Goal: Task Accomplishment & Management: Manage account settings

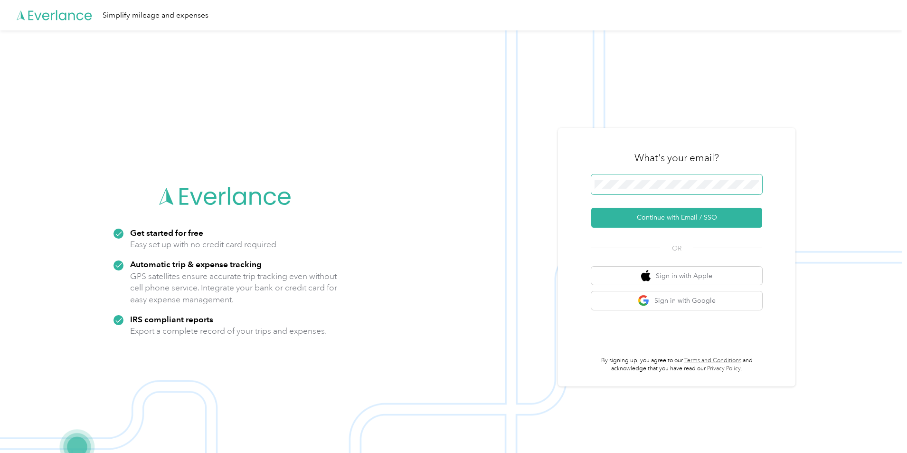
click at [690, 189] on span at bounding box center [676, 184] width 171 height 20
click at [659, 212] on button "Continue with Email / SSO" at bounding box center [676, 218] width 171 height 20
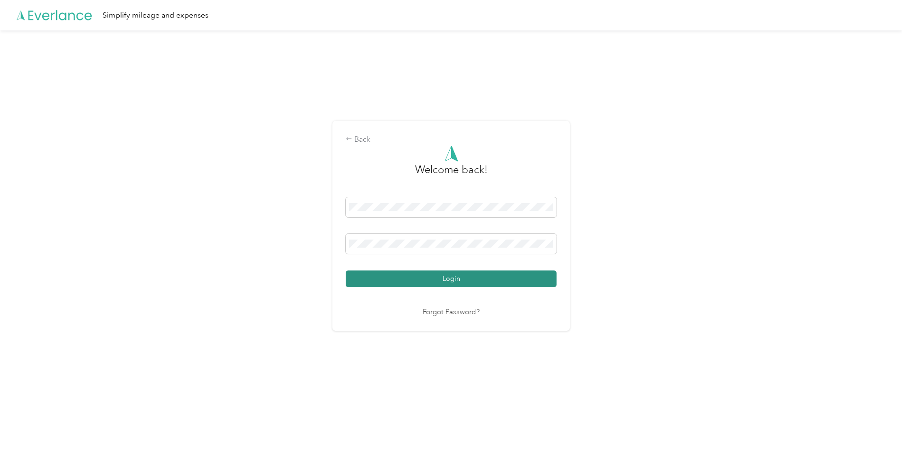
click at [437, 274] on button "Login" at bounding box center [451, 278] width 211 height 17
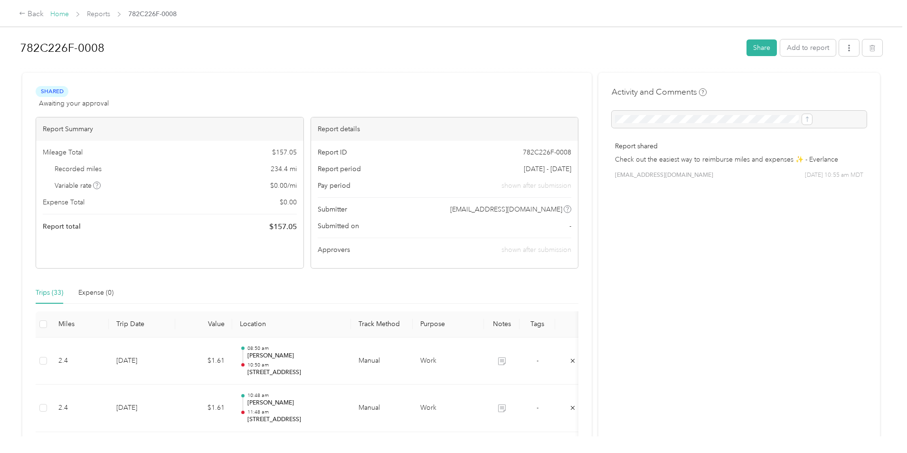
click at [69, 13] on link "Home" at bounding box center [59, 14] width 19 height 8
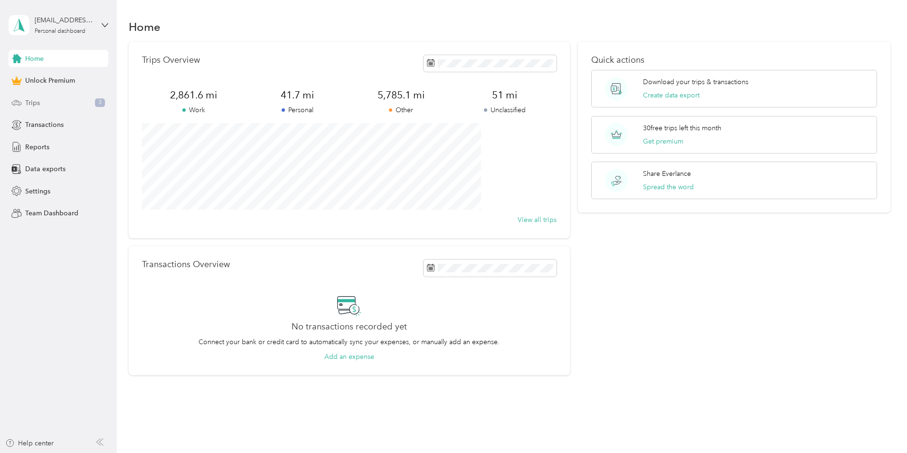
click at [43, 100] on div "Trips 3" at bounding box center [59, 102] width 100 height 17
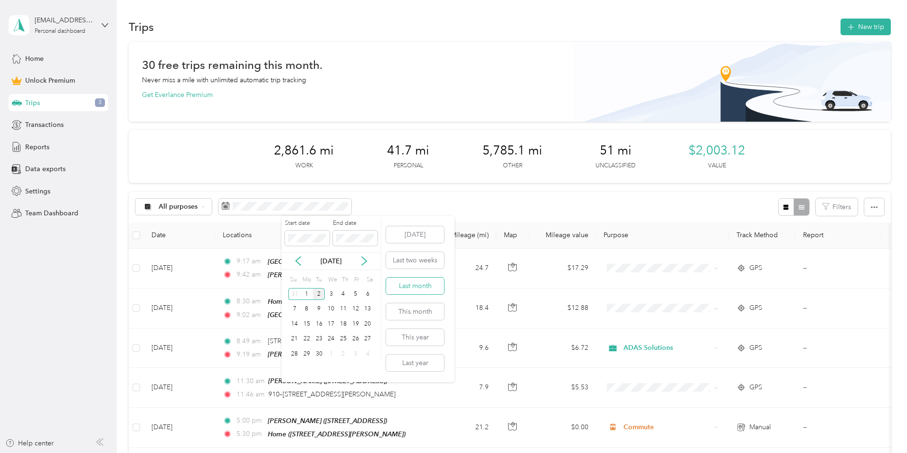
click at [419, 286] on button "Last month" at bounding box center [415, 285] width 58 height 17
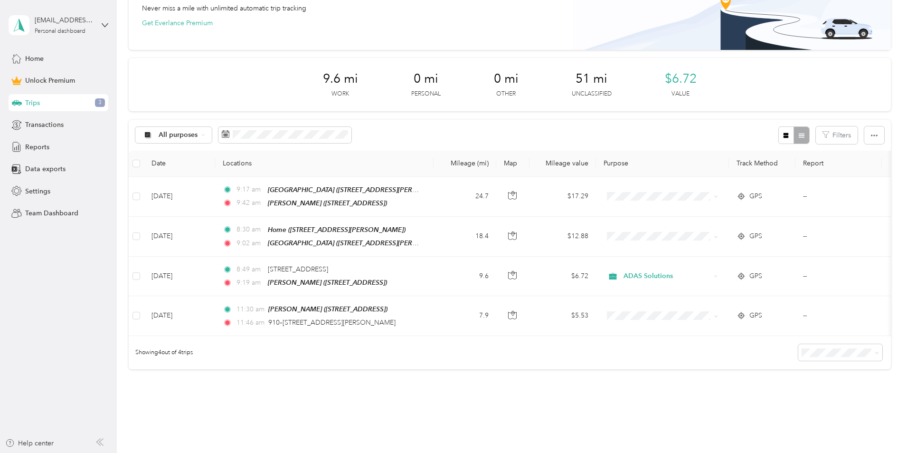
scroll to position [95, 0]
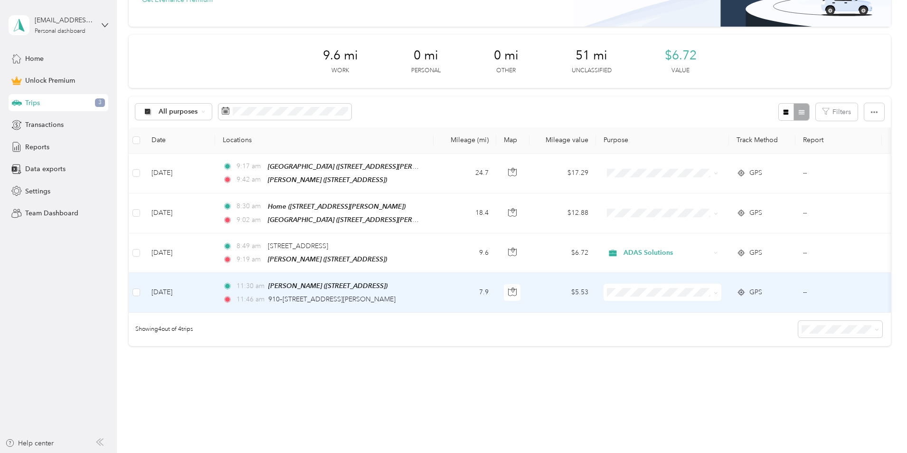
click at [496, 295] on td "7.9" at bounding box center [465, 292] width 63 height 39
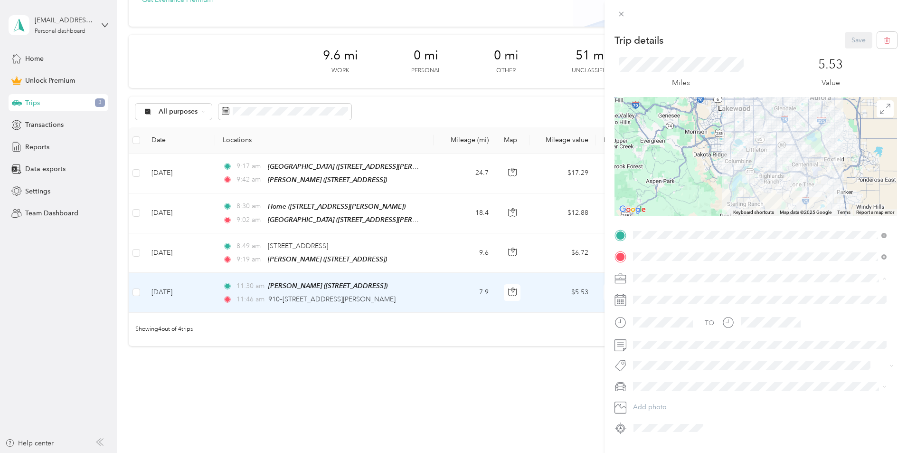
click at [661, 327] on span "ADAS Solutions" at bounding box center [661, 328] width 48 height 8
click at [486, 365] on div "Trip details Save This trip cannot be edited because it is either under review,…" at bounding box center [453, 226] width 907 height 453
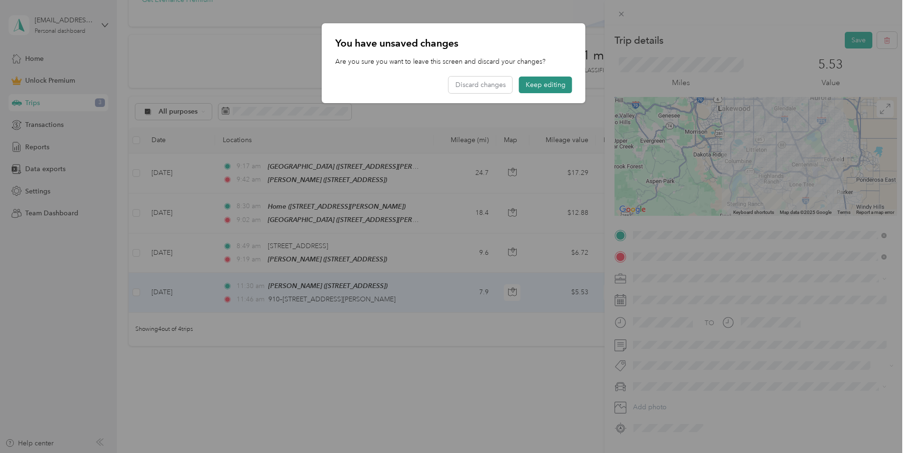
click at [552, 85] on button "Keep editing" at bounding box center [545, 84] width 53 height 17
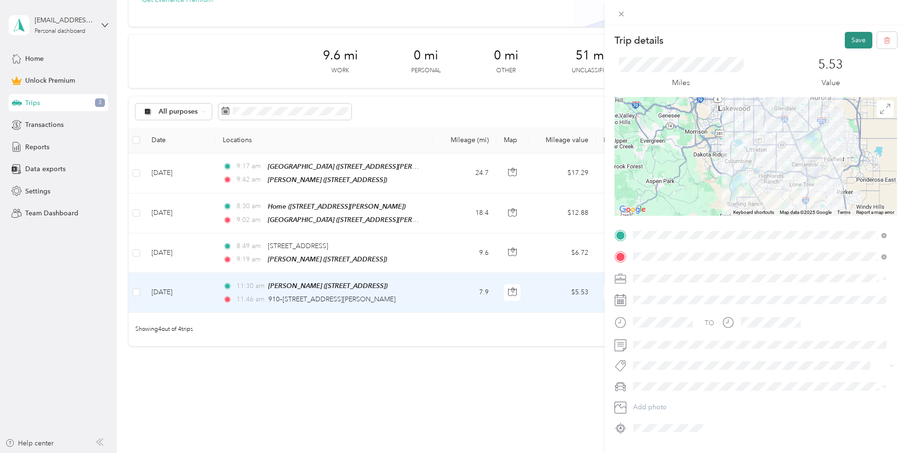
click at [851, 34] on button "Save" at bounding box center [859, 40] width 28 height 17
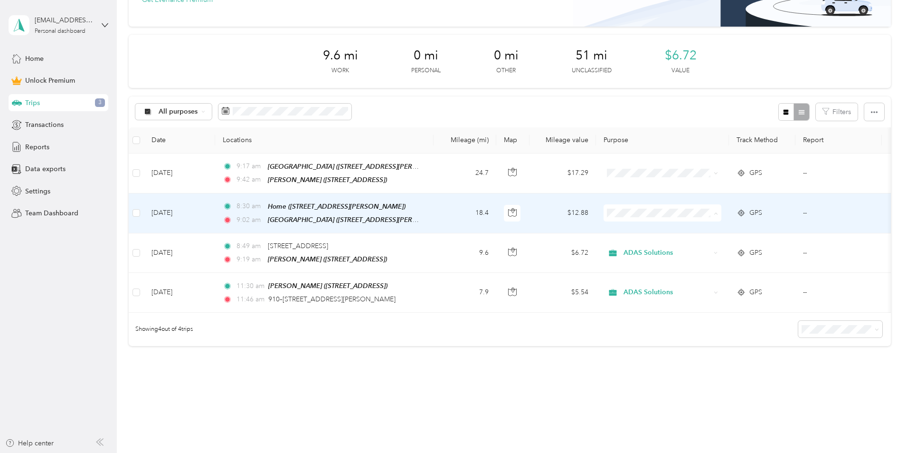
click at [706, 260] on span "ADAS Solutions" at bounding box center [735, 262] width 88 height 10
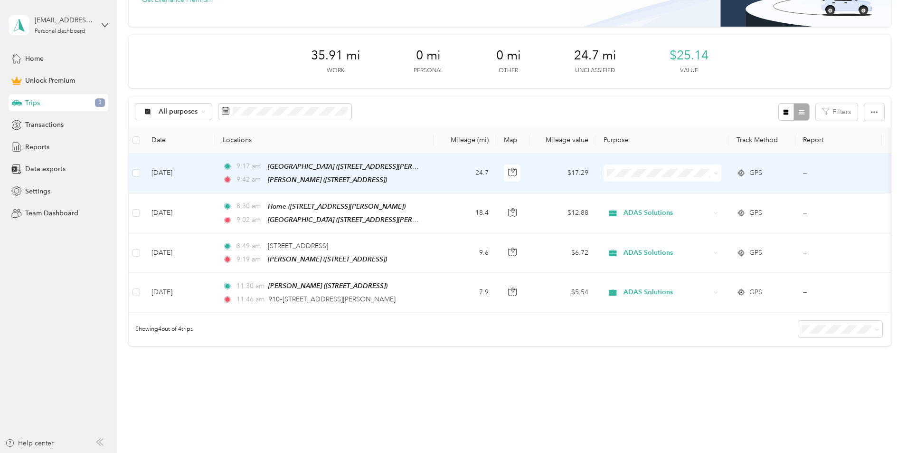
click at [711, 224] on li "ADAS Solutions" at bounding box center [726, 218] width 118 height 17
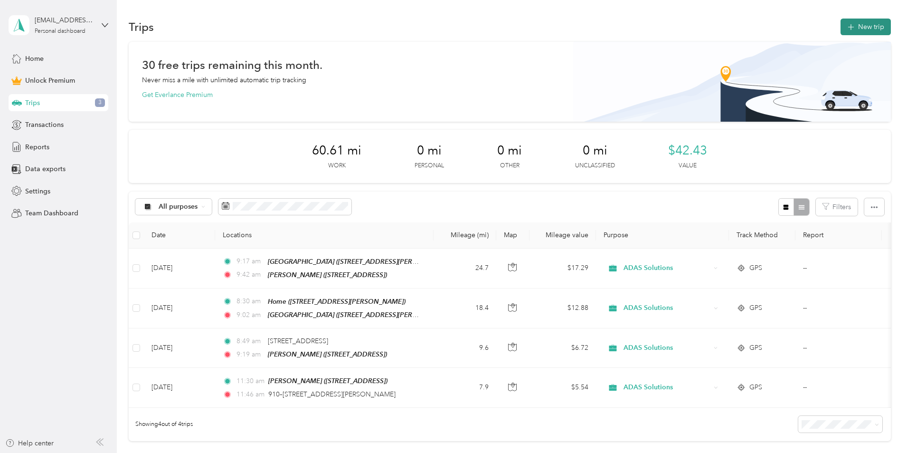
click at [841, 22] on button "New trip" at bounding box center [866, 27] width 50 height 17
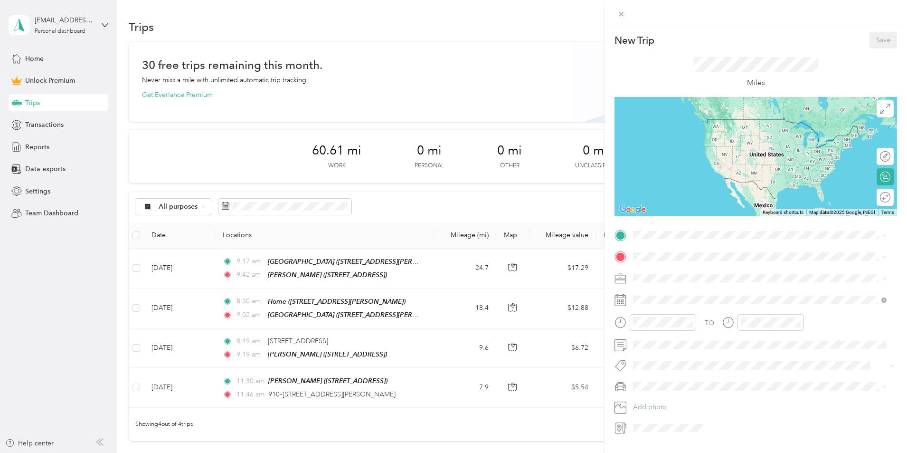
click at [670, 278] on div "Home [STREET_ADDRESS][PERSON_NAME]" at bounding box center [707, 278] width 113 height 20
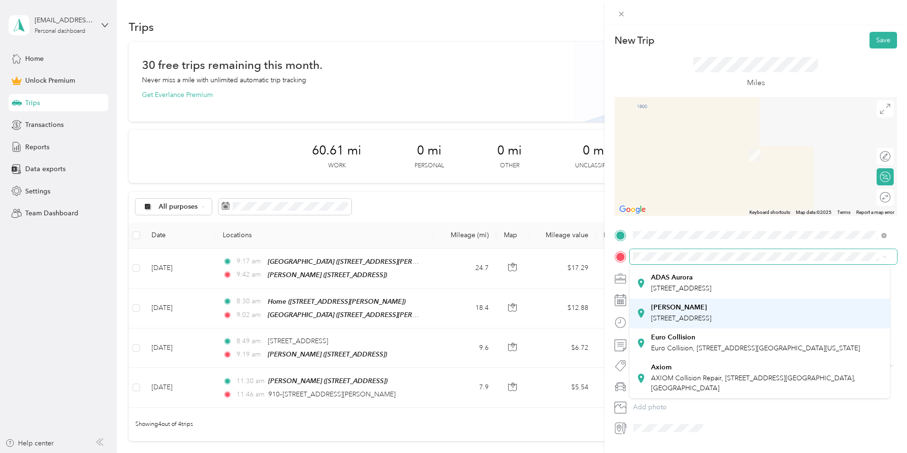
scroll to position [95, 0]
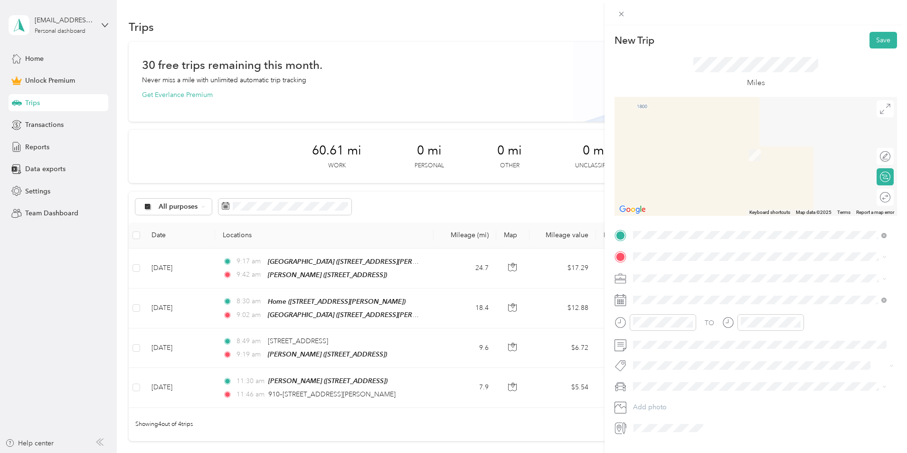
click at [682, 322] on span "[STREET_ADDRESS]" at bounding box center [681, 318] width 60 height 8
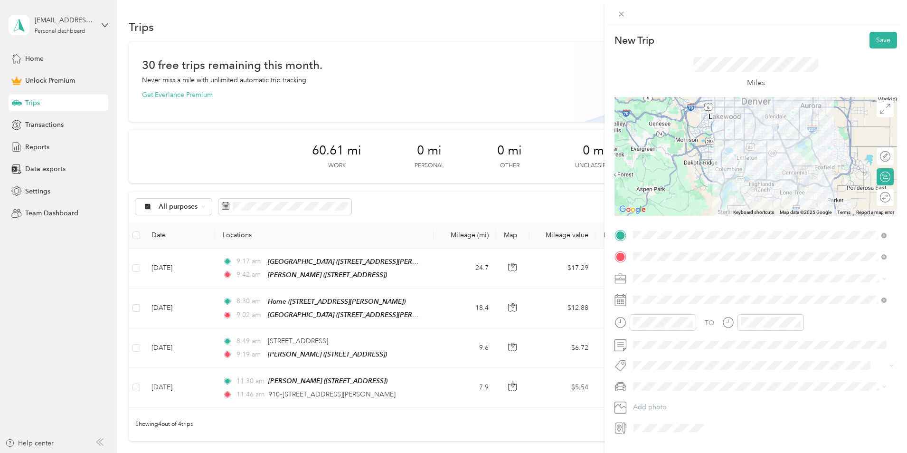
click at [657, 405] on li "Commute" at bounding box center [760, 410] width 260 height 17
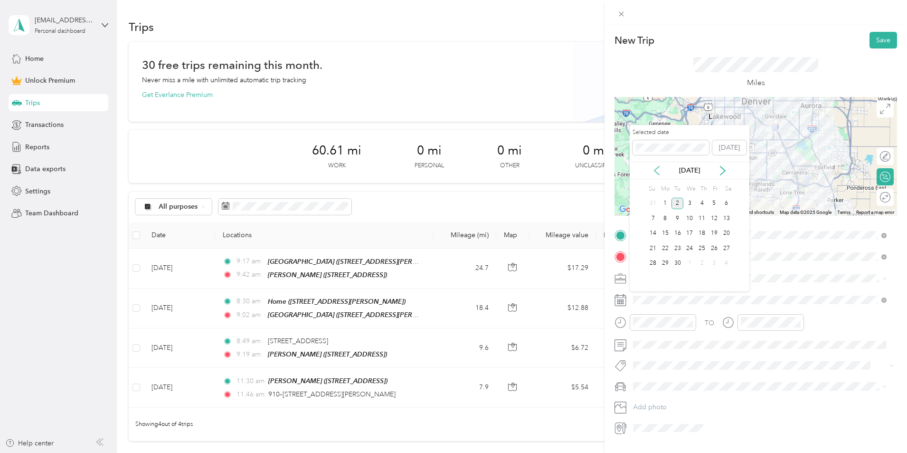
click at [657, 174] on icon at bounding box center [657, 171] width 10 height 10
click at [712, 204] on div "1" at bounding box center [714, 204] width 12 height 12
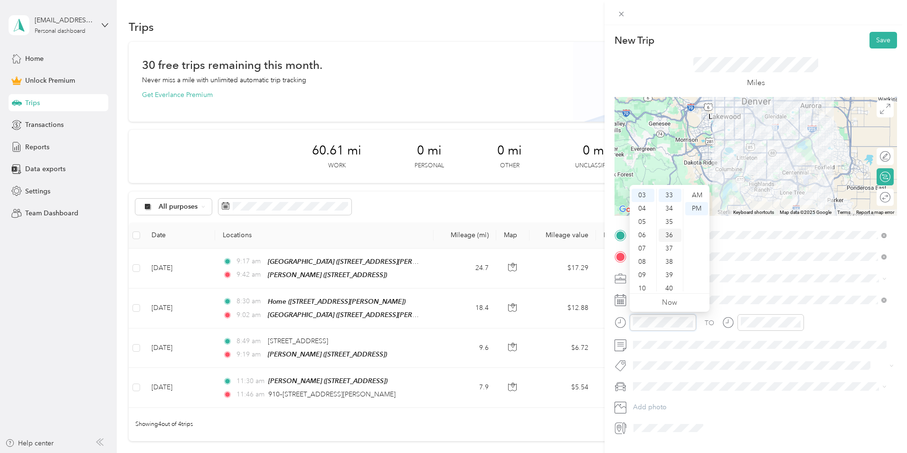
scroll to position [439, 0]
click at [698, 193] on div "AM" at bounding box center [697, 195] width 23 height 13
click at [643, 249] on div "07" at bounding box center [643, 248] width 23 height 13
click at [669, 251] on div "30" at bounding box center [670, 250] width 23 height 13
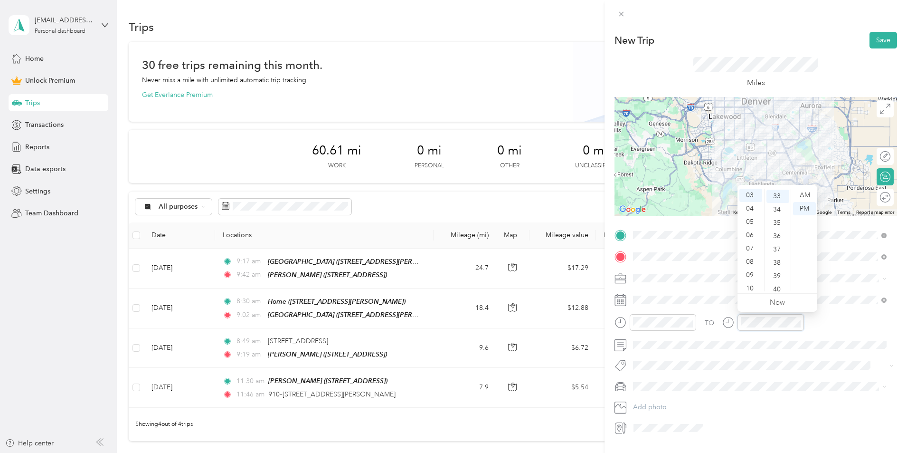
scroll to position [439, 0]
click at [750, 264] on div "08" at bounding box center [751, 261] width 23 height 13
click at [774, 197] on div "00" at bounding box center [778, 195] width 23 height 13
click at [803, 190] on div "AM" at bounding box center [804, 195] width 23 height 13
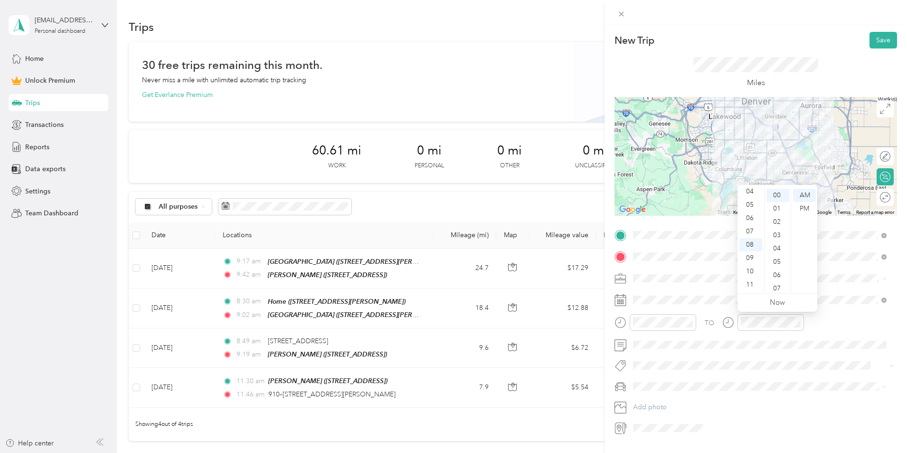
click at [819, 57] on div "Miles" at bounding box center [756, 72] width 283 height 48
click at [879, 38] on button "Save" at bounding box center [884, 40] width 28 height 17
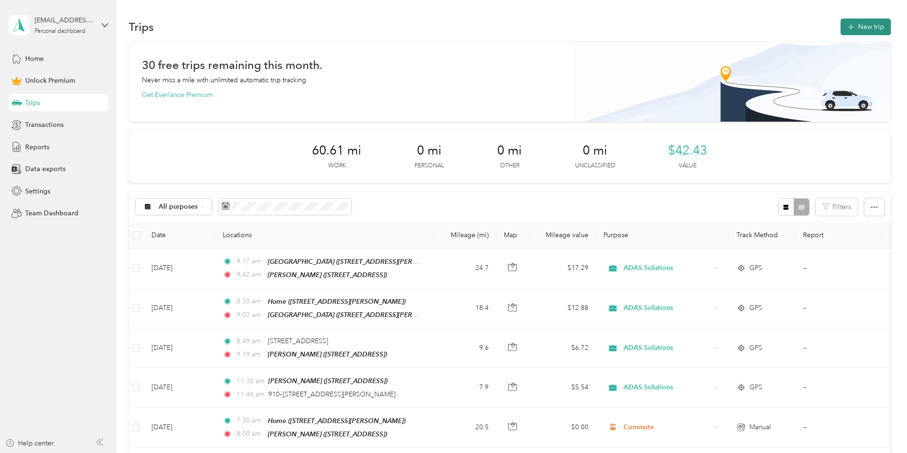
click at [841, 22] on button "New trip" at bounding box center [866, 27] width 50 height 17
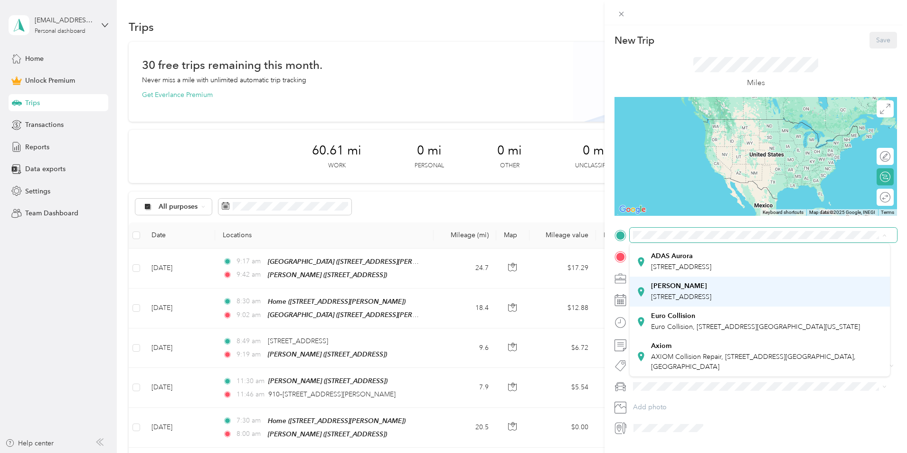
scroll to position [95, 0]
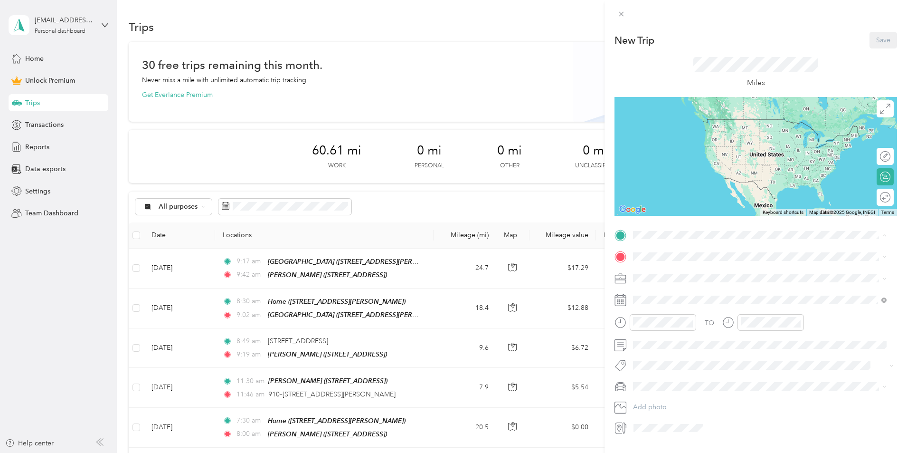
click at [700, 301] on span "[STREET_ADDRESS]" at bounding box center [681, 297] width 60 height 8
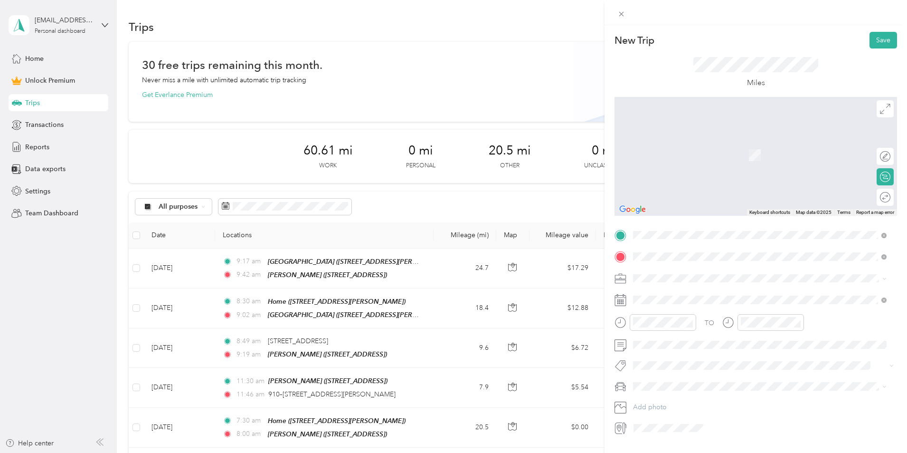
click at [683, 291] on span "[STREET_ADDRESS][PERSON_NAME][US_STATE]" at bounding box center [725, 290] width 148 height 9
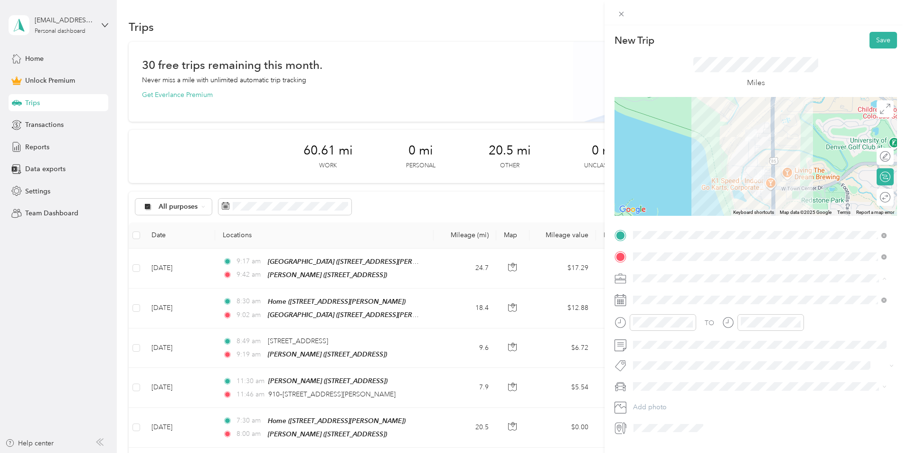
click at [669, 329] on span "ADAS Solutions" at bounding box center [661, 328] width 48 height 8
click at [877, 199] on div at bounding box center [881, 197] width 20 height 10
click at [874, 40] on button "Save" at bounding box center [884, 40] width 28 height 17
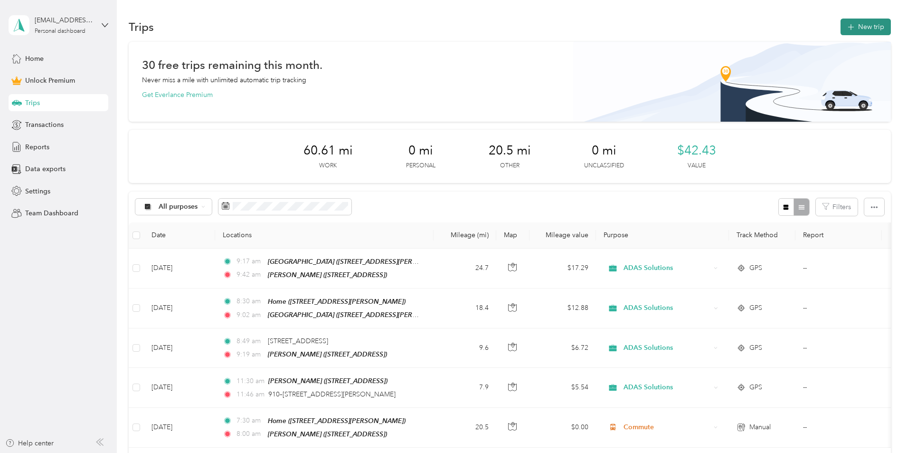
click at [841, 29] on button "New trip" at bounding box center [866, 27] width 50 height 17
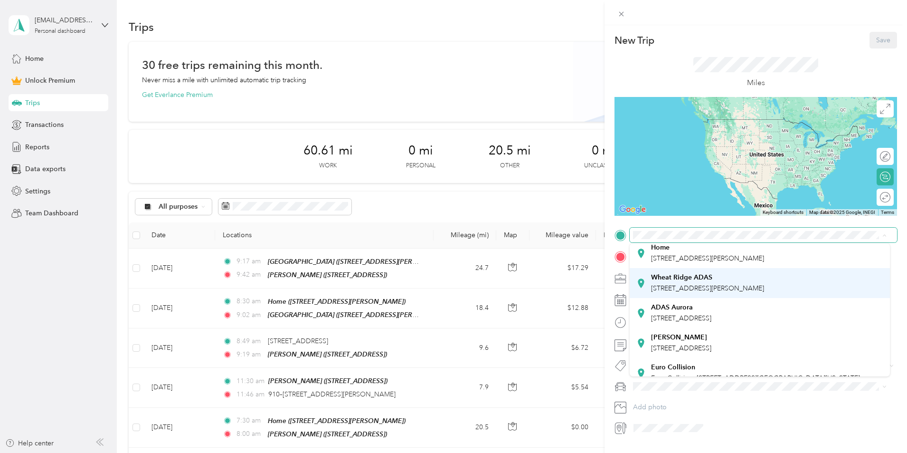
scroll to position [48, 0]
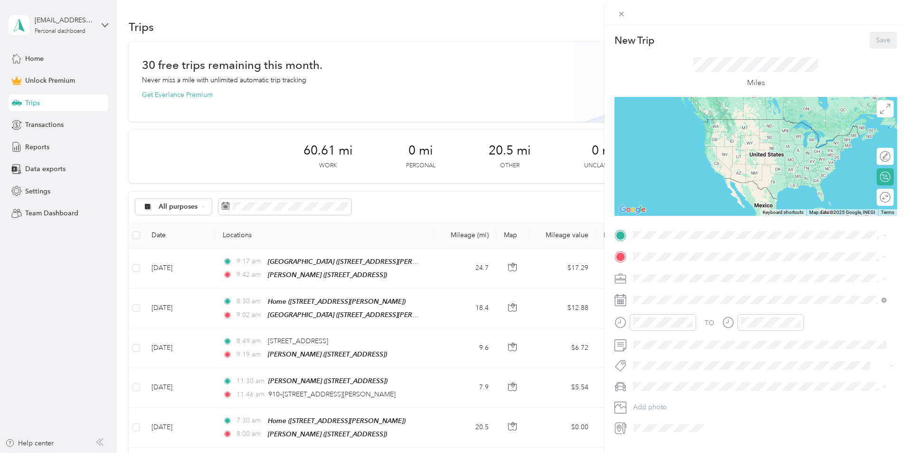
click at [682, 319] on strong "[PERSON_NAME]" at bounding box center [679, 315] width 56 height 9
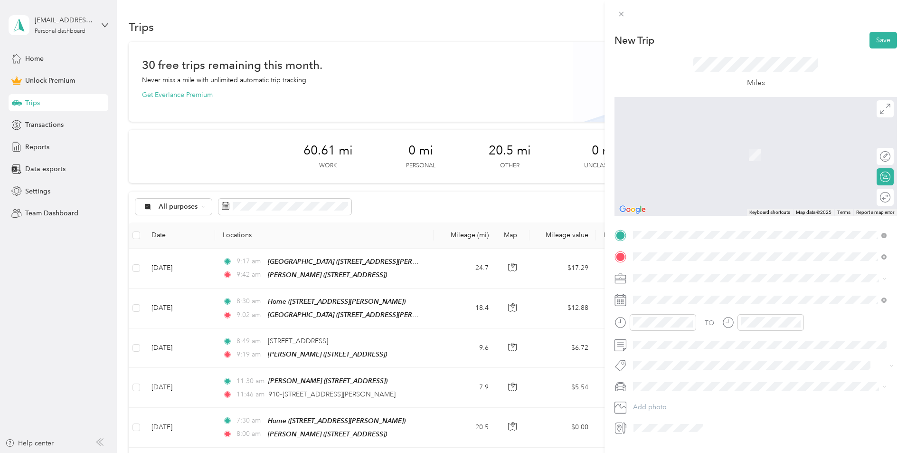
click at [683, 291] on span "[STREET_ADDRESS][US_STATE]" at bounding box center [698, 290] width 95 height 9
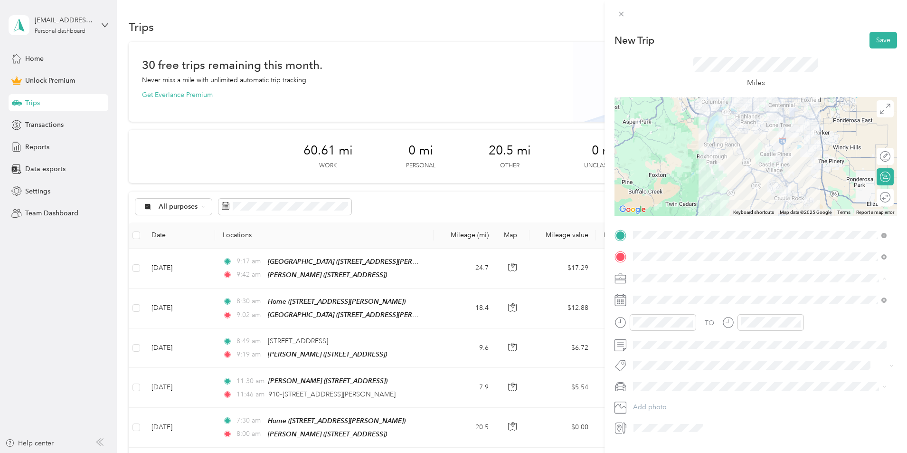
click at [668, 324] on span "ADAS Solutions" at bounding box center [661, 328] width 48 height 8
click at [881, 197] on div at bounding box center [881, 197] width 20 height 10
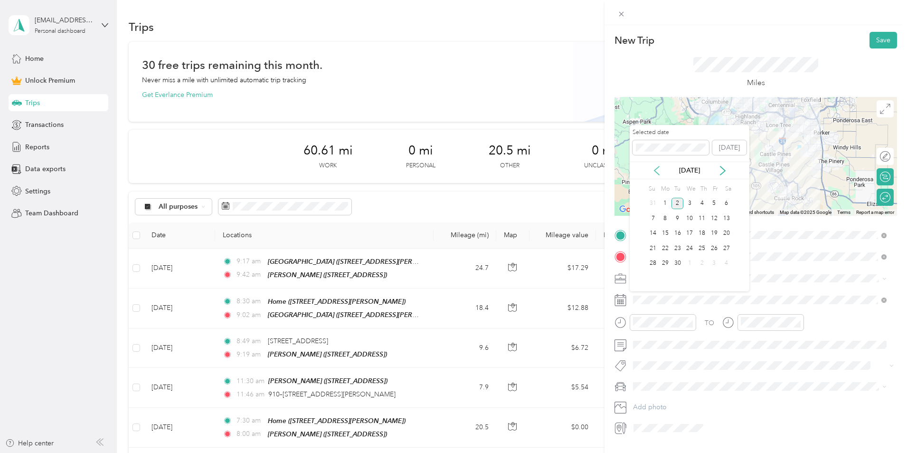
click at [657, 170] on icon at bounding box center [657, 171] width 10 height 10
click at [714, 202] on div "1" at bounding box center [714, 204] width 12 height 12
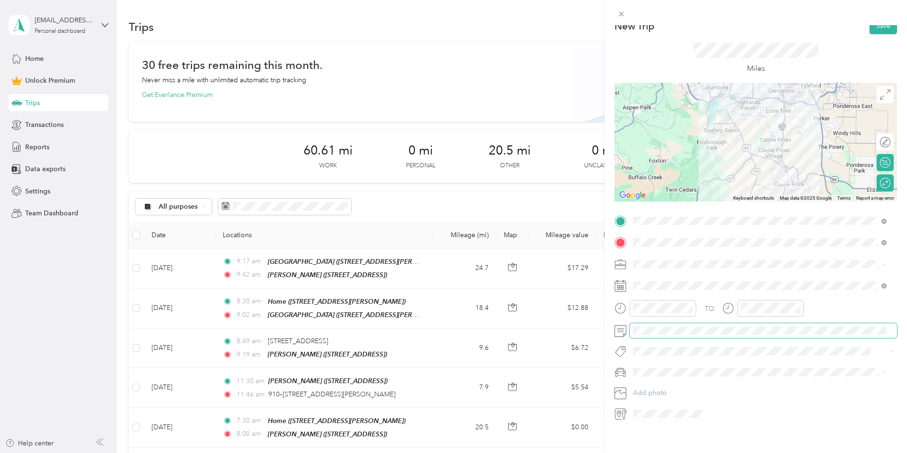
scroll to position [0, 0]
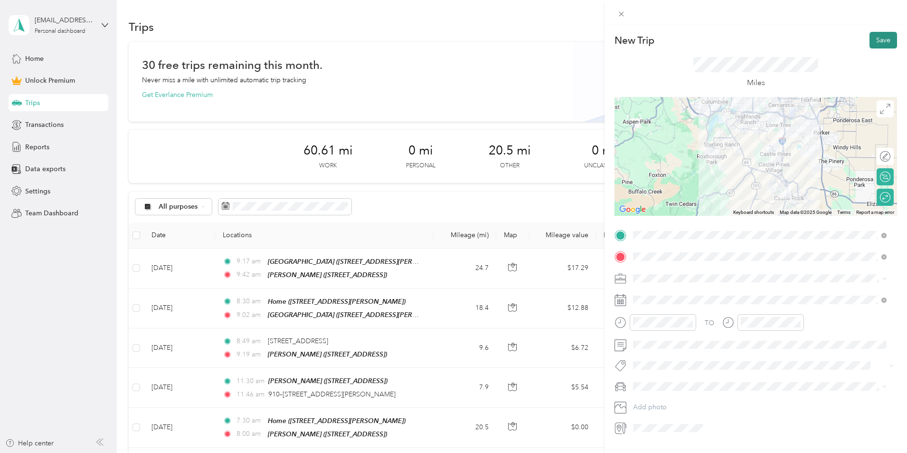
click at [870, 37] on button "Save" at bounding box center [884, 40] width 28 height 17
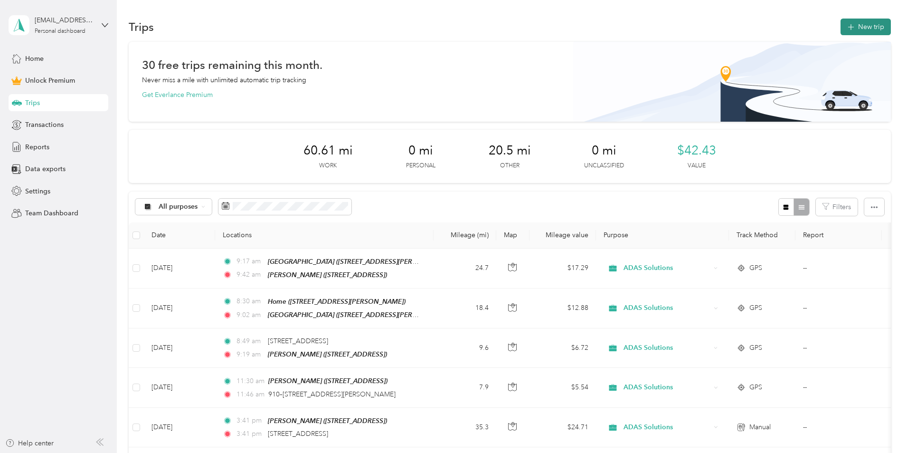
click at [841, 22] on button "New trip" at bounding box center [866, 27] width 50 height 17
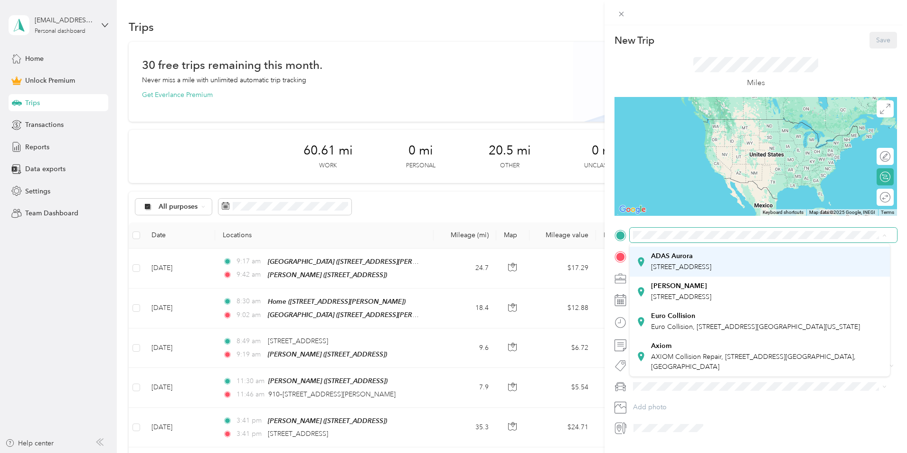
scroll to position [126, 0]
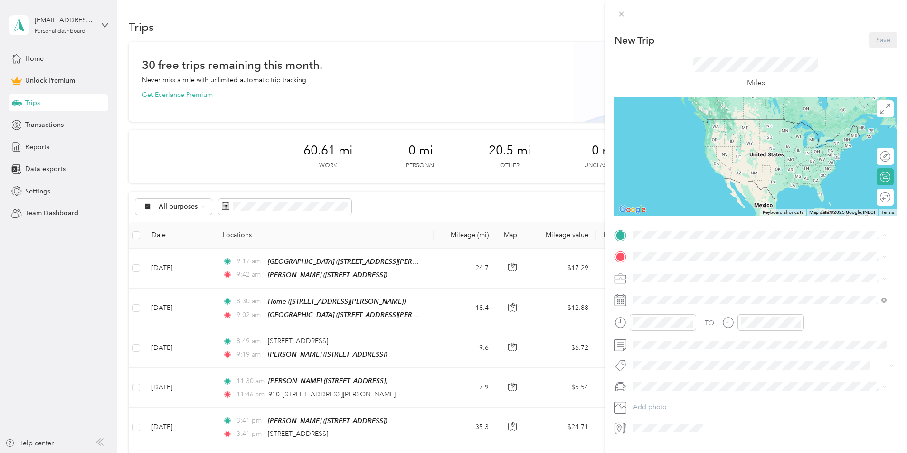
click at [691, 293] on span "[STREET_ADDRESS]" at bounding box center [681, 297] width 60 height 8
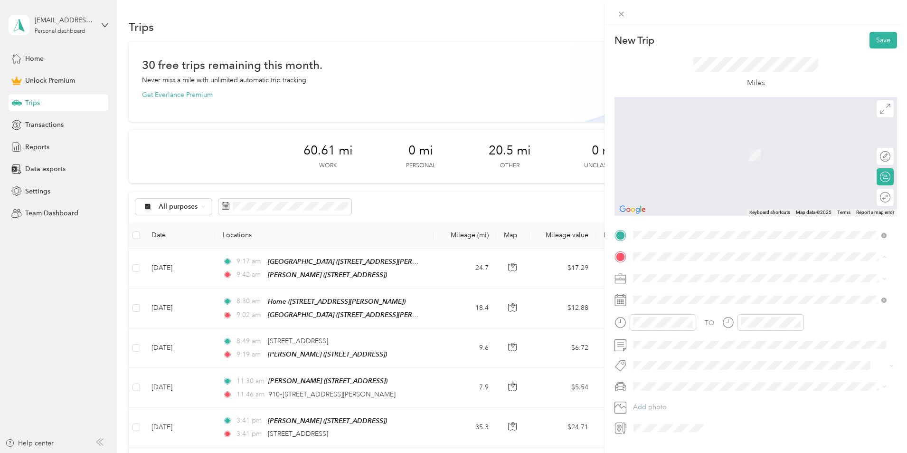
click at [672, 303] on span "[STREET_ADDRESS][PERSON_NAME]" at bounding box center [707, 305] width 113 height 8
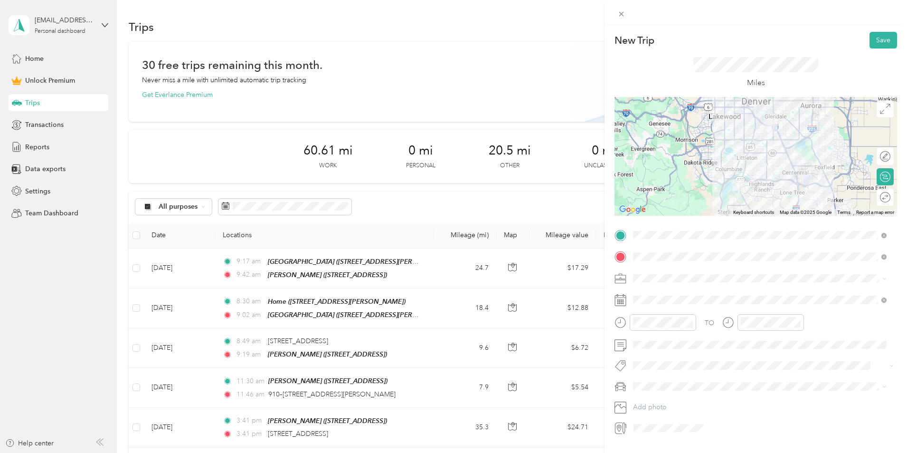
click at [668, 405] on li "Commute" at bounding box center [760, 411] width 260 height 17
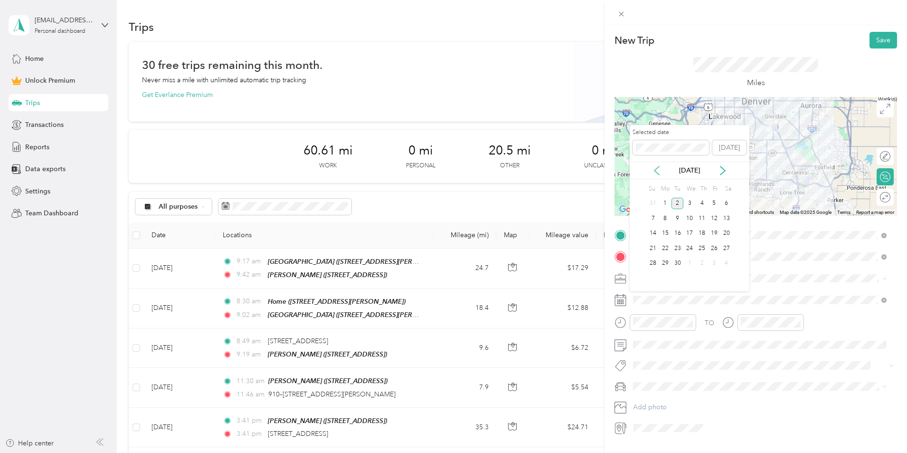
click at [657, 170] on icon at bounding box center [657, 171] width 10 height 10
click at [711, 203] on div "1" at bounding box center [714, 204] width 12 height 12
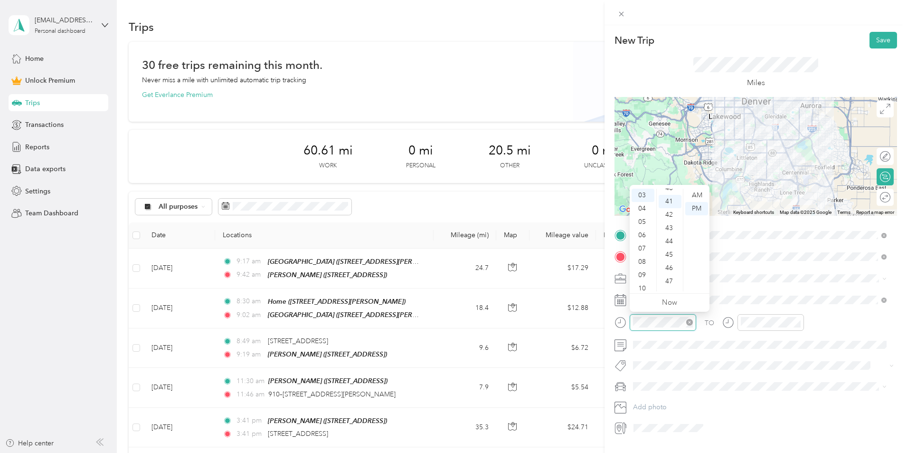
scroll to position [545, 0]
click at [644, 223] on div "05" at bounding box center [643, 221] width 23 height 13
click at [669, 195] on div "00" at bounding box center [670, 195] width 23 height 13
click at [665, 261] on div "30" at bounding box center [670, 261] width 23 height 13
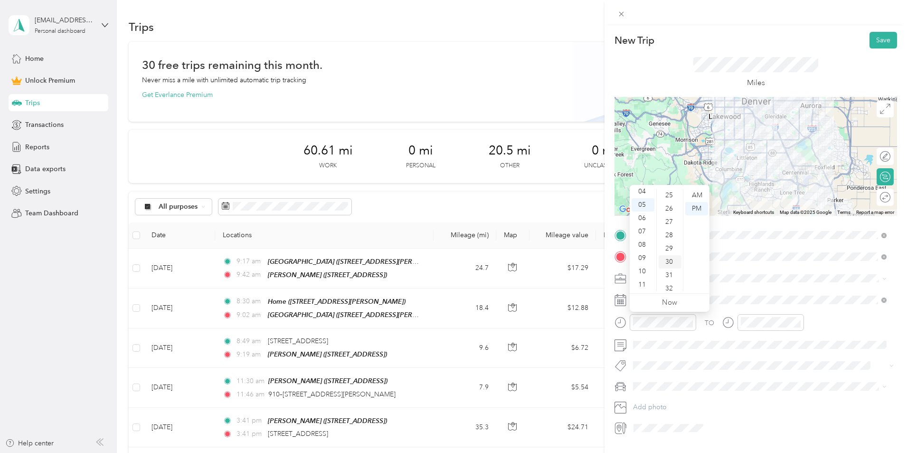
scroll to position [399, 0]
click at [803, 36] on div "New Trip Save" at bounding box center [756, 40] width 283 height 17
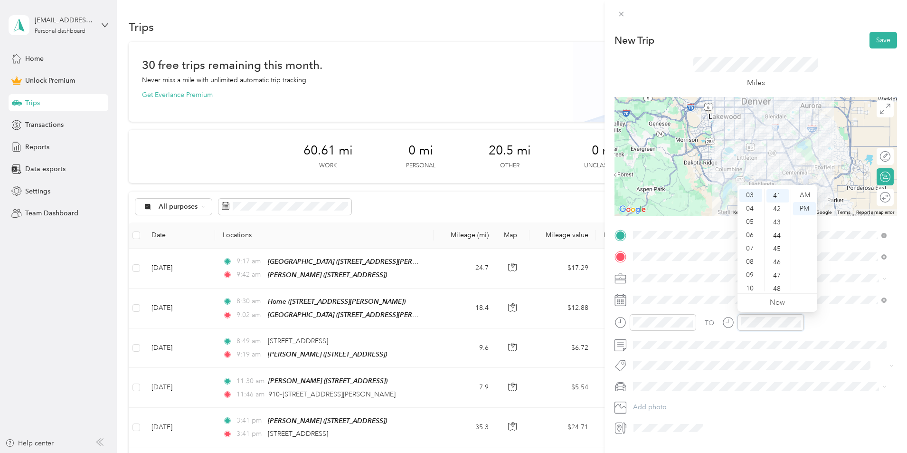
scroll to position [545, 0]
click at [754, 222] on div "05" at bounding box center [751, 221] width 23 height 13
click at [776, 238] on div "30" at bounding box center [778, 238] width 23 height 13
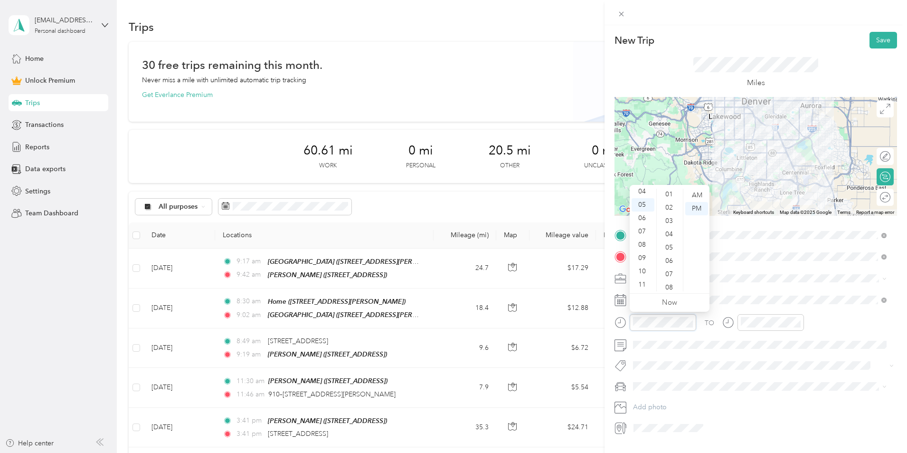
scroll to position [0, 0]
click at [670, 197] on div "00" at bounding box center [670, 195] width 23 height 13
click at [870, 37] on button "Save" at bounding box center [884, 40] width 28 height 17
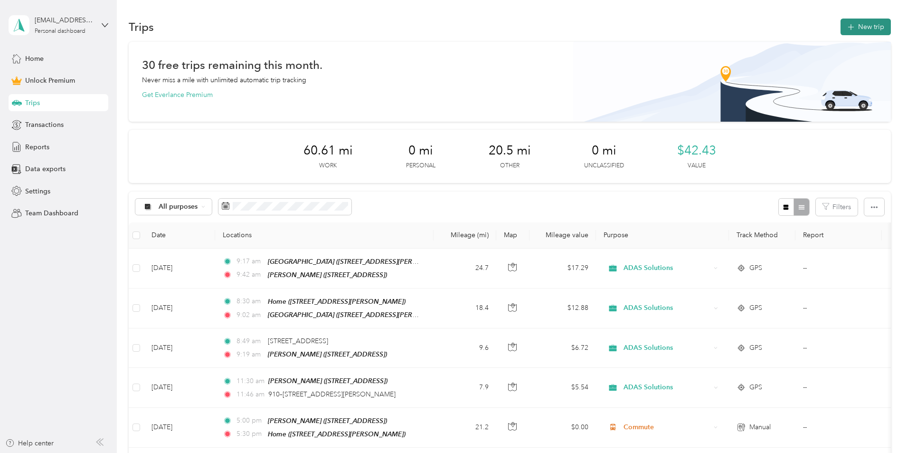
click at [841, 28] on button "New trip" at bounding box center [866, 27] width 50 height 17
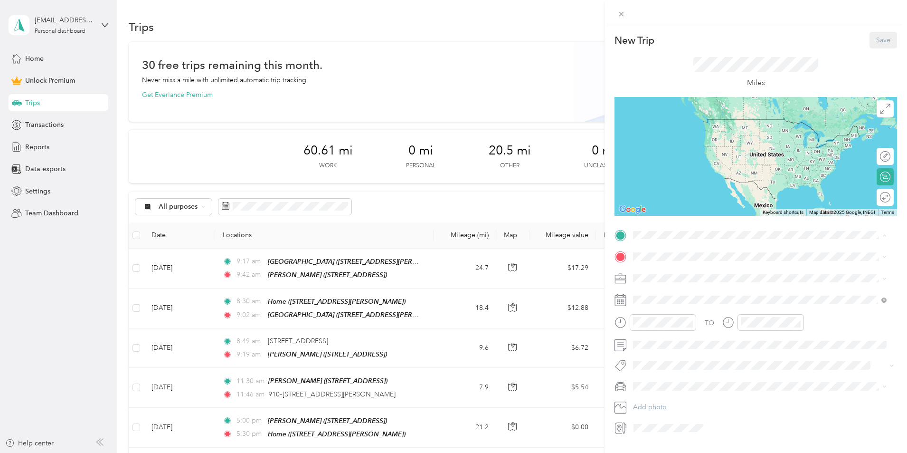
click at [674, 273] on div "Home" at bounding box center [707, 272] width 113 height 9
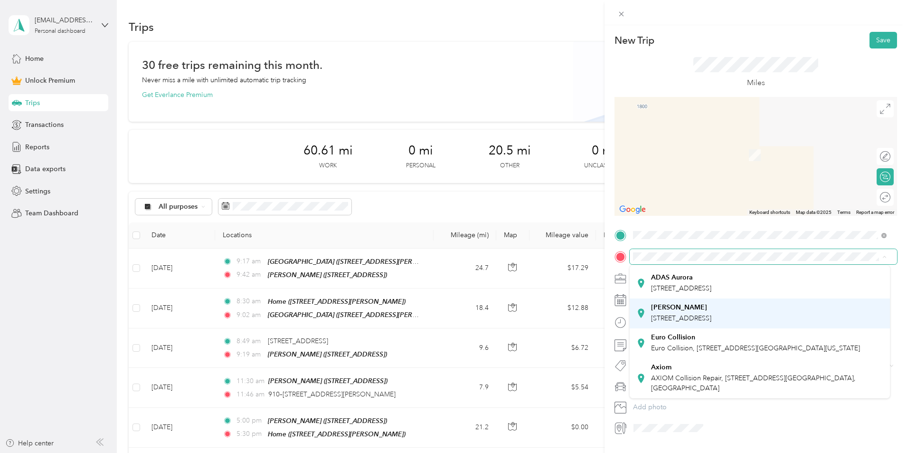
scroll to position [126, 0]
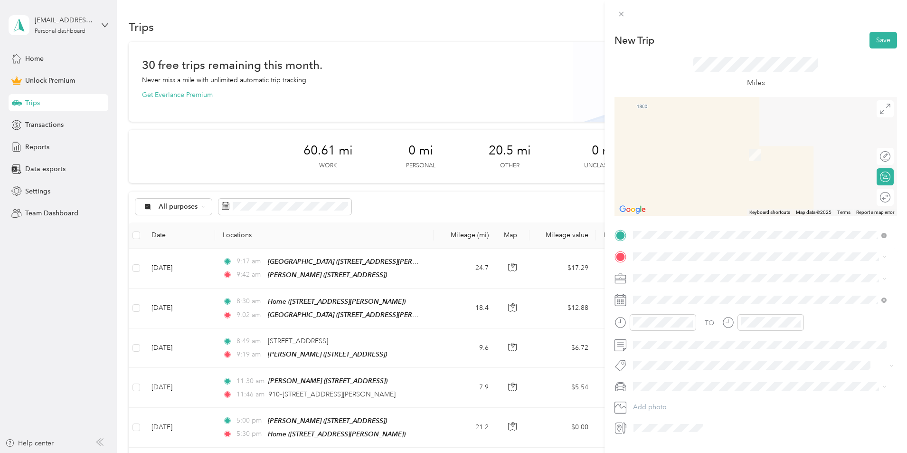
click at [679, 314] on span "[STREET_ADDRESS]" at bounding box center [681, 318] width 60 height 8
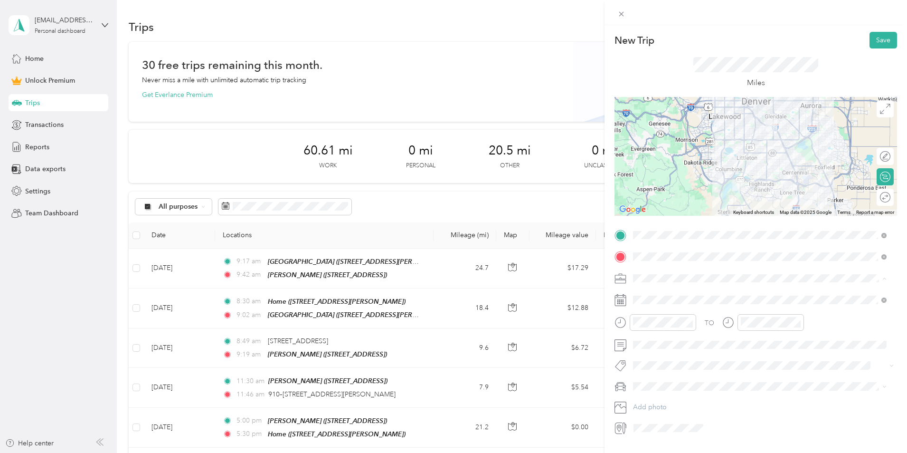
click at [661, 406] on div "Commute" at bounding box center [760, 411] width 247 height 10
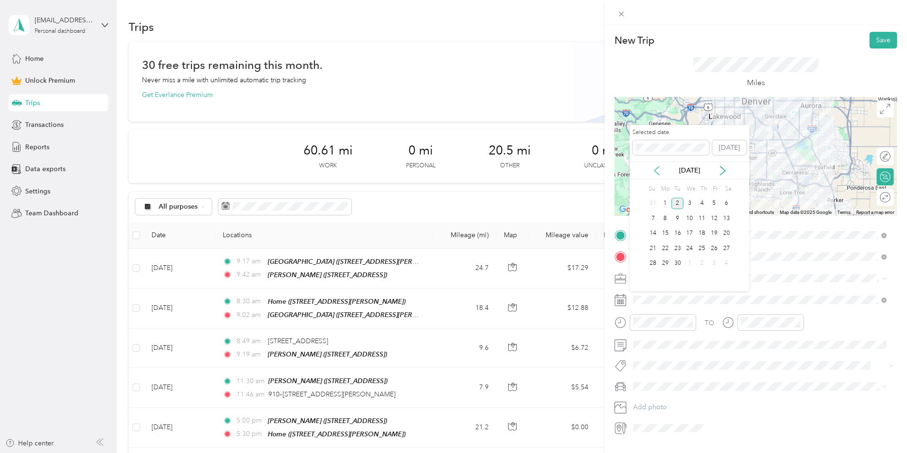
click at [661, 174] on icon at bounding box center [657, 171] width 10 height 10
click at [664, 217] on div "4" at bounding box center [665, 218] width 12 height 12
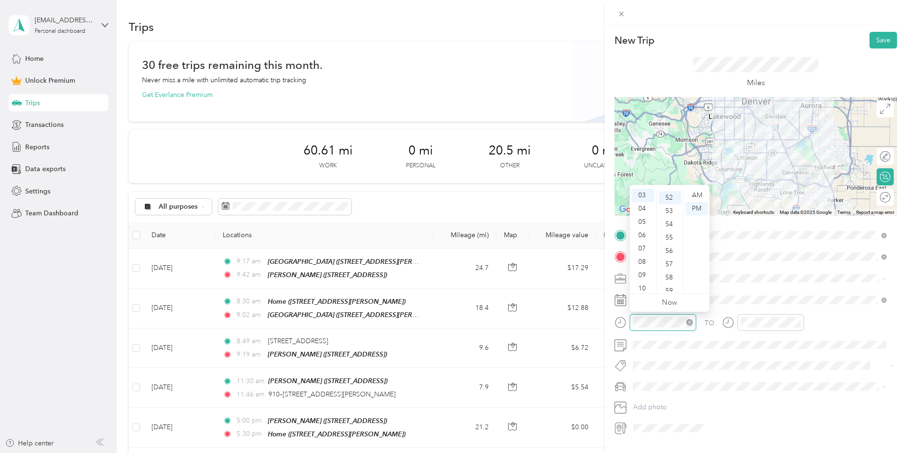
scroll to position [692, 0]
click at [692, 196] on div "AM" at bounding box center [697, 195] width 23 height 13
click at [645, 250] on div "07" at bounding box center [643, 248] width 23 height 13
click at [667, 234] on div "30" at bounding box center [670, 235] width 23 height 13
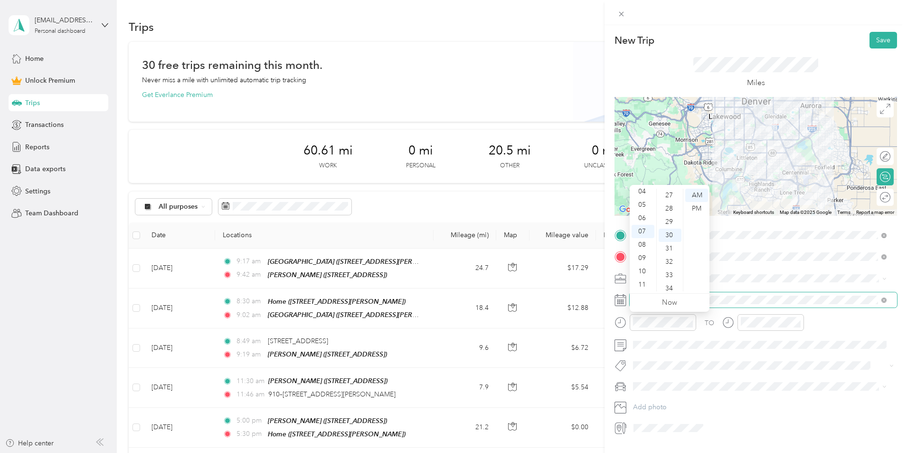
scroll to position [399, 0]
click at [761, 330] on div at bounding box center [771, 322] width 67 height 17
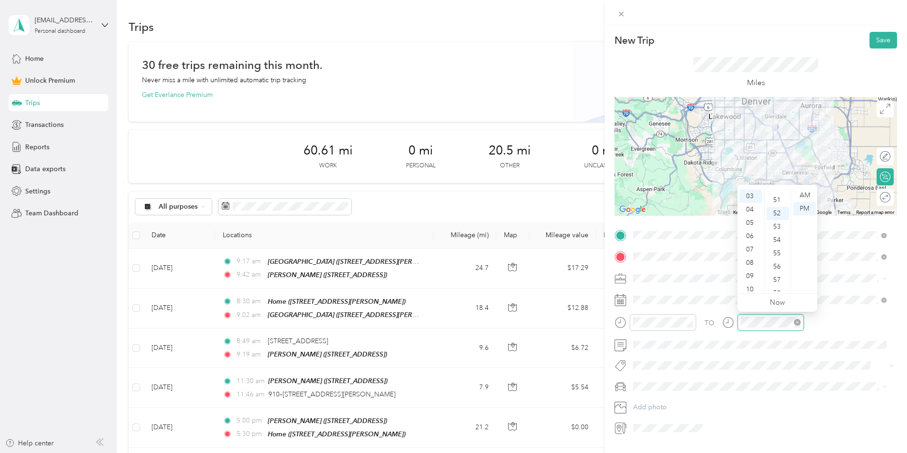
scroll to position [692, 0]
click at [751, 261] on div "08" at bounding box center [751, 261] width 23 height 13
click at [778, 196] on div "00" at bounding box center [778, 195] width 23 height 13
click at [800, 194] on div "AM" at bounding box center [804, 195] width 23 height 13
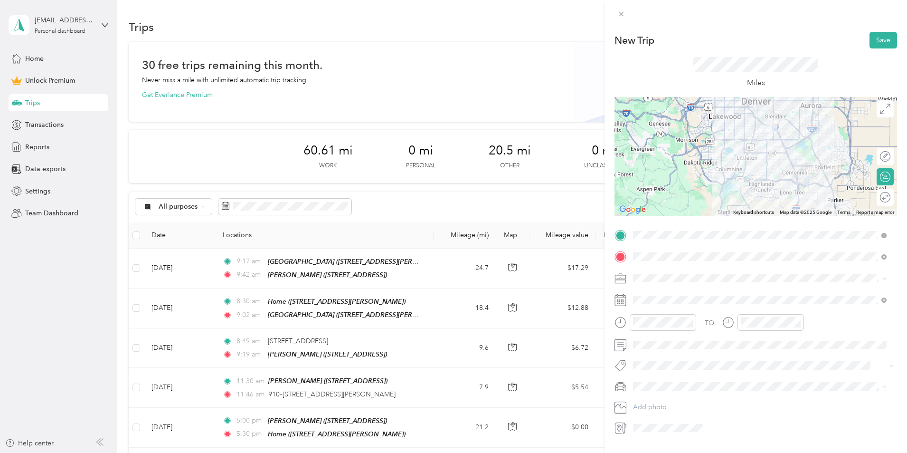
click at [822, 62] on div "Miles" at bounding box center [756, 72] width 283 height 48
click at [870, 44] on button "Save" at bounding box center [884, 40] width 28 height 17
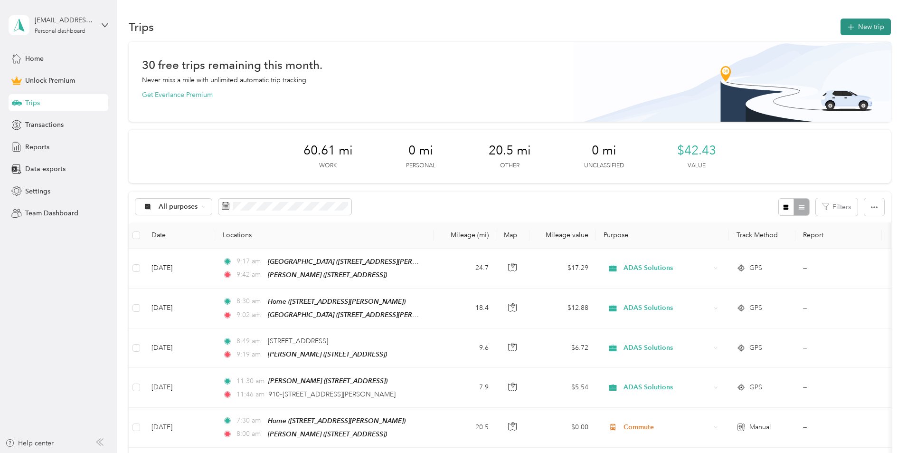
click at [841, 22] on button "New trip" at bounding box center [866, 27] width 50 height 17
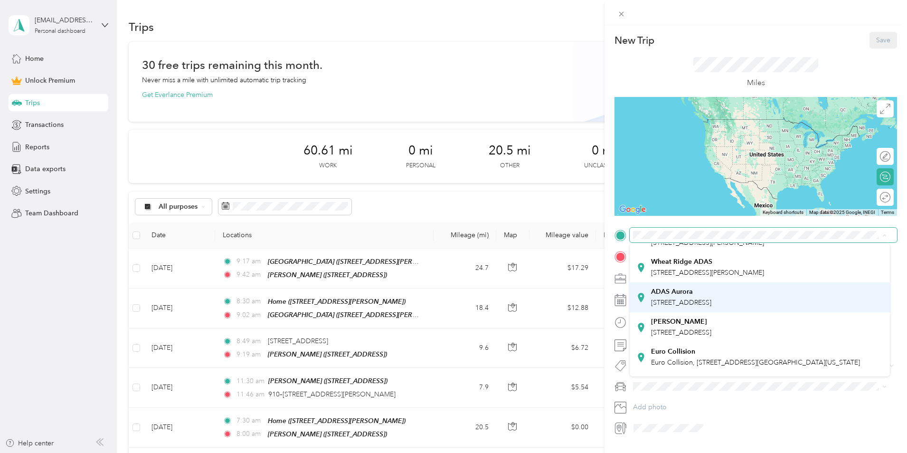
scroll to position [95, 0]
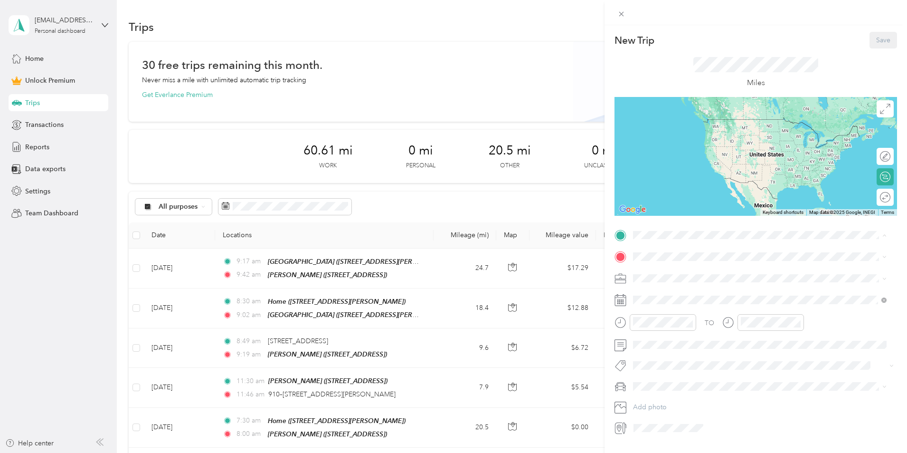
click at [681, 299] on div "ADAS Littleton [STREET_ADDRESS]" at bounding box center [681, 292] width 60 height 20
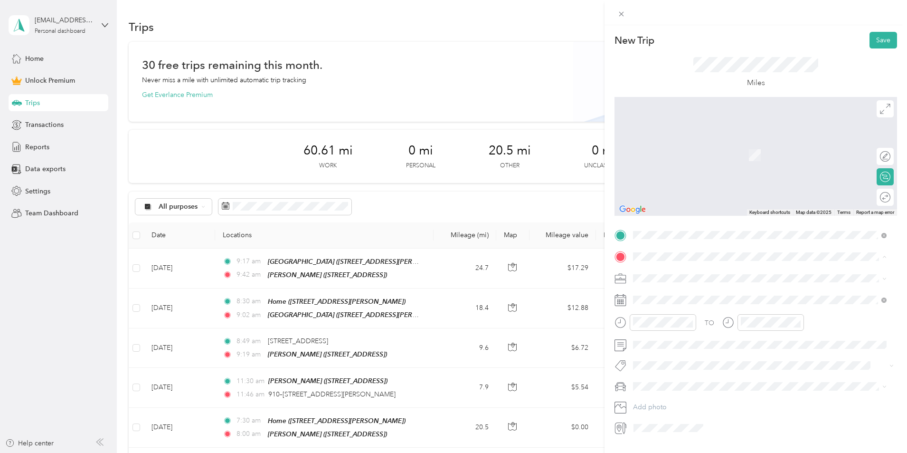
click at [665, 297] on strong "Home" at bounding box center [660, 294] width 19 height 9
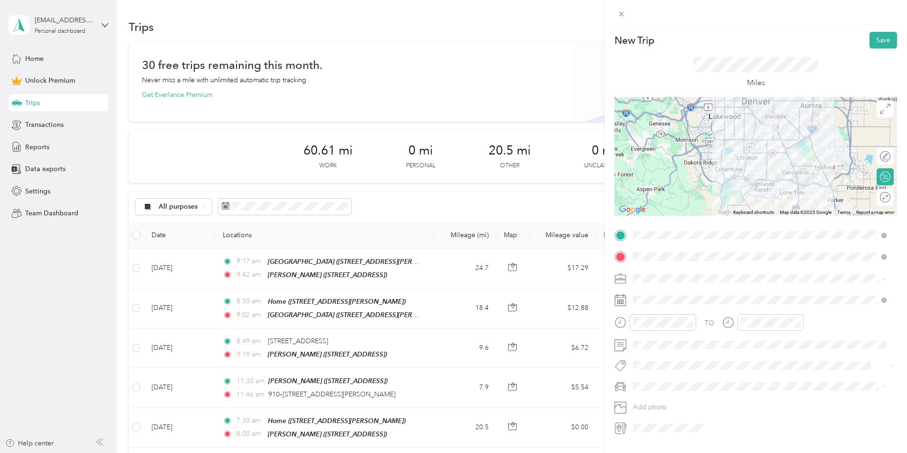
click at [665, 406] on div "Commute" at bounding box center [760, 410] width 247 height 10
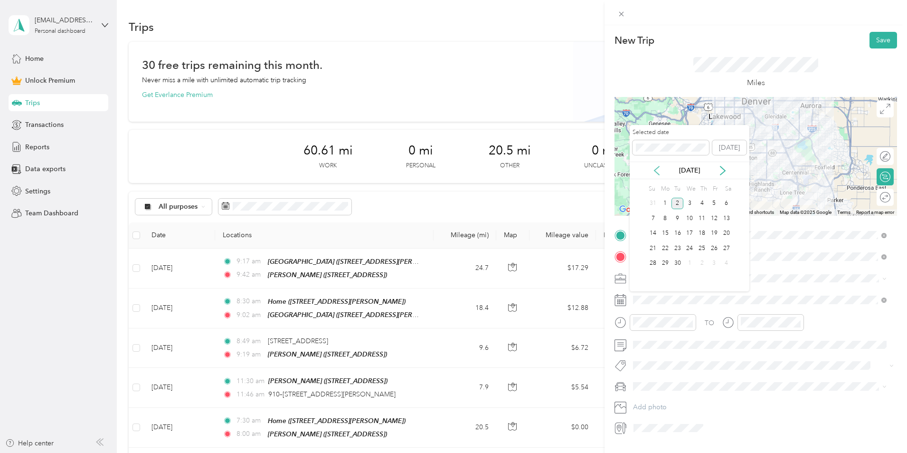
click at [656, 169] on icon at bounding box center [657, 170] width 5 height 9
click at [665, 217] on div "4" at bounding box center [665, 218] width 12 height 12
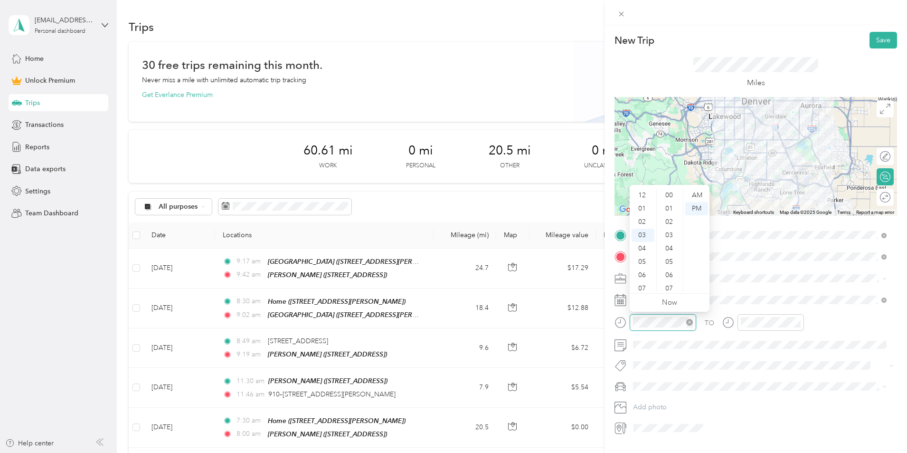
scroll to position [695, 0]
click at [642, 221] on div "05" at bounding box center [643, 221] width 23 height 13
click at [669, 196] on div "00" at bounding box center [670, 195] width 23 height 13
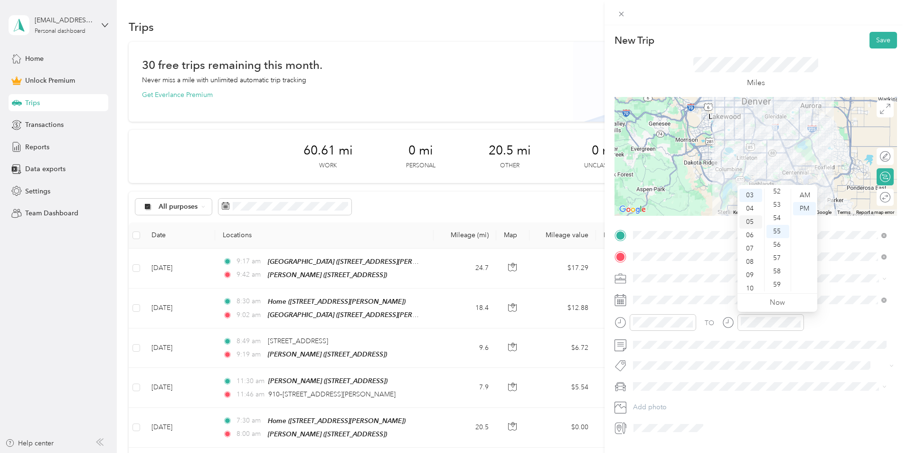
click at [748, 220] on div "05" at bounding box center [751, 221] width 23 height 13
click at [778, 276] on div "30" at bounding box center [778, 278] width 23 height 13
click at [829, 41] on div "New Trip Save" at bounding box center [756, 40] width 283 height 17
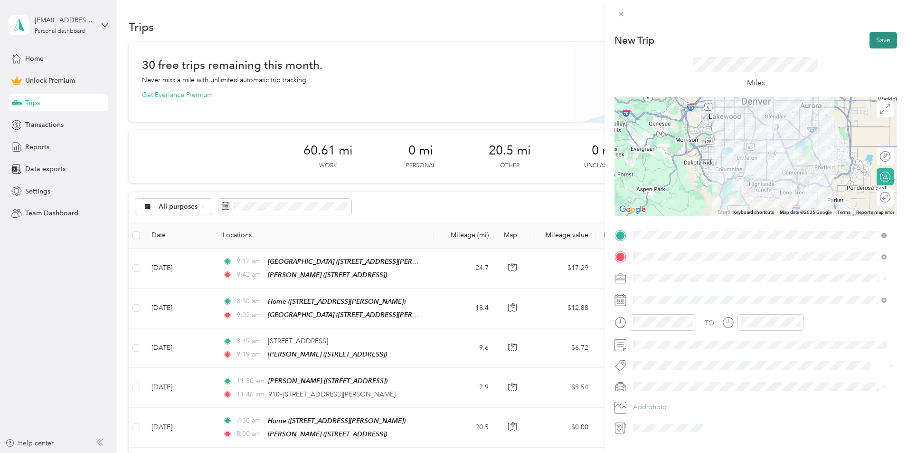
click at [874, 42] on button "Save" at bounding box center [884, 40] width 28 height 17
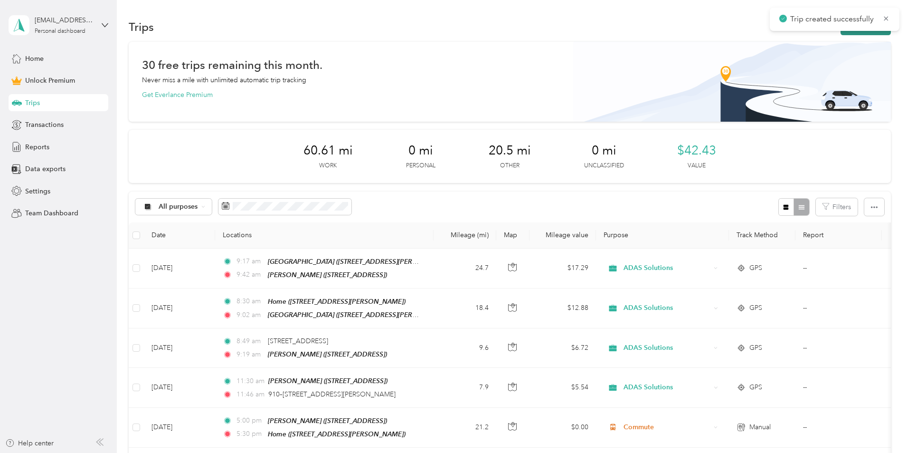
click at [841, 34] on button "New trip" at bounding box center [866, 27] width 50 height 17
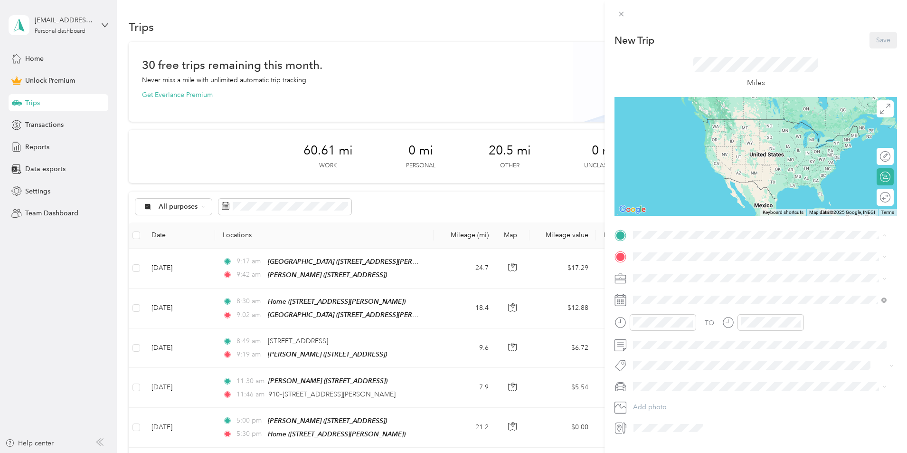
click at [672, 274] on div "Home" at bounding box center [707, 272] width 113 height 9
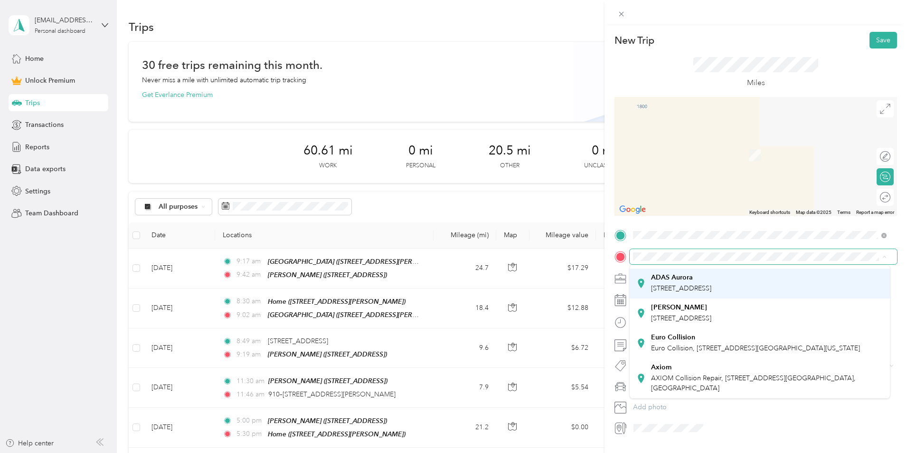
scroll to position [95, 0]
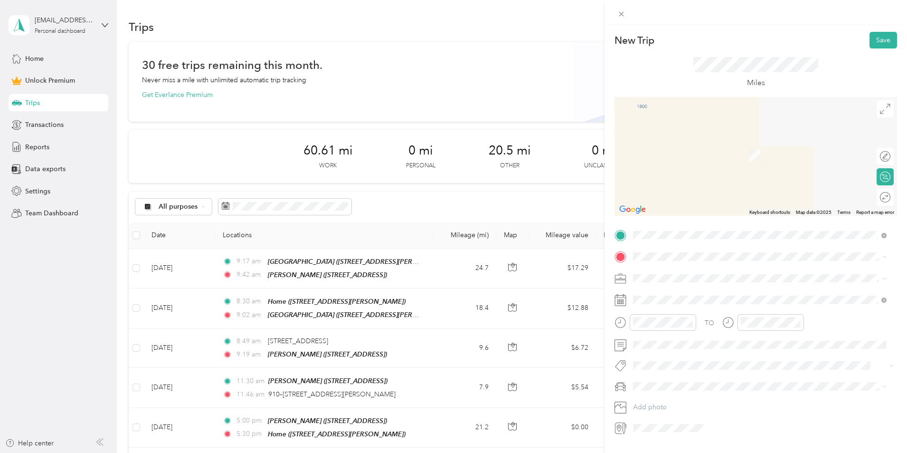
click at [688, 312] on strong "[PERSON_NAME]" at bounding box center [679, 307] width 56 height 9
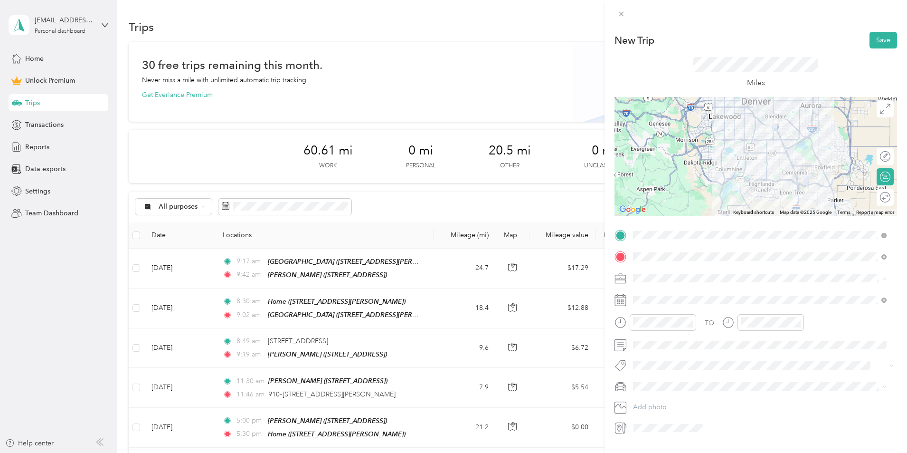
click at [654, 407] on span "Commute" at bounding box center [652, 411] width 30 height 8
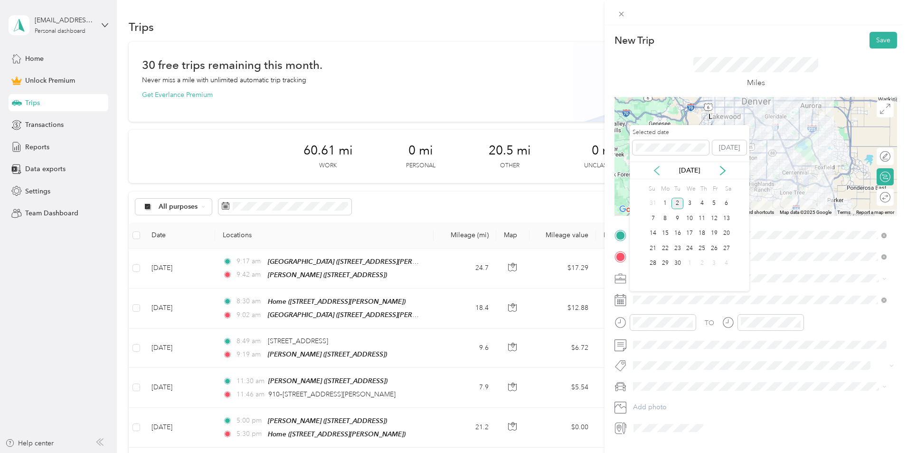
click at [657, 170] on icon at bounding box center [657, 171] width 10 height 10
click at [675, 216] on div "5" at bounding box center [678, 218] width 12 height 12
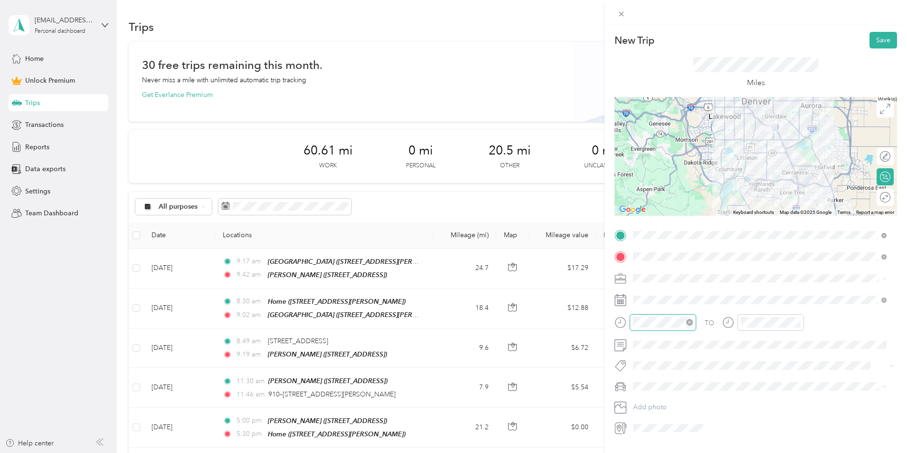
scroll to position [695, 0]
click at [644, 247] on div "07" at bounding box center [643, 248] width 23 height 13
click at [671, 230] on div "30" at bounding box center [670, 231] width 23 height 13
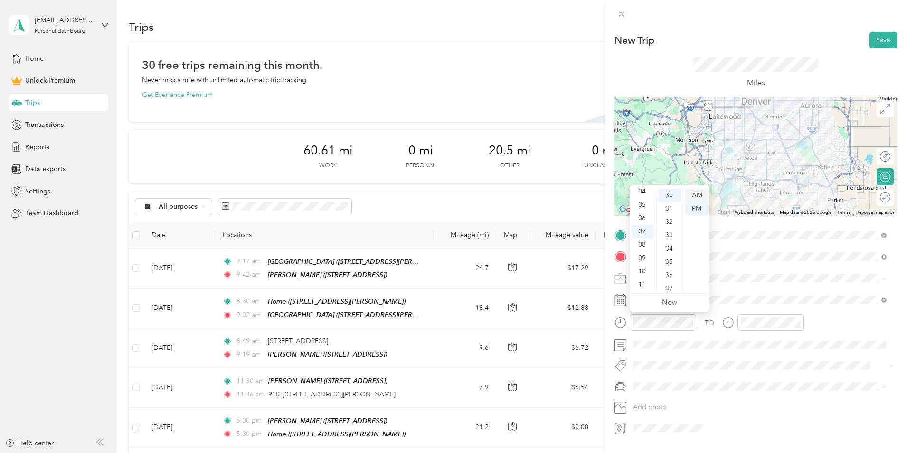
click at [692, 196] on div "AM" at bounding box center [697, 195] width 23 height 13
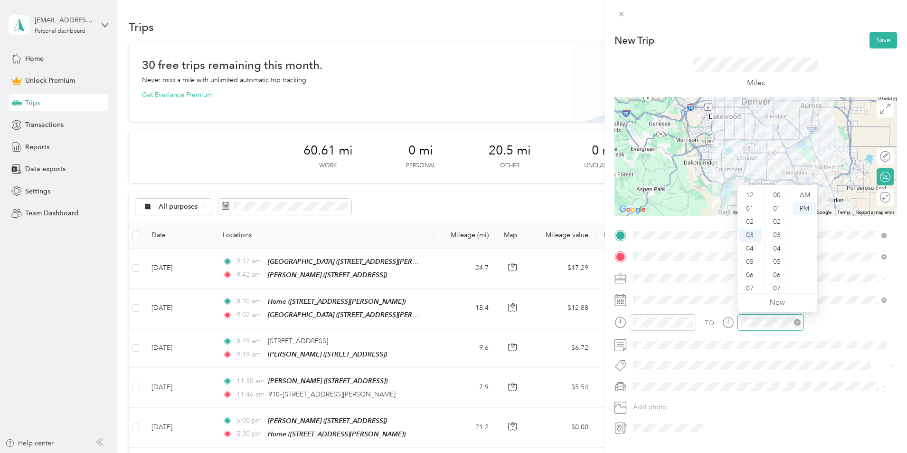
scroll to position [695, 0]
click at [750, 260] on div "08" at bounding box center [751, 261] width 23 height 13
click at [774, 194] on div "00" at bounding box center [778, 195] width 23 height 13
click at [796, 194] on div "AM" at bounding box center [804, 195] width 23 height 13
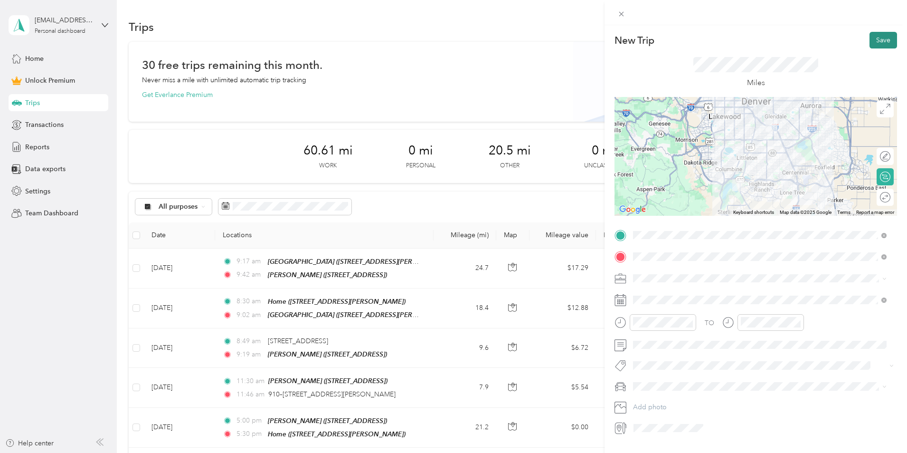
click at [871, 43] on button "Save" at bounding box center [884, 40] width 28 height 17
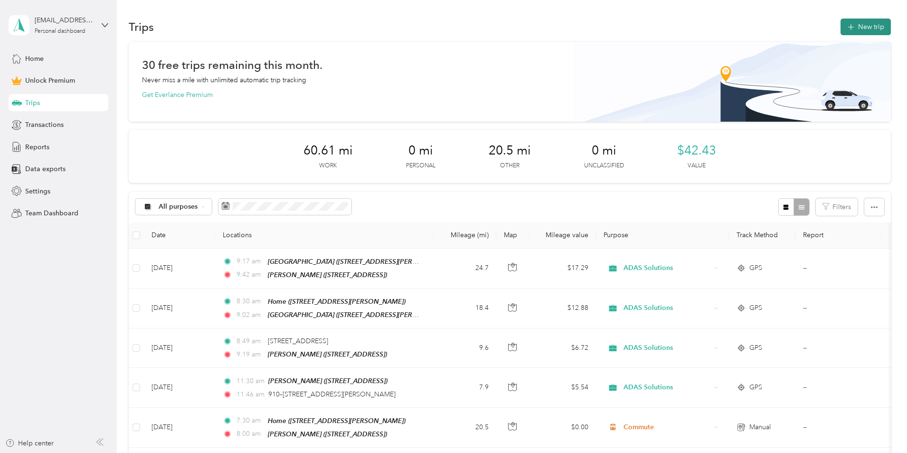
click at [841, 25] on button "New trip" at bounding box center [866, 27] width 50 height 17
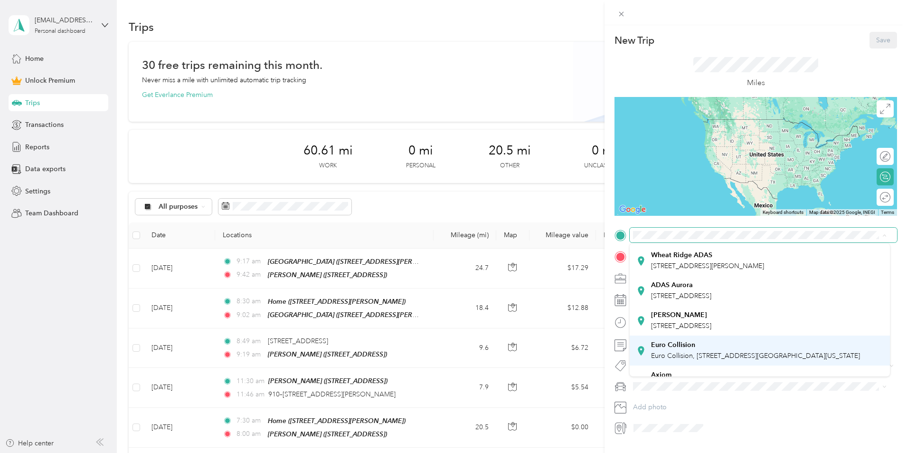
scroll to position [95, 0]
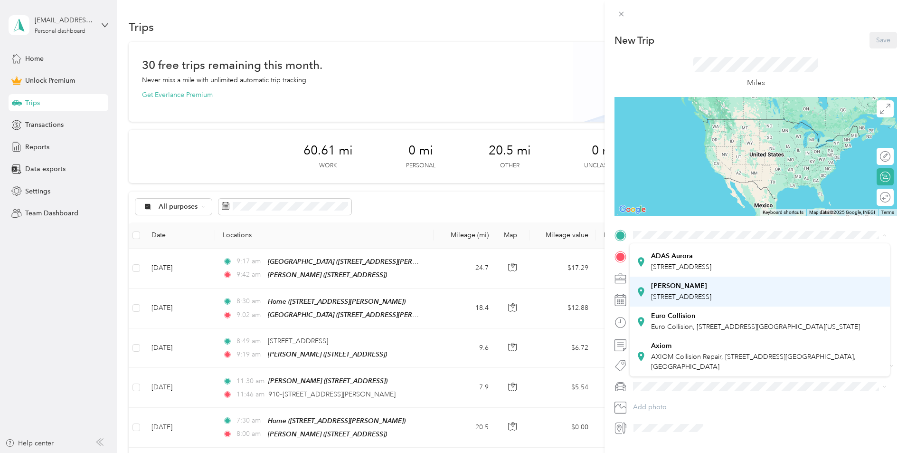
click at [667, 302] on div "ADAS Littleton [STREET_ADDRESS]" at bounding box center [681, 292] width 60 height 20
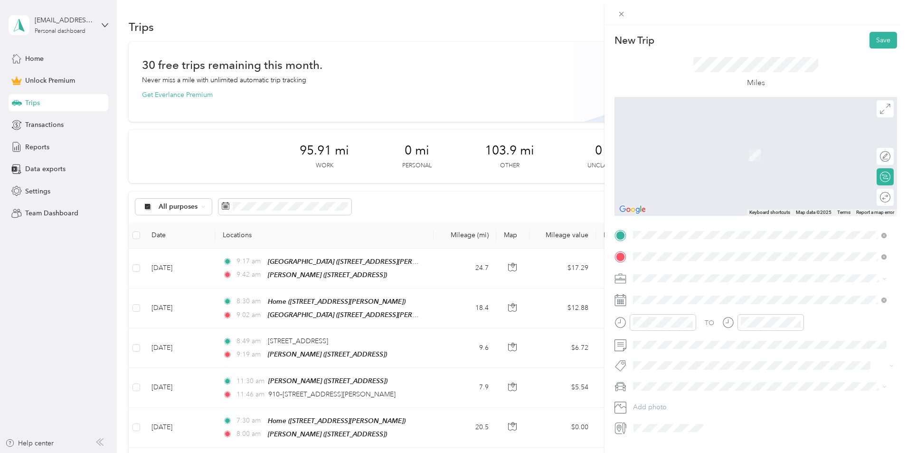
click at [695, 290] on span "[STREET_ADDRESS][US_STATE]" at bounding box center [698, 290] width 95 height 9
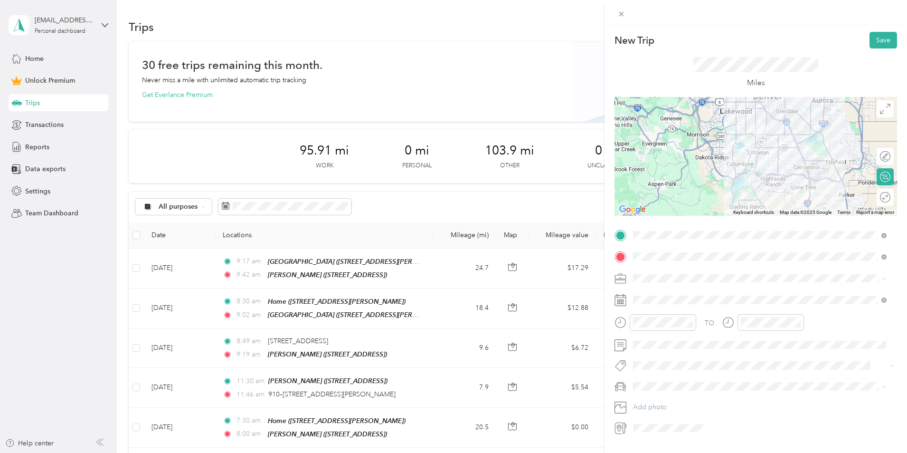
click at [672, 326] on span "ADAS Solutions" at bounding box center [661, 328] width 48 height 8
click at [878, 196] on div at bounding box center [881, 197] width 20 height 10
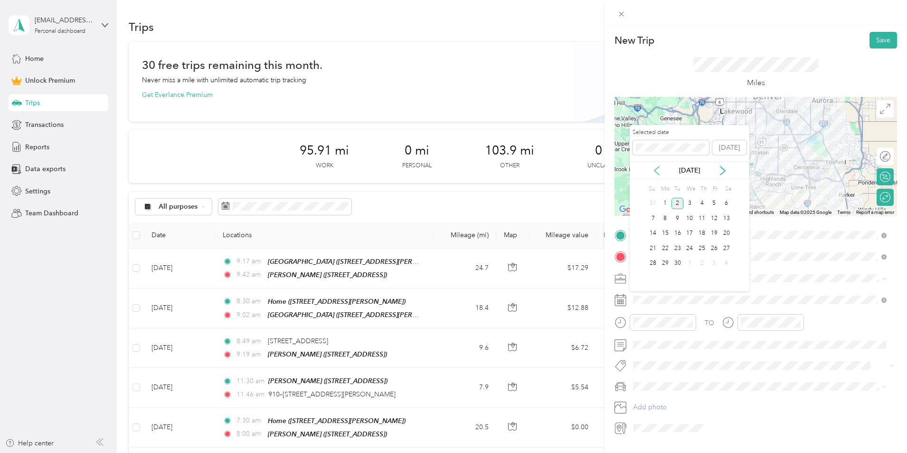
click at [658, 171] on icon at bounding box center [657, 171] width 10 height 10
click at [676, 218] on div "5" at bounding box center [678, 218] width 12 height 12
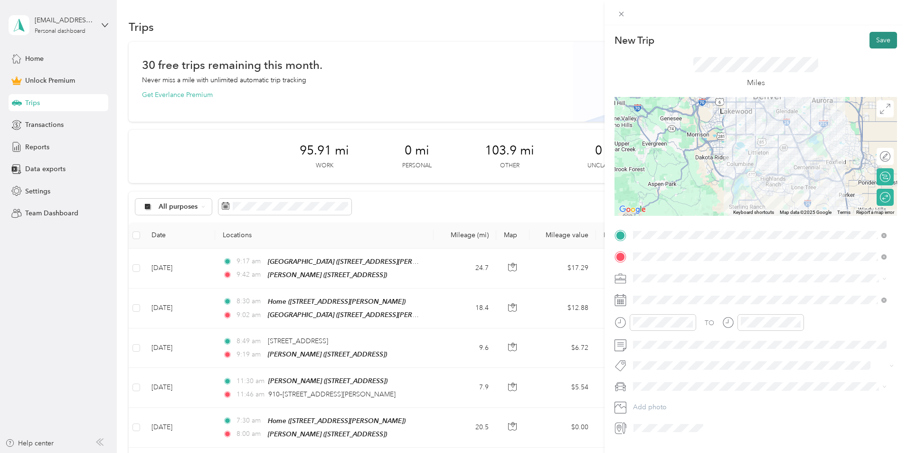
click at [874, 40] on button "Save" at bounding box center [884, 40] width 28 height 17
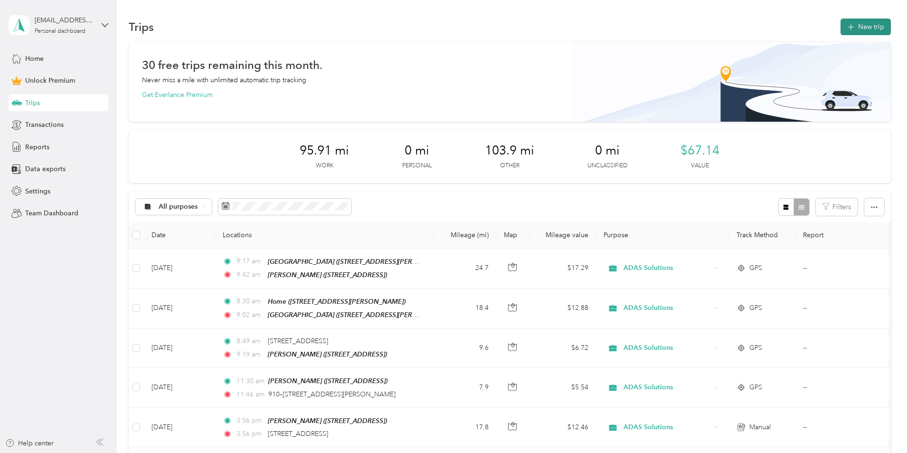
click at [841, 30] on button "New trip" at bounding box center [866, 27] width 50 height 17
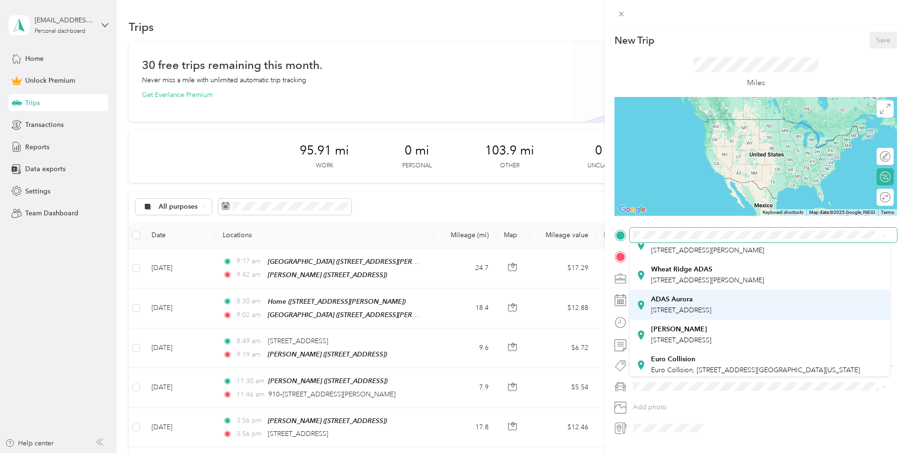
scroll to position [48, 0]
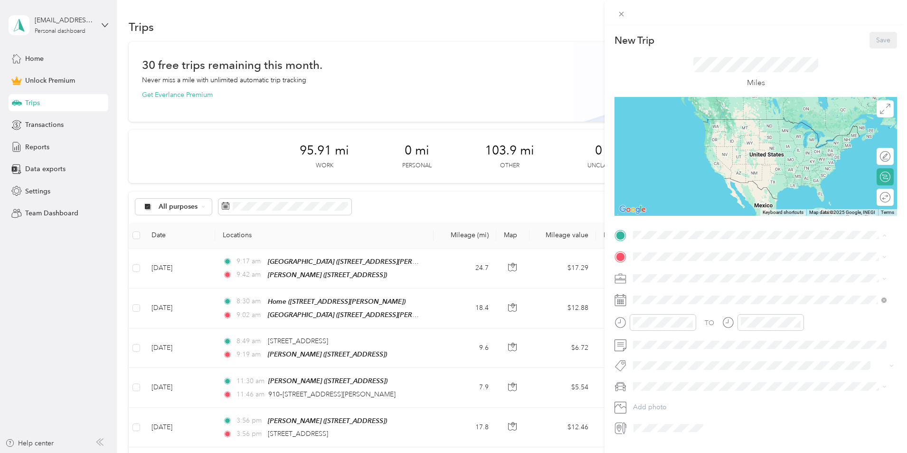
click at [678, 319] on strong "[PERSON_NAME]" at bounding box center [679, 315] width 56 height 9
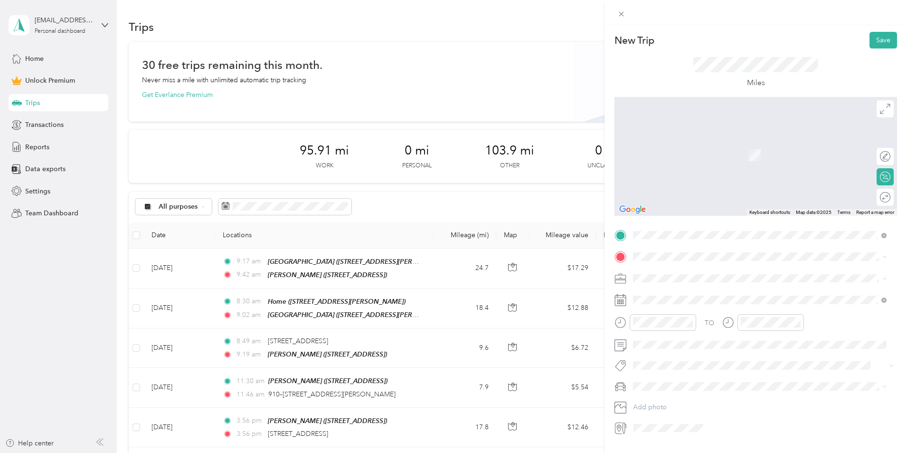
click at [674, 305] on span "[STREET_ADDRESS][PERSON_NAME]" at bounding box center [707, 305] width 113 height 8
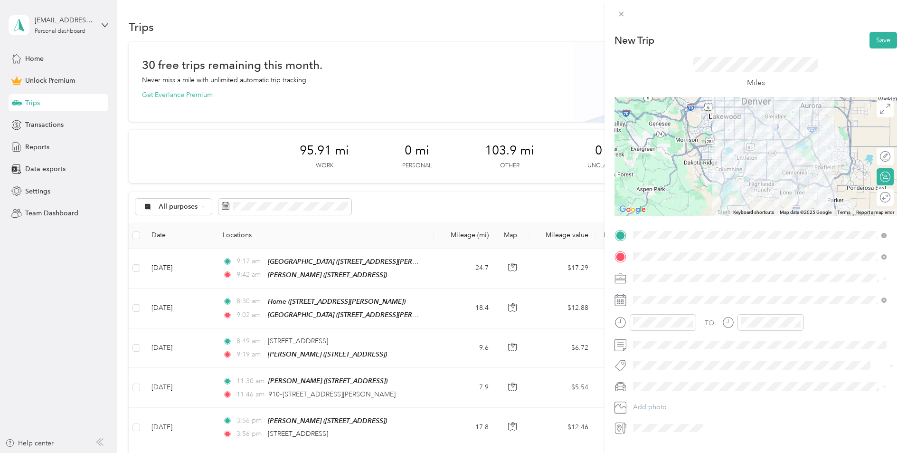
click at [662, 411] on span "Commute" at bounding box center [652, 411] width 30 height 8
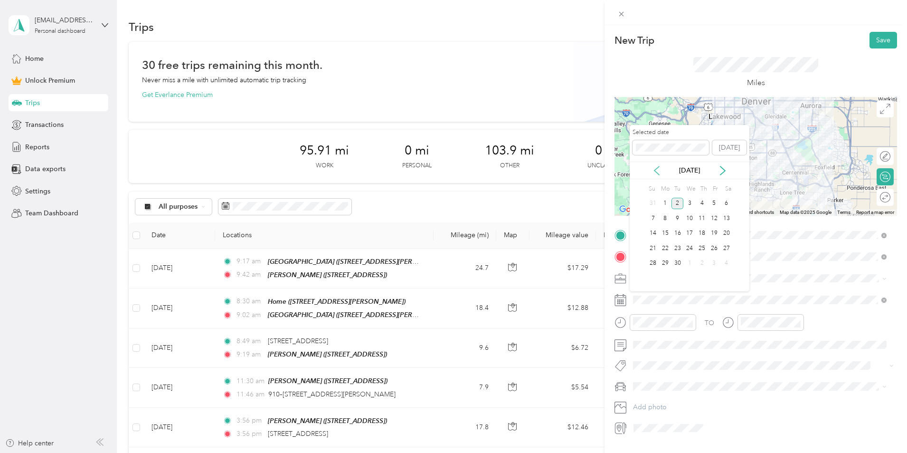
click at [658, 169] on icon at bounding box center [657, 171] width 10 height 10
click at [679, 217] on div "5" at bounding box center [678, 218] width 12 height 12
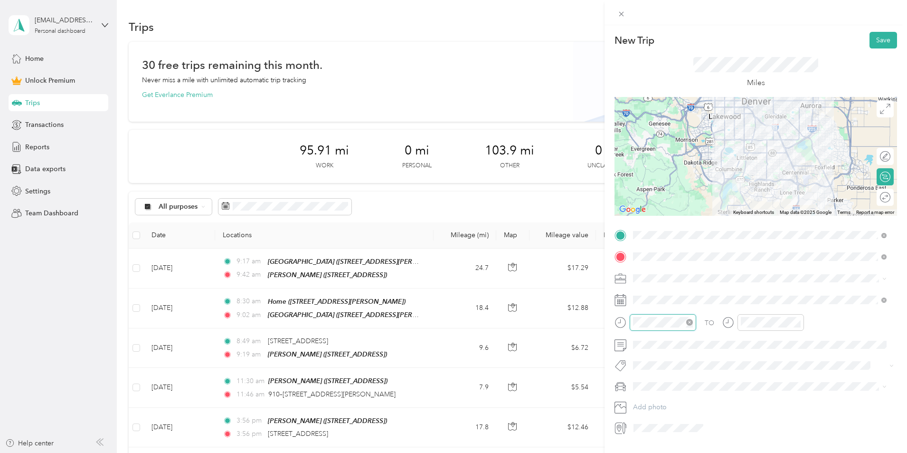
scroll to position [695, 0]
click at [642, 221] on div "05" at bounding box center [643, 221] width 23 height 13
click at [666, 196] on div "00" at bounding box center [670, 195] width 23 height 13
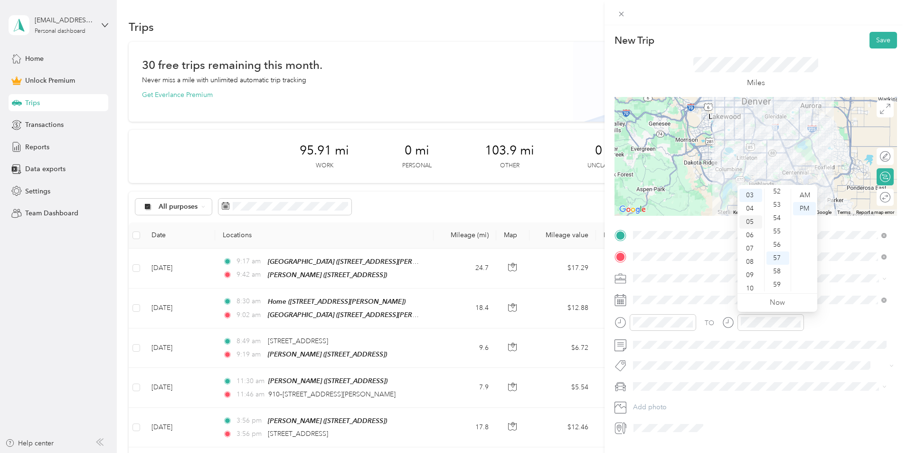
click at [748, 223] on div "05" at bounding box center [751, 221] width 23 height 13
click at [780, 232] on div "30" at bounding box center [778, 231] width 23 height 13
click at [828, 66] on div "Miles" at bounding box center [756, 72] width 283 height 48
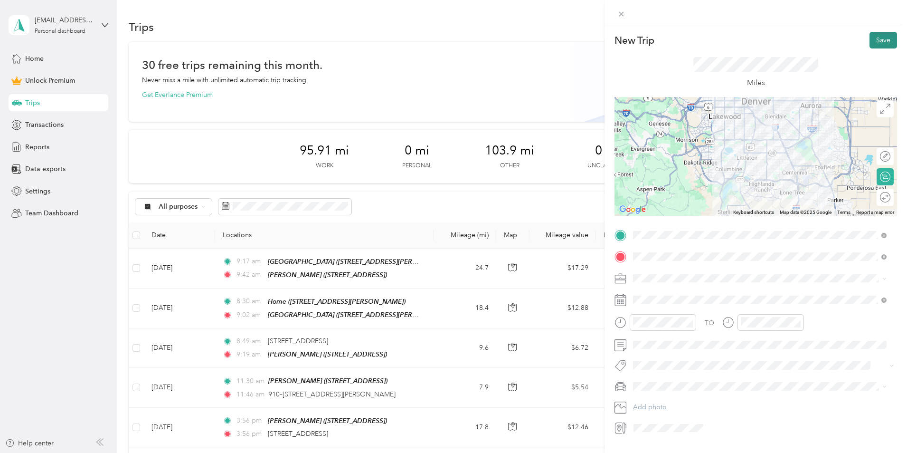
click at [870, 43] on button "Save" at bounding box center [884, 40] width 28 height 17
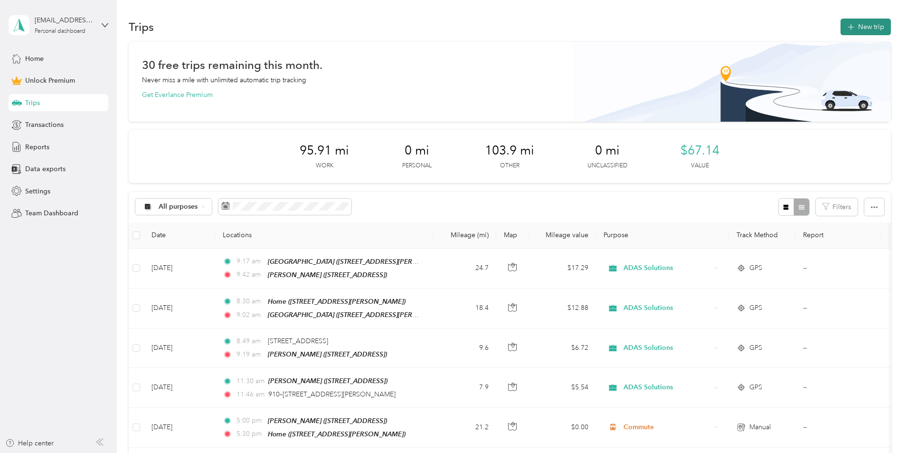
click at [841, 25] on button "New trip" at bounding box center [866, 27] width 50 height 17
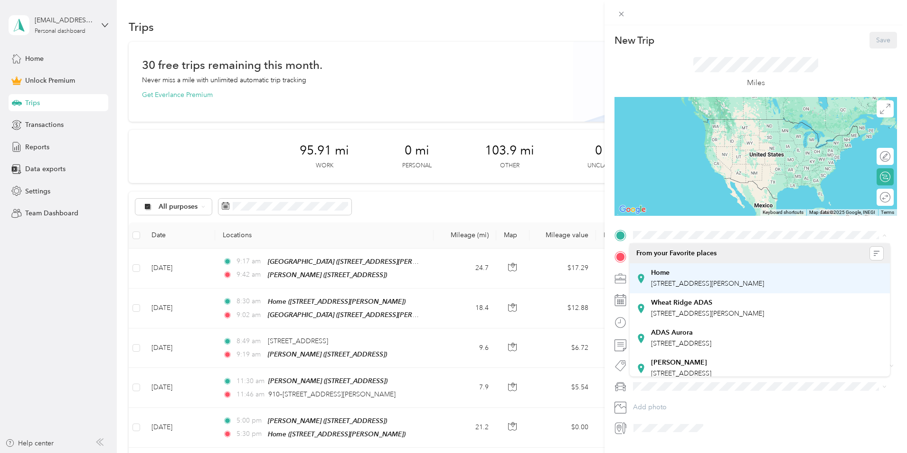
click at [665, 268] on strong "Home" at bounding box center [660, 272] width 19 height 9
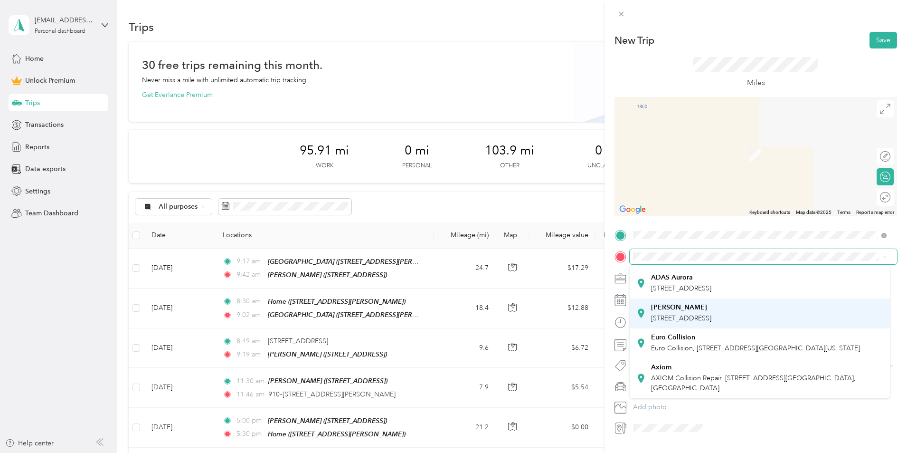
scroll to position [95, 0]
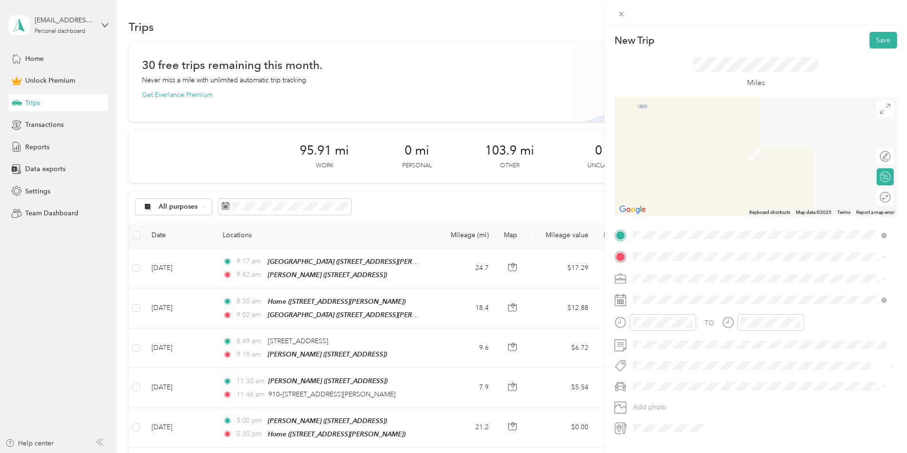
click at [686, 322] on span "[STREET_ADDRESS]" at bounding box center [681, 318] width 60 height 8
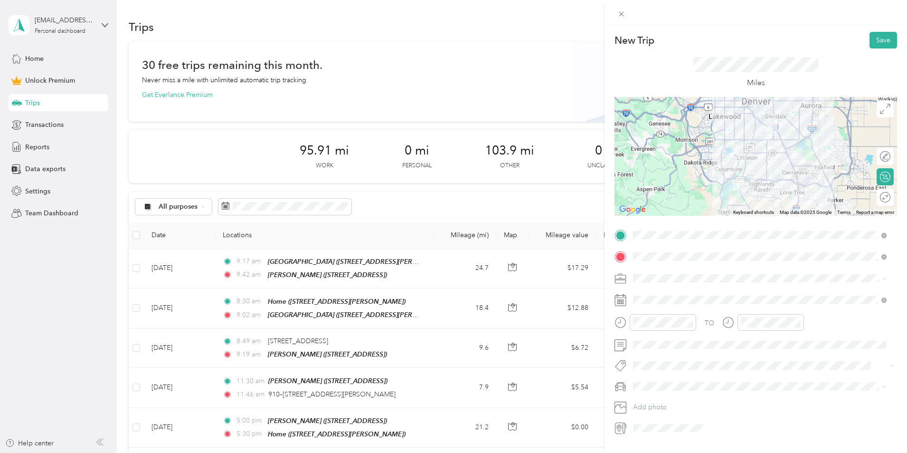
click at [657, 408] on span "Commute" at bounding box center [652, 411] width 30 height 8
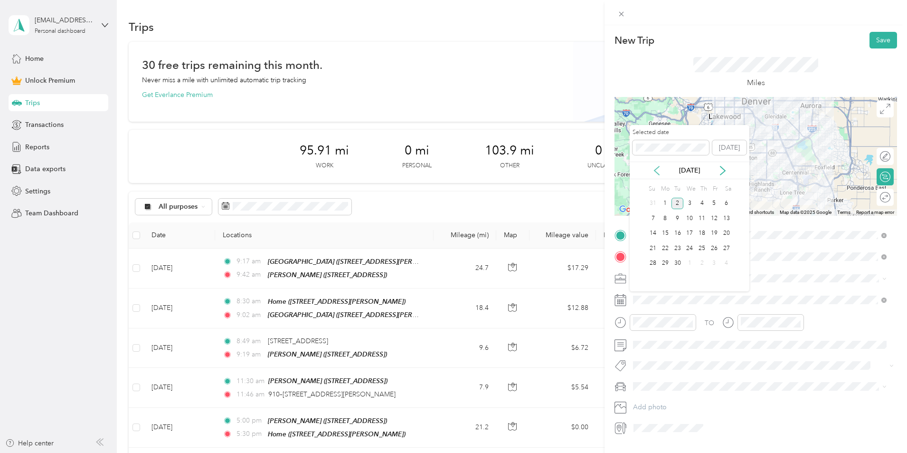
click at [654, 166] on icon at bounding box center [657, 171] width 10 height 10
click at [687, 219] on div "6" at bounding box center [690, 218] width 12 height 12
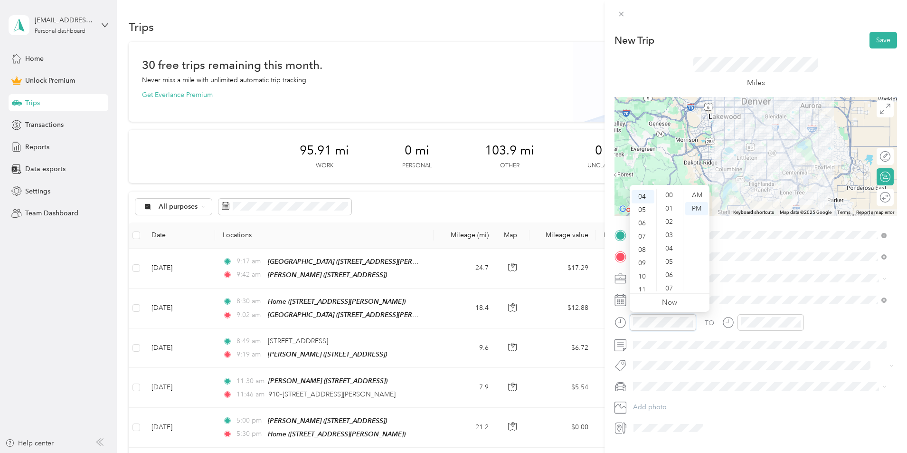
scroll to position [311, 0]
click at [704, 193] on div "AM" at bounding box center [697, 195] width 23 height 13
click at [641, 232] on div "07" at bounding box center [643, 235] width 23 height 13
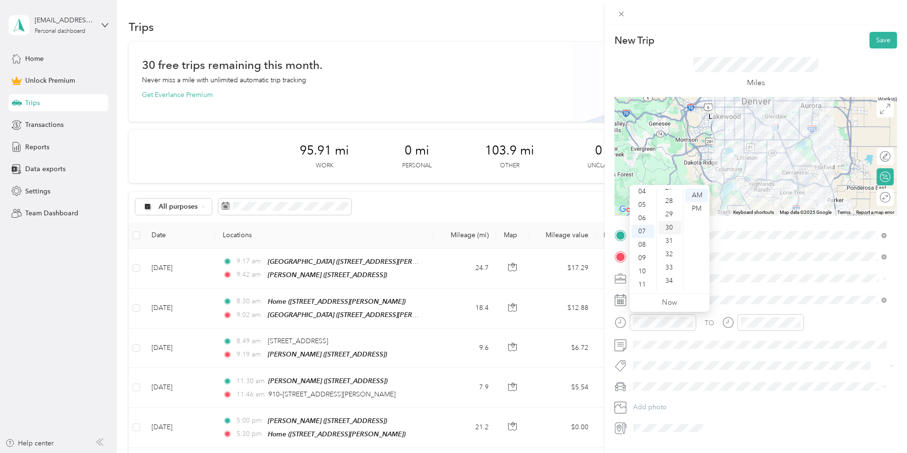
click at [667, 228] on div "30" at bounding box center [670, 227] width 23 height 13
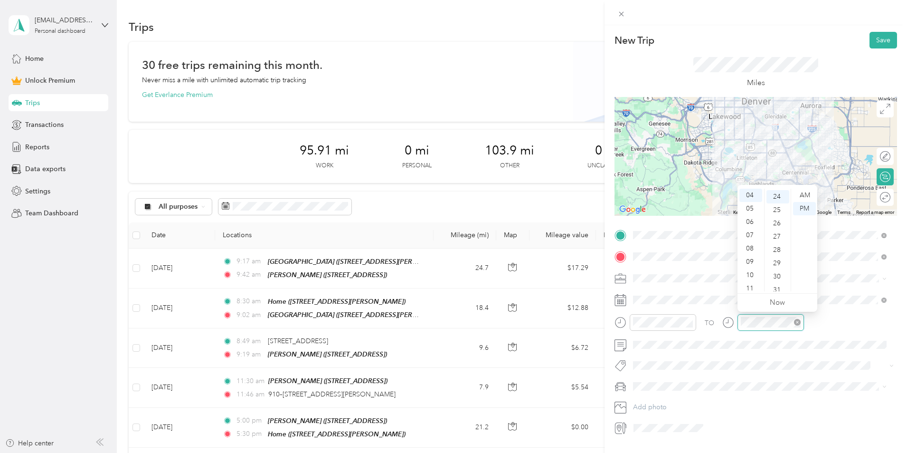
scroll to position [319, 0]
click at [749, 244] on div "08" at bounding box center [751, 248] width 23 height 13
click at [774, 198] on div "00" at bounding box center [778, 195] width 23 height 13
click at [796, 195] on div "AM" at bounding box center [804, 195] width 23 height 13
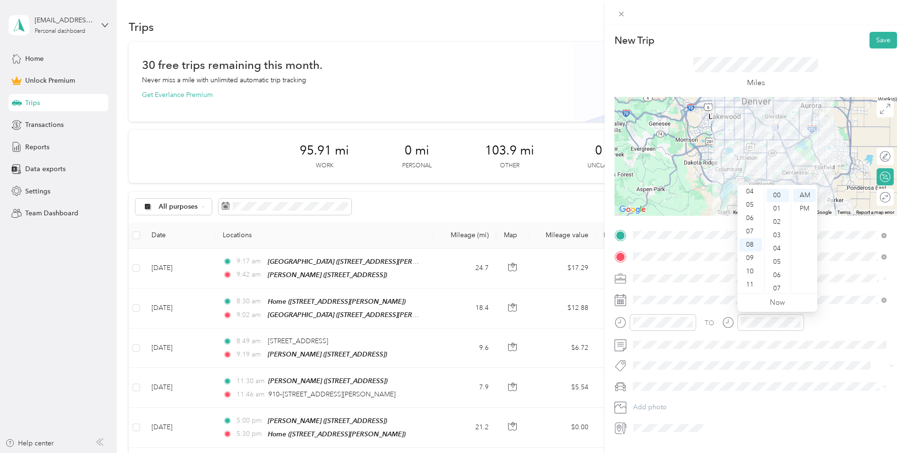
click at [825, 66] on div "Miles" at bounding box center [756, 72] width 283 height 48
click at [873, 40] on button "Save" at bounding box center [884, 40] width 28 height 17
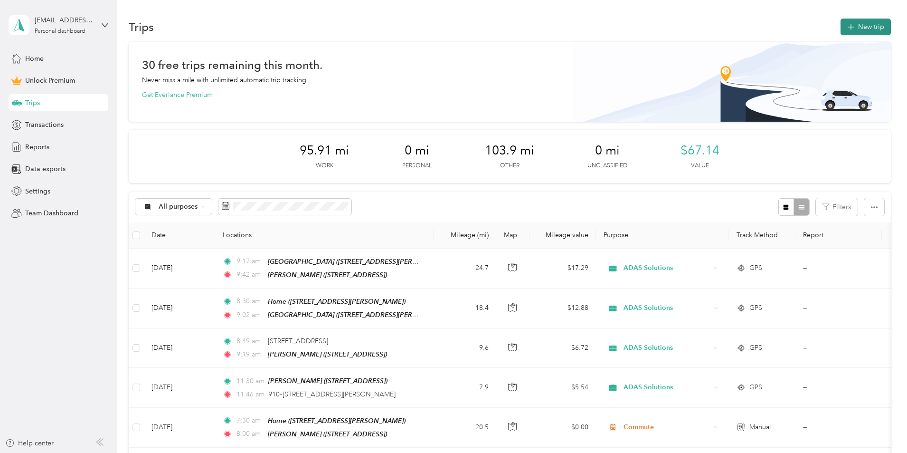
click at [841, 26] on button "New trip" at bounding box center [866, 27] width 50 height 17
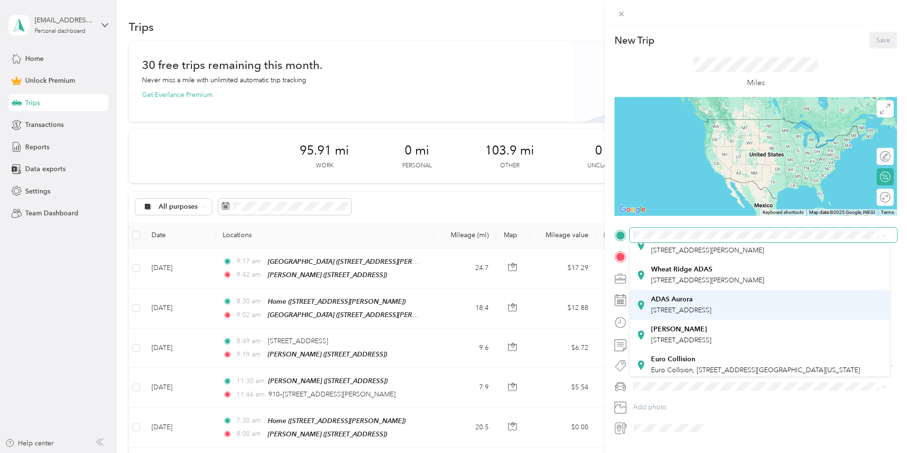
scroll to position [48, 0]
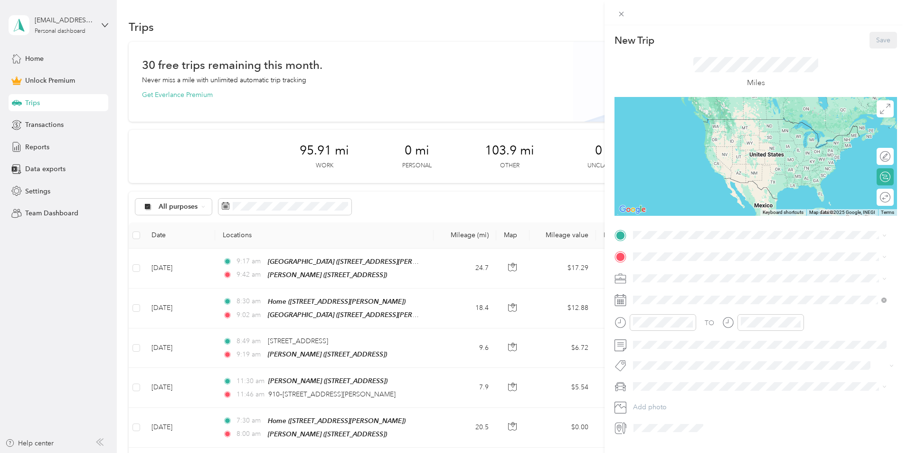
click at [695, 332] on div "ADAS Littleton [STREET_ADDRESS]" at bounding box center [760, 320] width 247 height 23
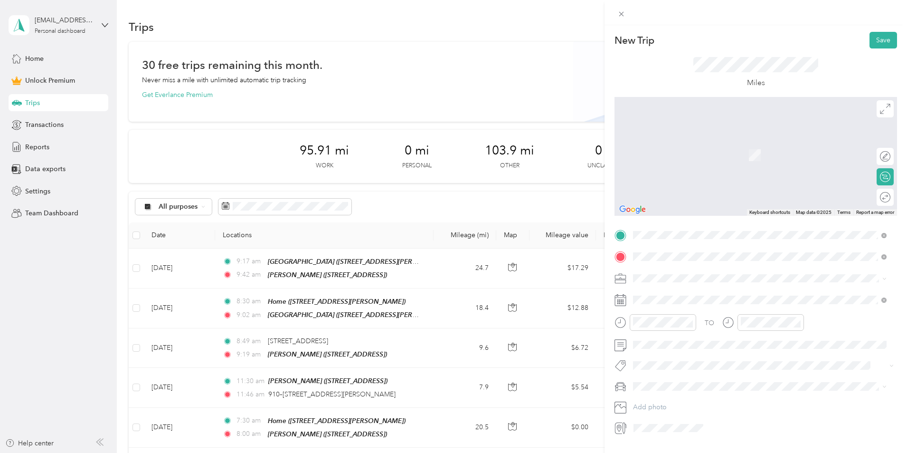
click at [664, 287] on span "[STREET_ADDRESS][US_STATE]" at bounding box center [698, 290] width 95 height 9
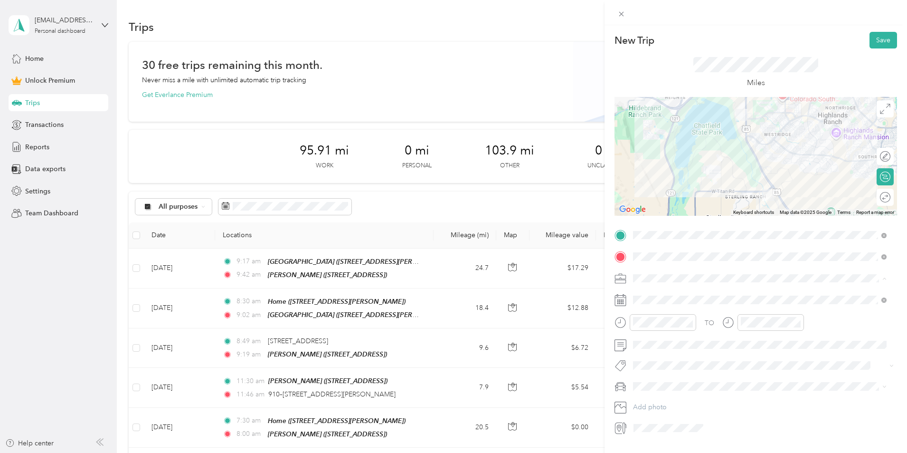
click at [671, 330] on div "ADAS Solutions" at bounding box center [760, 328] width 247 height 10
click at [877, 199] on div at bounding box center [881, 197] width 20 height 10
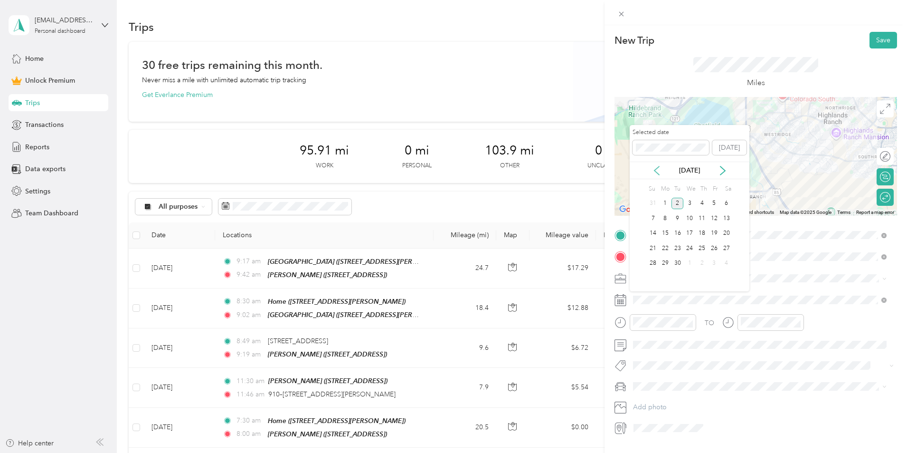
click at [660, 171] on icon at bounding box center [657, 171] width 10 height 10
click at [691, 219] on div "6" at bounding box center [690, 218] width 12 height 12
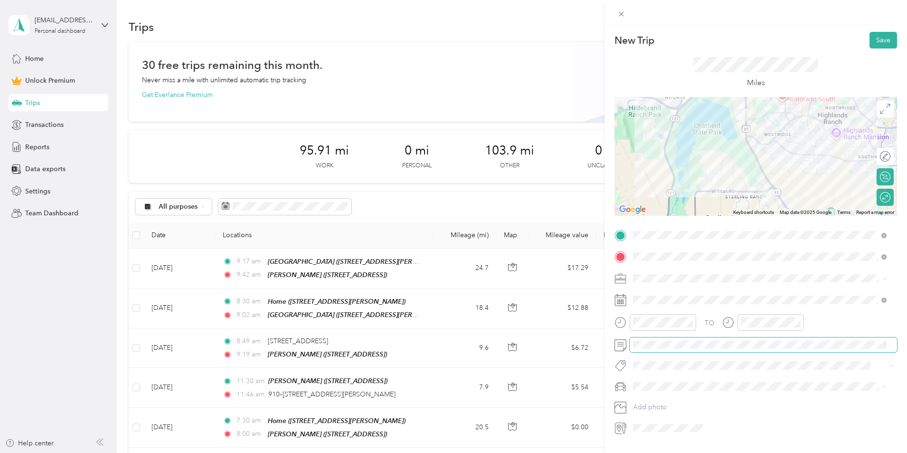
click at [655, 339] on span at bounding box center [763, 344] width 267 height 15
click at [870, 41] on button "Save" at bounding box center [884, 40] width 28 height 17
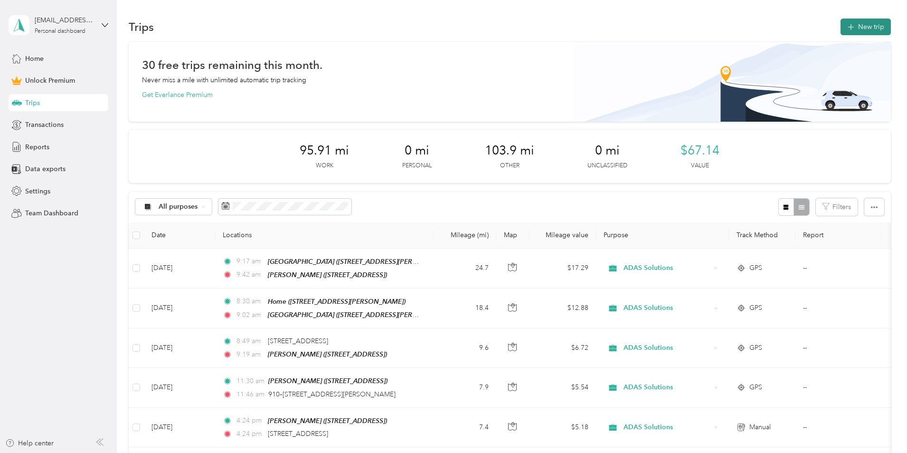
click at [841, 30] on button "New trip" at bounding box center [866, 27] width 50 height 17
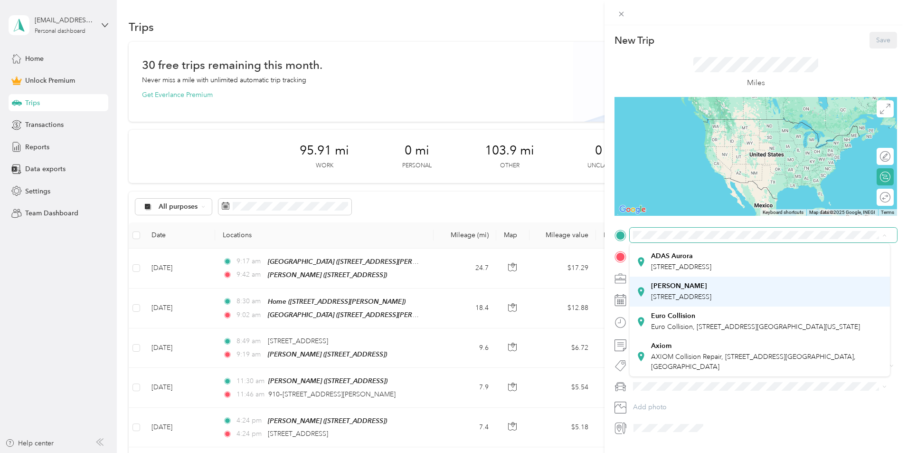
scroll to position [95, 0]
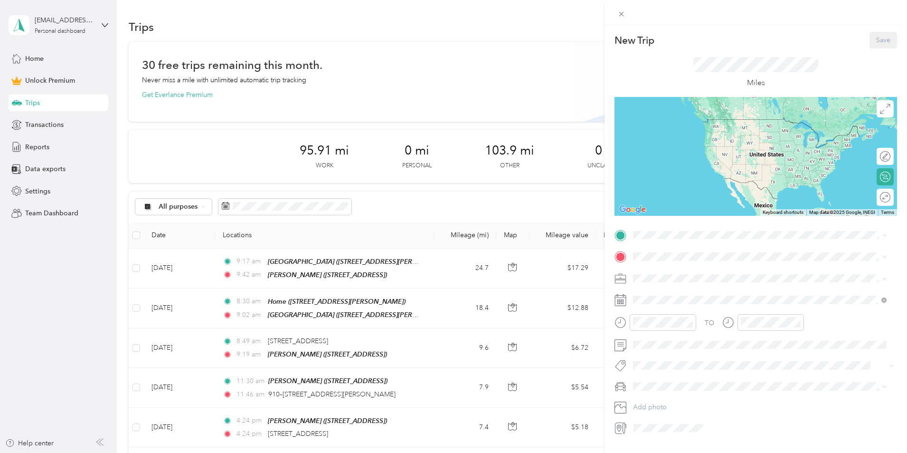
click at [684, 302] on div "ADAS Littleton [STREET_ADDRESS]" at bounding box center [681, 292] width 60 height 20
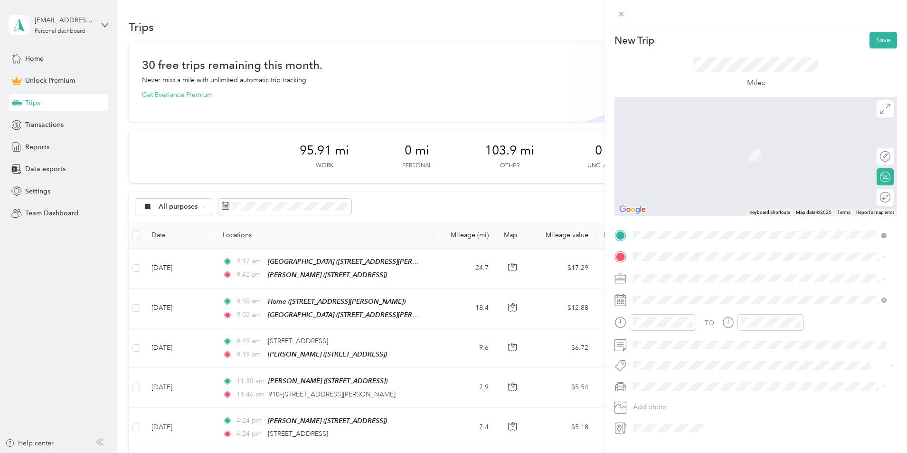
click at [674, 285] on li "Home [STREET_ADDRESS][PERSON_NAME]" at bounding box center [760, 300] width 260 height 30
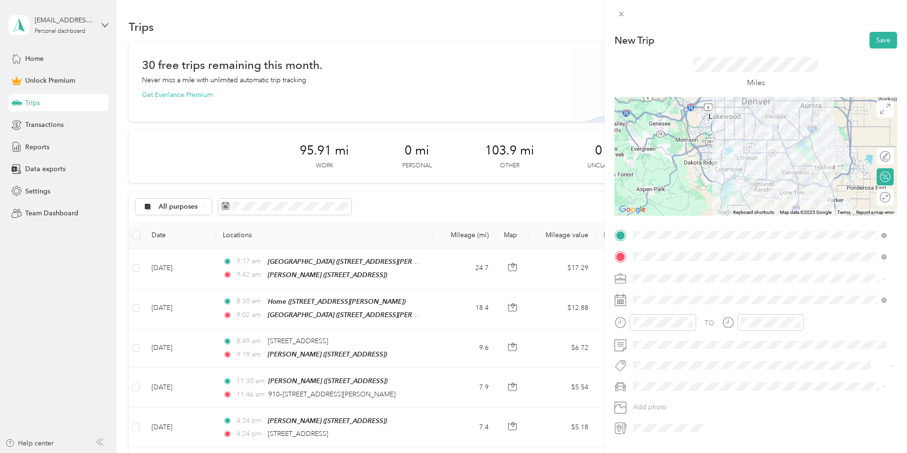
click at [670, 408] on div "Commute" at bounding box center [760, 411] width 247 height 10
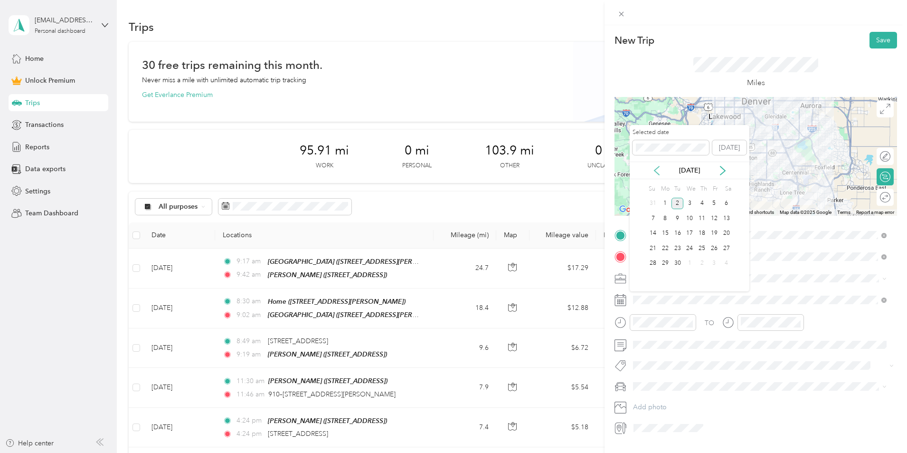
click at [659, 169] on icon at bounding box center [657, 171] width 10 height 10
click at [690, 218] on div "6" at bounding box center [690, 218] width 12 height 12
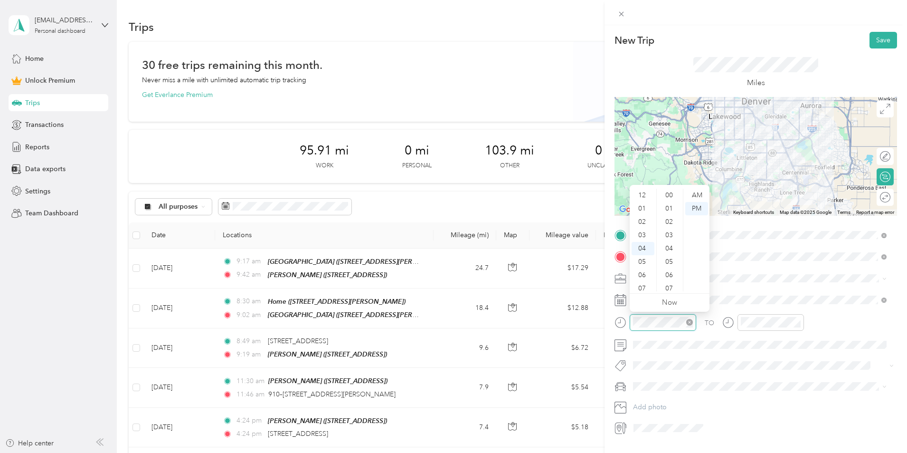
scroll to position [333, 0]
click at [643, 210] on div "05" at bounding box center [643, 208] width 23 height 13
click at [670, 198] on div "00" at bounding box center [670, 195] width 23 height 13
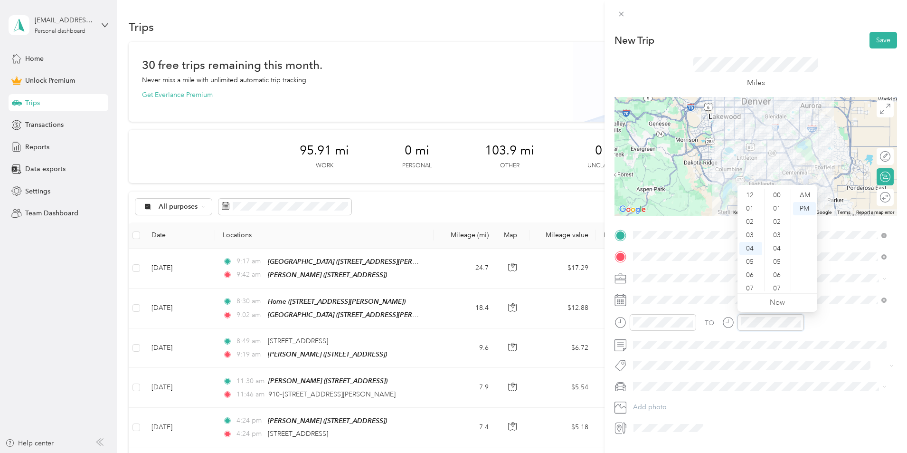
scroll to position [333, 0]
click at [751, 209] on div "05" at bounding box center [751, 208] width 23 height 13
click at [826, 66] on div "Miles" at bounding box center [756, 72] width 283 height 48
click at [874, 42] on button "Save" at bounding box center [884, 40] width 28 height 17
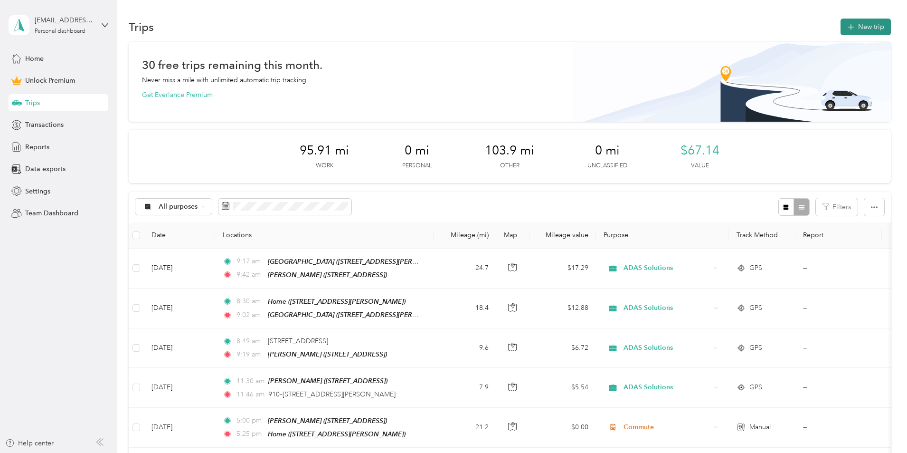
click at [841, 32] on button "New trip" at bounding box center [866, 27] width 50 height 17
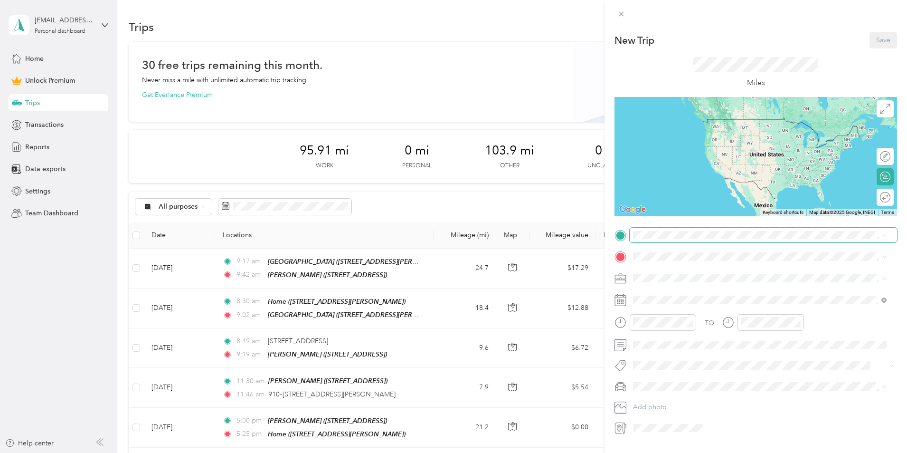
click at [656, 239] on span at bounding box center [763, 235] width 267 height 15
click at [676, 279] on span "[STREET_ADDRESS][PERSON_NAME]" at bounding box center [707, 283] width 113 height 8
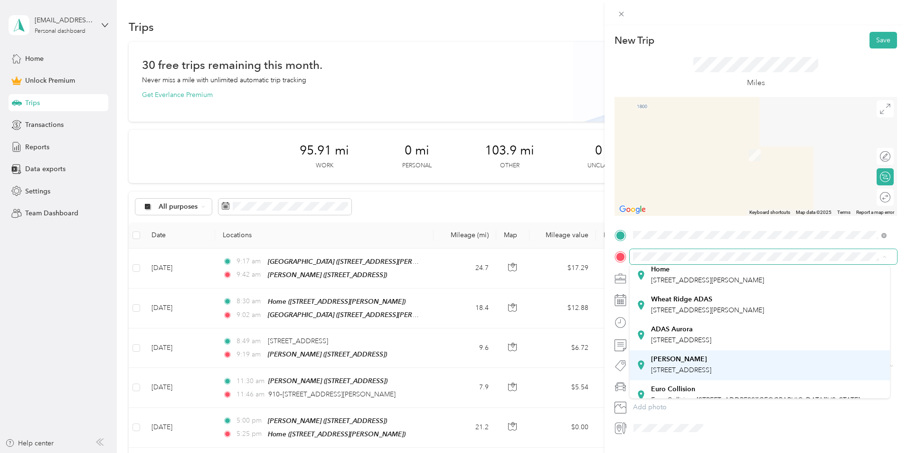
scroll to position [95, 0]
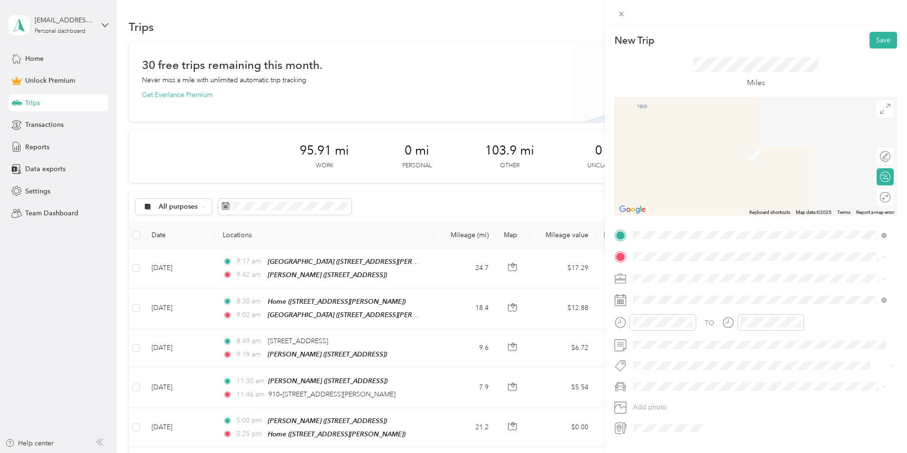
click at [683, 323] on div "ADAS Littleton [STREET_ADDRESS]" at bounding box center [681, 313] width 60 height 20
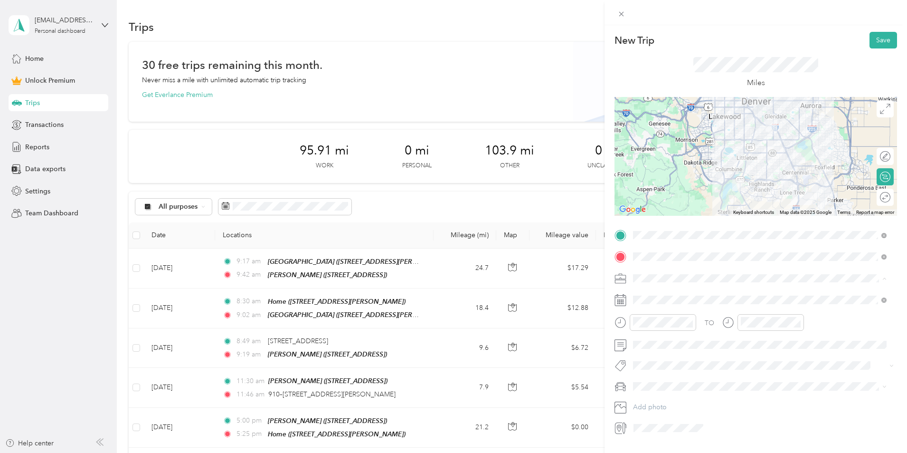
click at [652, 407] on div "Commute" at bounding box center [760, 411] width 247 height 10
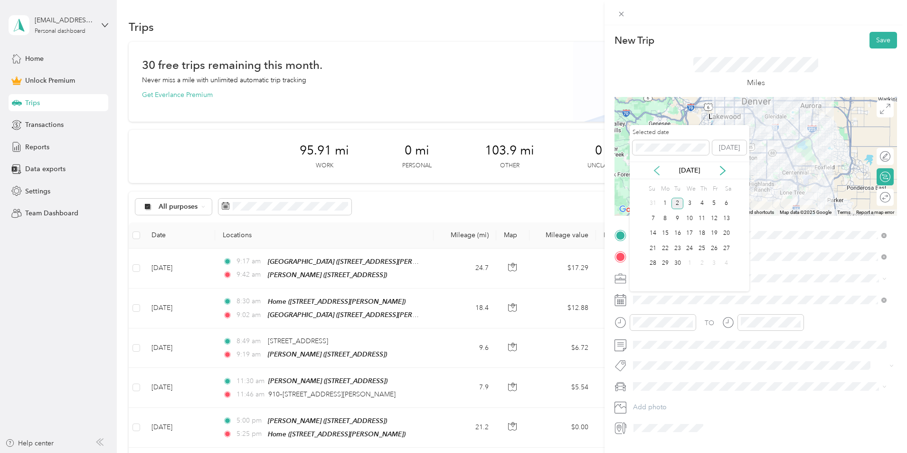
click at [658, 168] on icon at bounding box center [657, 171] width 10 height 10
click at [700, 218] on div "7" at bounding box center [702, 218] width 12 height 12
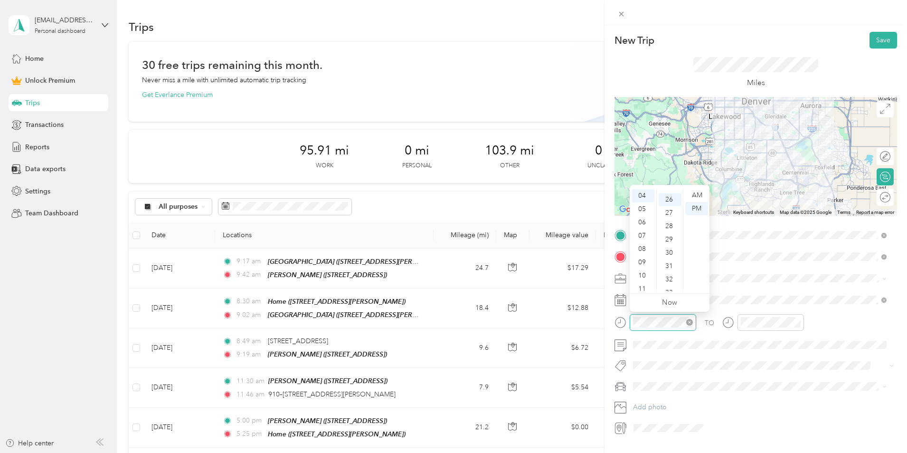
scroll to position [346, 0]
click at [693, 192] on div "AM" at bounding box center [697, 195] width 23 height 13
click at [642, 232] on div "07" at bounding box center [643, 235] width 23 height 13
click at [669, 245] on div "30" at bounding box center [670, 248] width 23 height 13
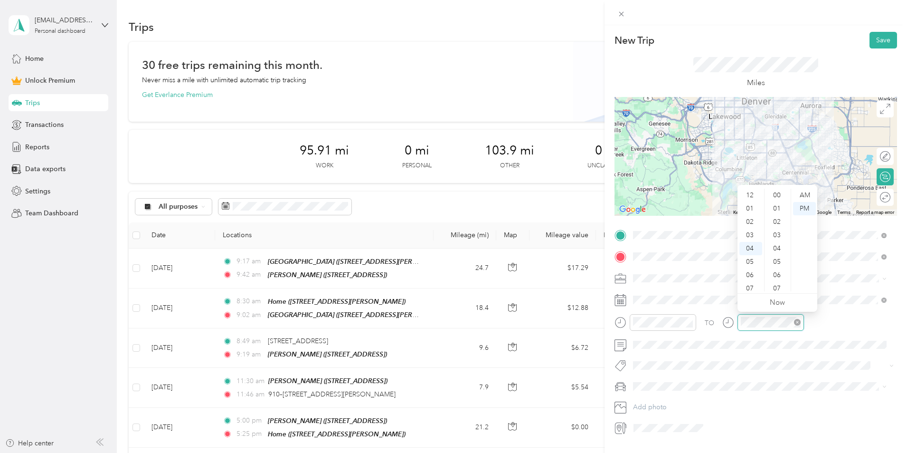
scroll to position [346, 0]
click at [750, 248] on div "08" at bounding box center [751, 248] width 23 height 13
click at [774, 192] on div "00" at bounding box center [778, 195] width 23 height 13
click at [803, 194] on div "AM" at bounding box center [804, 195] width 23 height 13
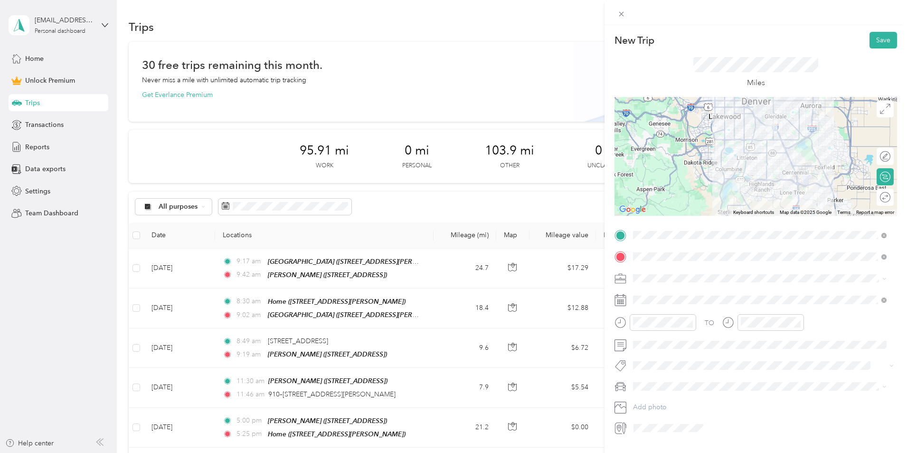
click at [811, 49] on div "Miles" at bounding box center [756, 72] width 283 height 48
click at [874, 41] on button "Save" at bounding box center [884, 40] width 28 height 17
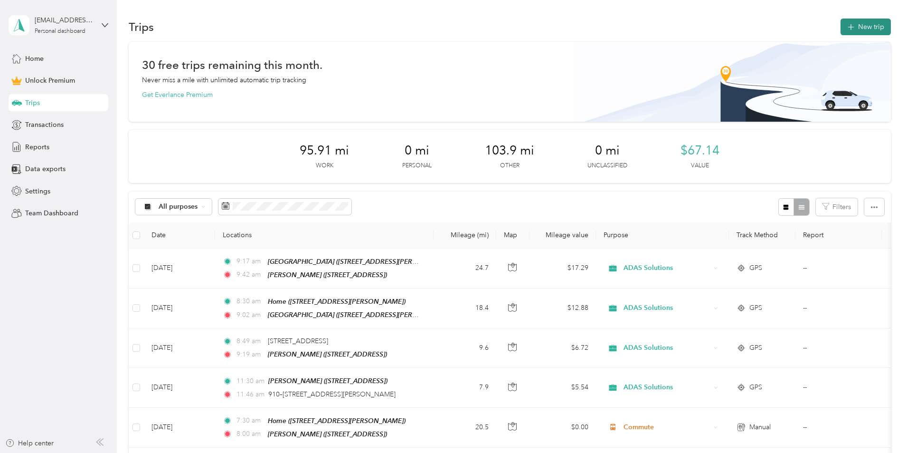
click at [846, 25] on icon "button" at bounding box center [851, 27] width 11 height 11
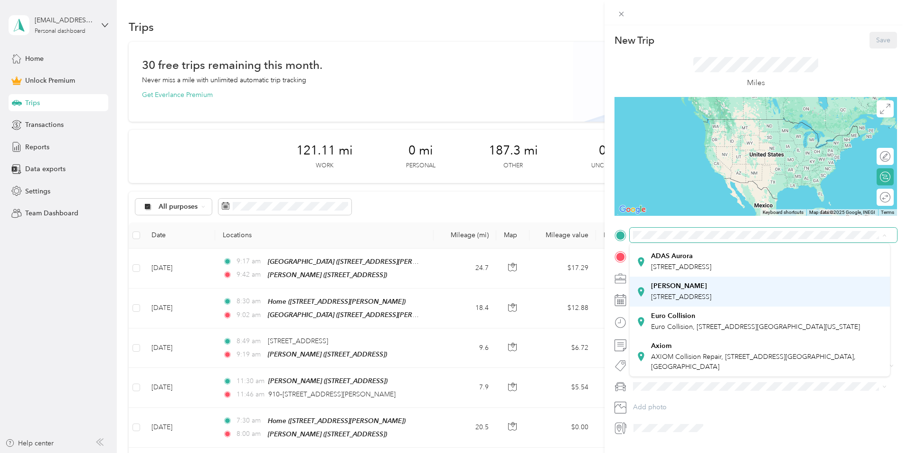
scroll to position [95, 0]
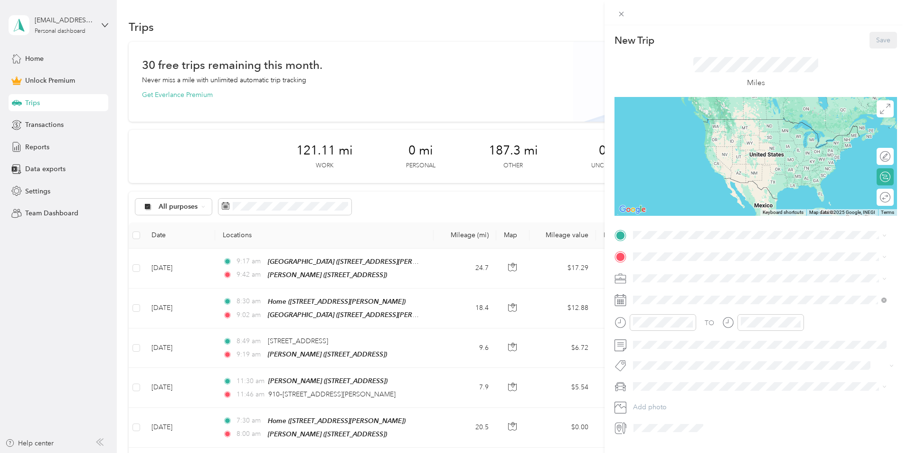
click at [693, 300] on span "[STREET_ADDRESS]" at bounding box center [681, 296] width 60 height 8
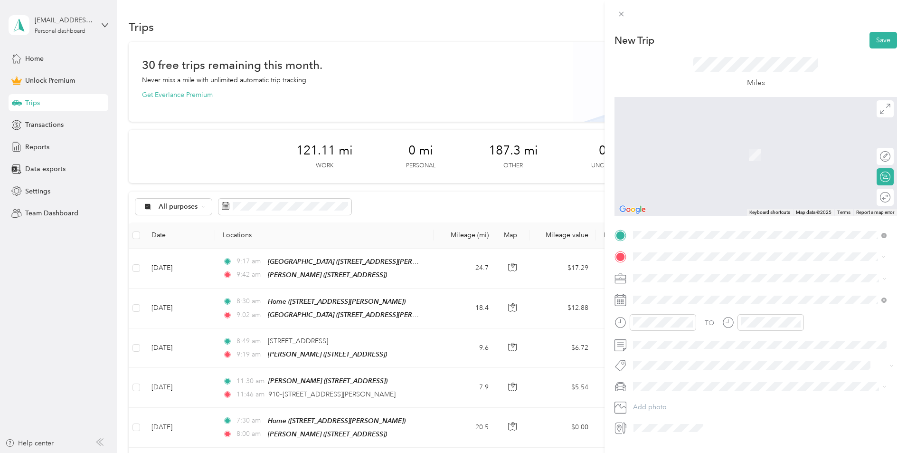
click at [688, 290] on span "[STREET_ADDRESS][US_STATE]" at bounding box center [698, 290] width 95 height 9
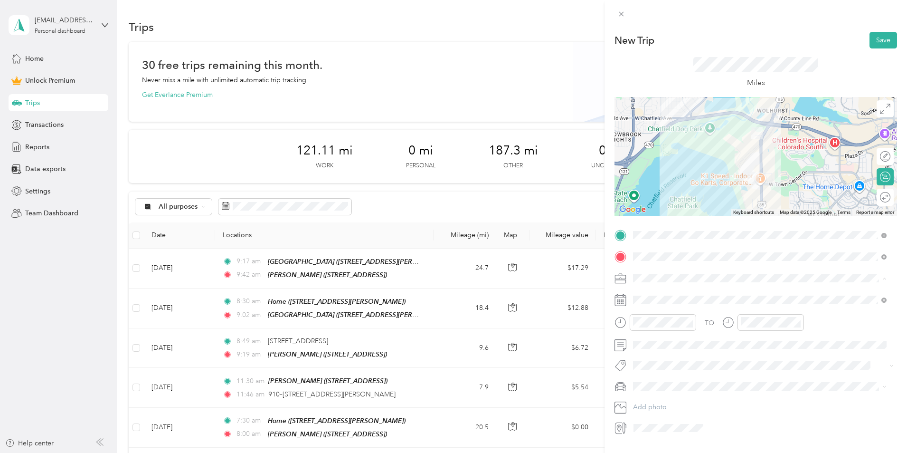
click at [675, 330] on span "ADAS Solutions" at bounding box center [661, 328] width 48 height 8
click at [877, 196] on div at bounding box center [881, 197] width 20 height 10
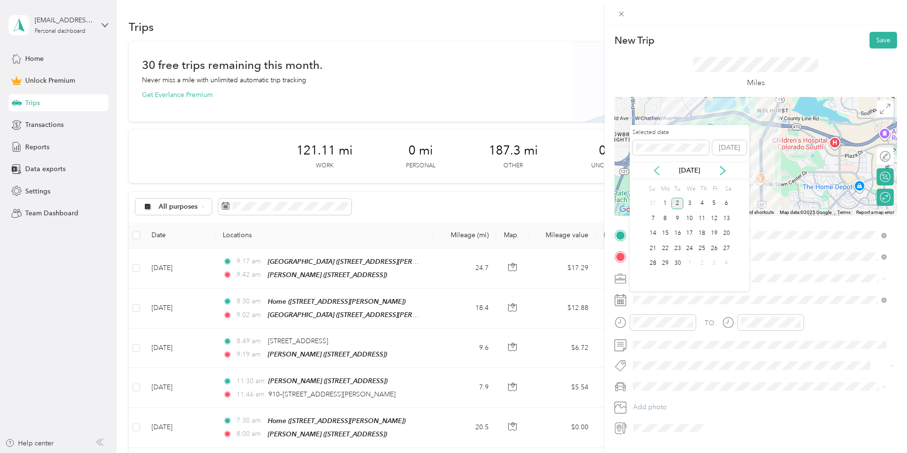
click at [657, 169] on icon at bounding box center [657, 171] width 10 height 10
click at [703, 216] on div "7" at bounding box center [702, 218] width 12 height 12
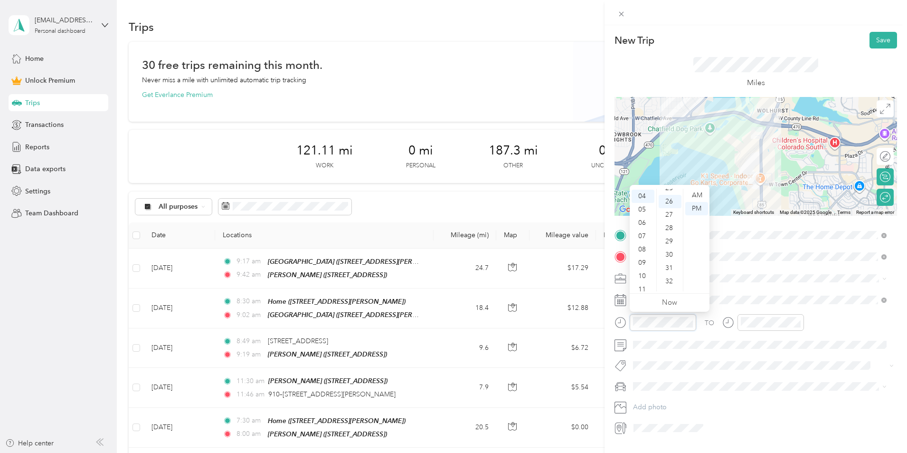
scroll to position [346, 0]
click at [642, 232] on div "07" at bounding box center [643, 235] width 23 height 13
click at [670, 249] on div "30" at bounding box center [670, 248] width 23 height 13
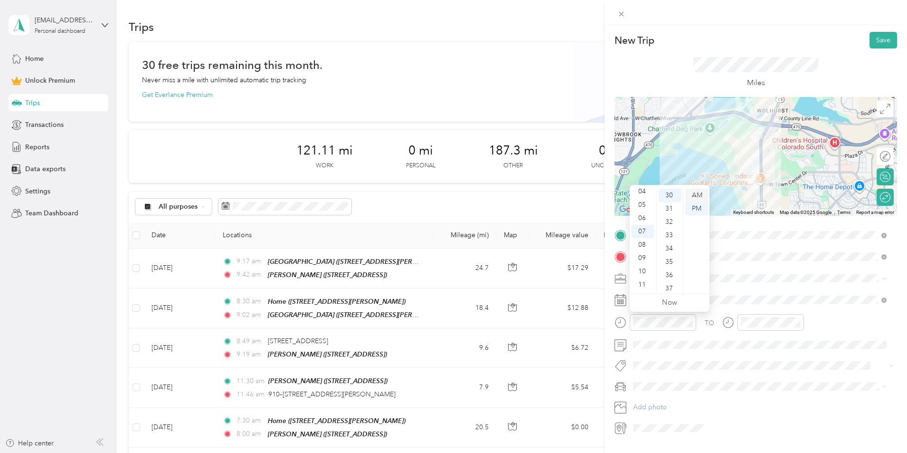
click at [693, 192] on div "AM" at bounding box center [697, 195] width 23 height 13
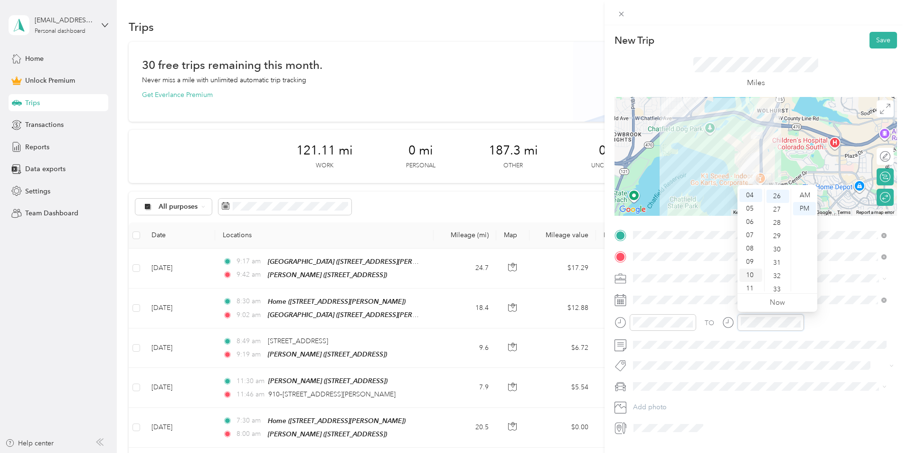
scroll to position [346, 0]
click at [753, 248] on div "08" at bounding box center [751, 248] width 23 height 13
click at [776, 193] on div "00" at bounding box center [778, 195] width 23 height 13
click at [801, 192] on div "AM" at bounding box center [804, 195] width 23 height 13
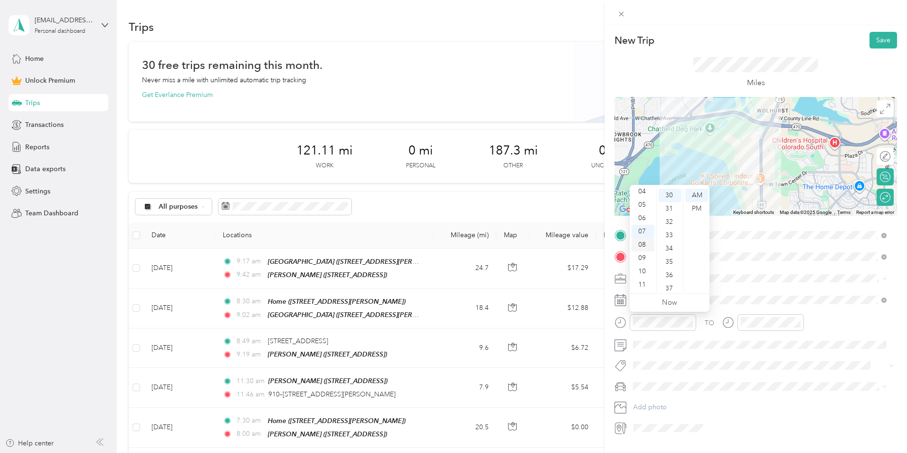
click at [641, 242] on div "08" at bounding box center [643, 244] width 23 height 13
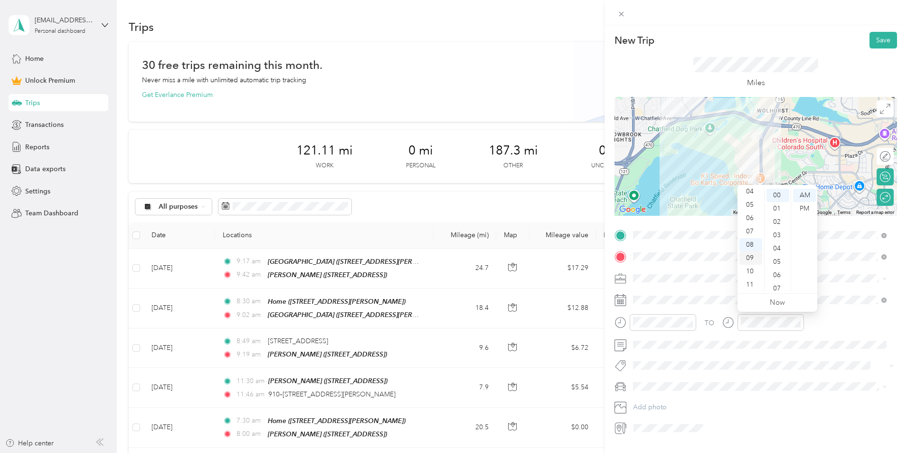
click at [751, 255] on div "09" at bounding box center [751, 257] width 23 height 13
click at [816, 60] on div "Miles" at bounding box center [756, 72] width 283 height 48
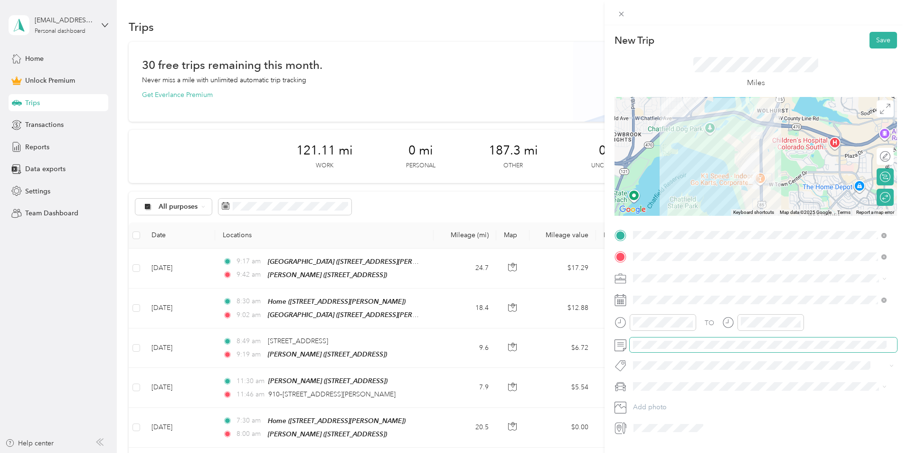
click at [656, 339] on span at bounding box center [763, 344] width 267 height 15
click at [876, 44] on button "Save" at bounding box center [884, 40] width 28 height 17
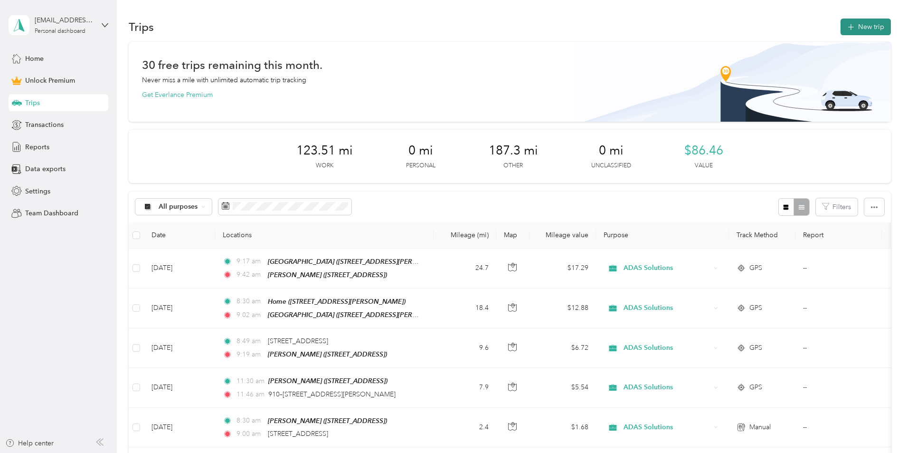
click at [841, 35] on button "New trip" at bounding box center [866, 27] width 50 height 17
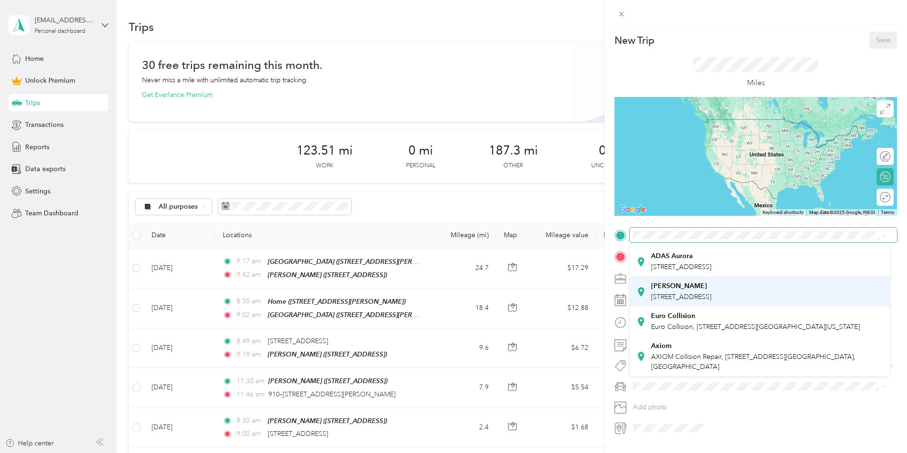
scroll to position [95, 0]
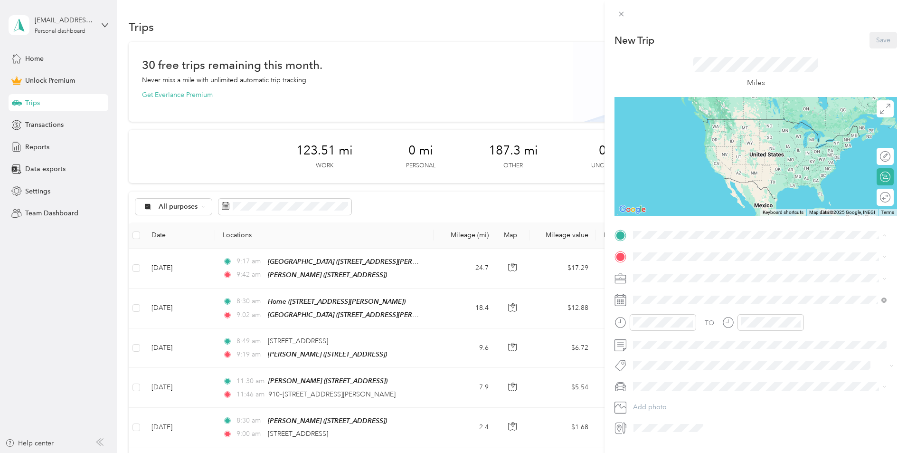
click at [688, 301] on span "[STREET_ADDRESS]" at bounding box center [681, 297] width 60 height 8
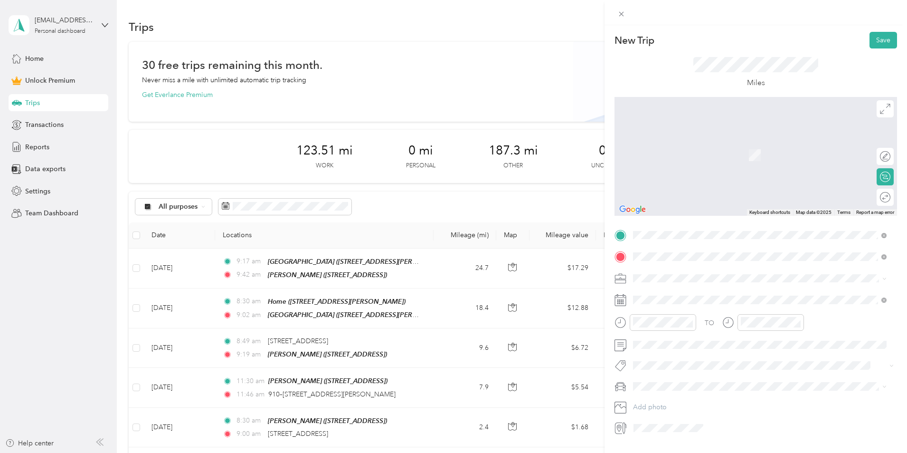
click at [687, 290] on span "[STREET_ADDRESS][US_STATE]" at bounding box center [698, 290] width 95 height 9
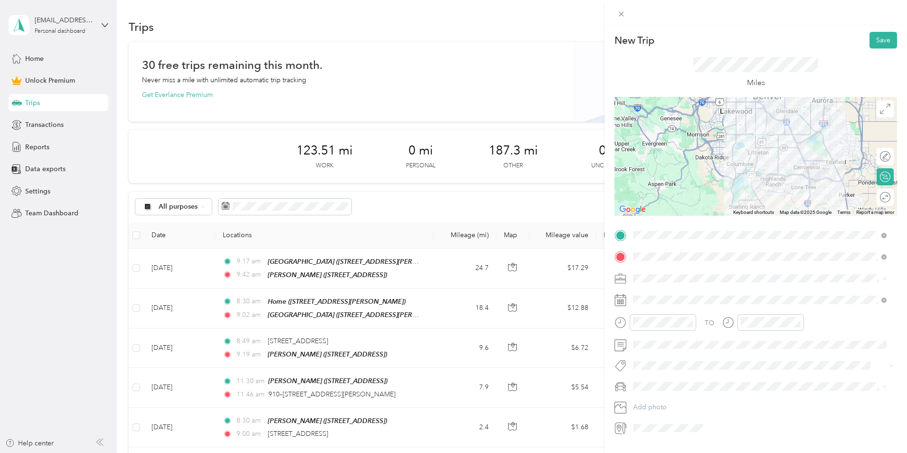
click at [671, 327] on span "ADAS Solutions" at bounding box center [661, 328] width 48 height 8
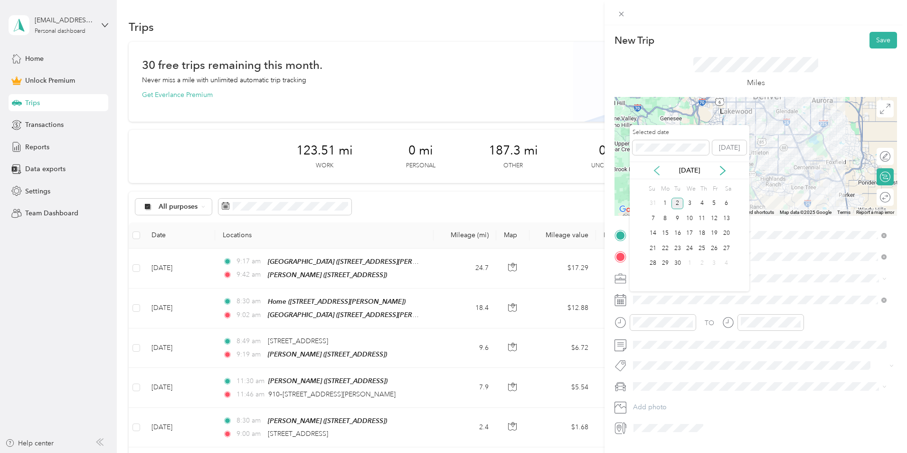
click at [658, 173] on icon at bounding box center [657, 170] width 5 height 9
click at [701, 213] on div "7" at bounding box center [702, 218] width 12 height 12
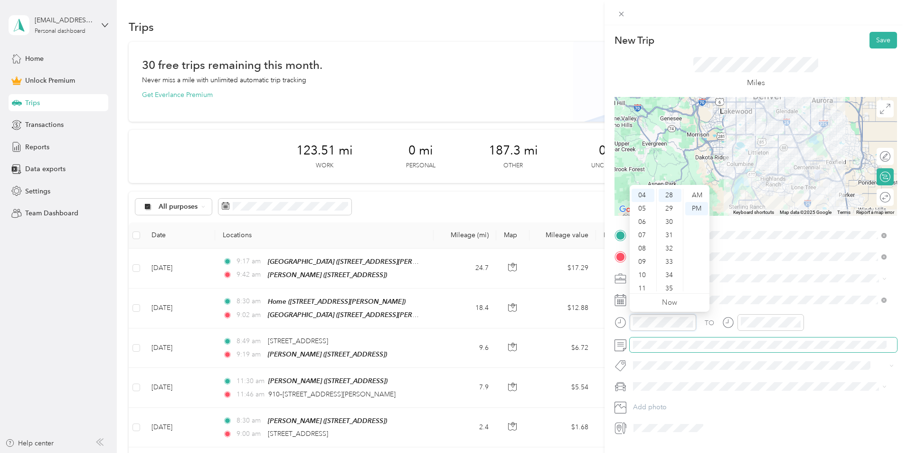
scroll to position [372, 0]
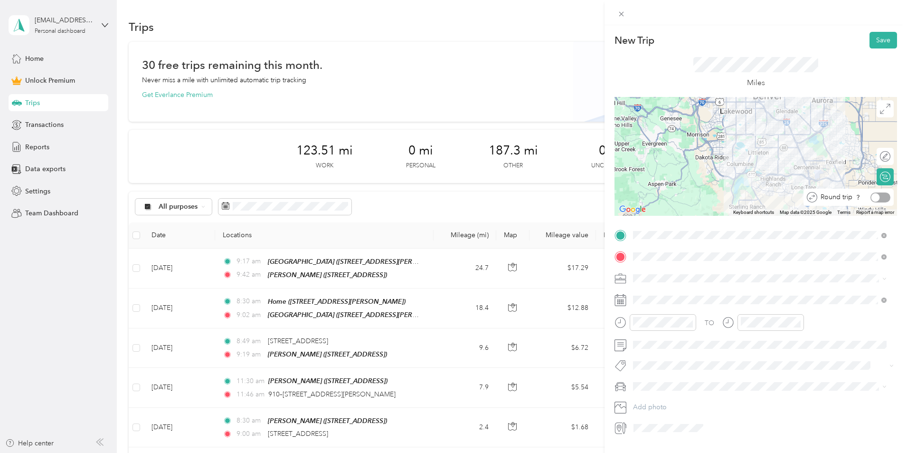
click at [875, 198] on div at bounding box center [881, 197] width 20 height 10
click at [876, 44] on button "Save" at bounding box center [884, 40] width 28 height 17
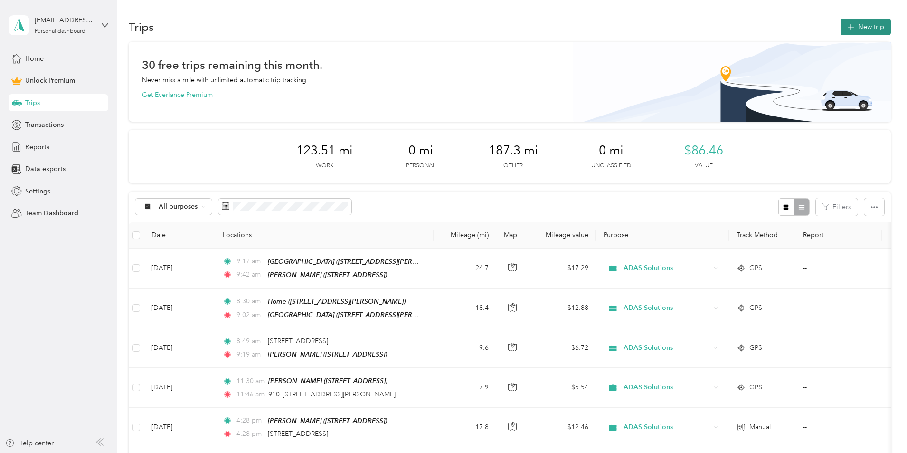
click at [841, 31] on button "New trip" at bounding box center [866, 27] width 50 height 17
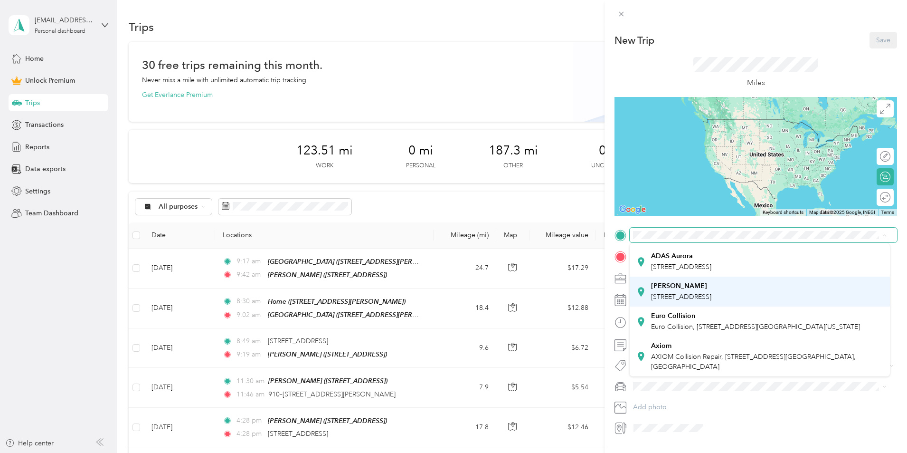
scroll to position [95, 0]
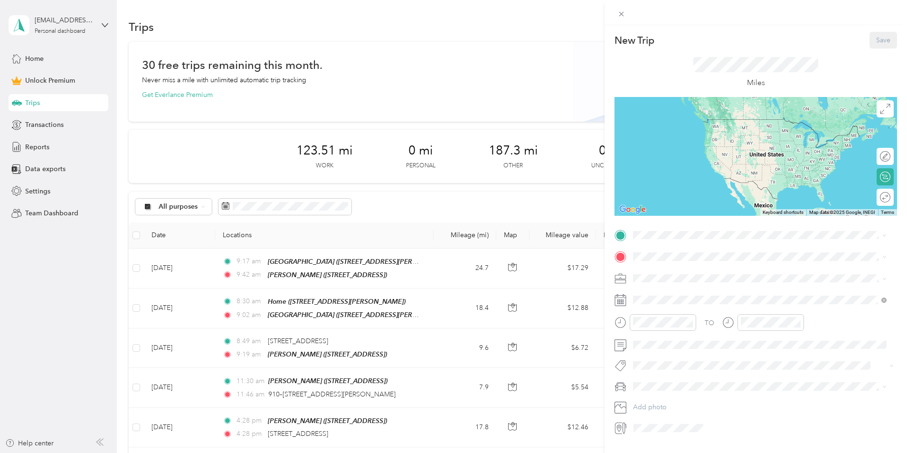
click at [675, 300] on span "[STREET_ADDRESS]" at bounding box center [681, 296] width 60 height 8
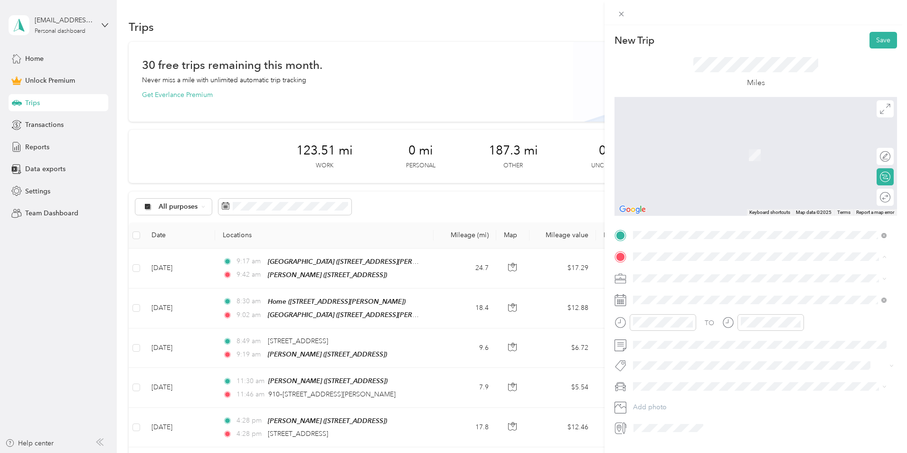
click at [680, 295] on div "Home" at bounding box center [707, 294] width 113 height 9
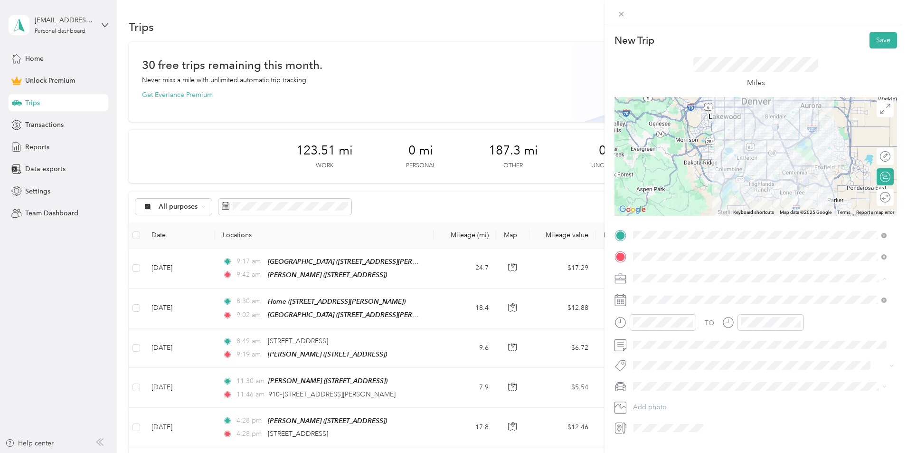
click at [665, 407] on span "Commute" at bounding box center [652, 411] width 30 height 8
click at [642, 211] on div "05" at bounding box center [643, 208] width 23 height 13
click at [669, 195] on div "00" at bounding box center [670, 195] width 23 height 13
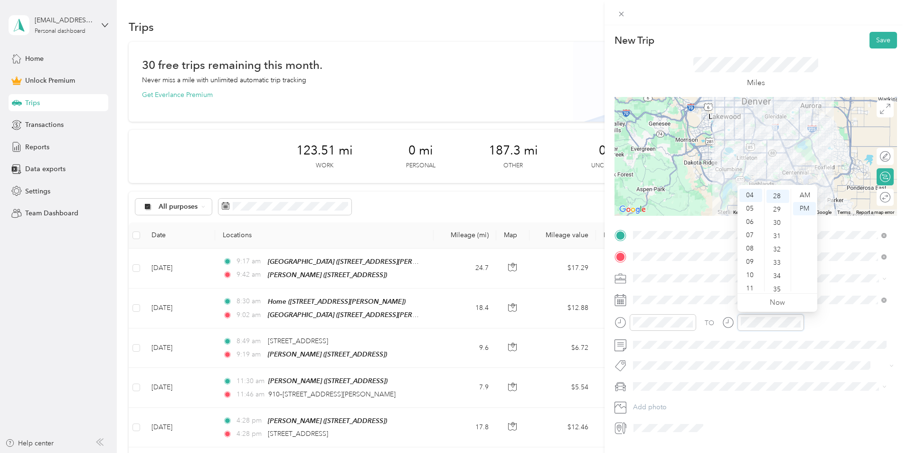
scroll to position [372, 0]
click at [752, 208] on div "05" at bounding box center [751, 208] width 23 height 13
click at [825, 68] on div "Miles" at bounding box center [756, 72] width 283 height 48
click at [874, 38] on button "Save" at bounding box center [884, 40] width 28 height 17
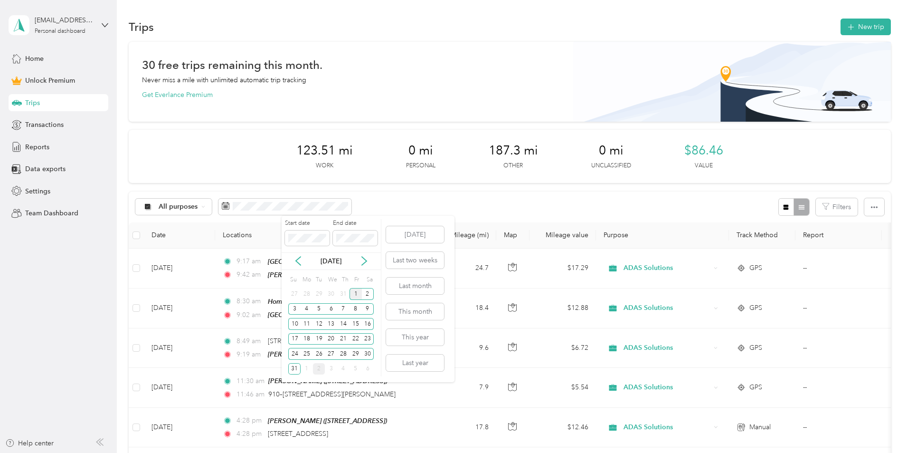
click at [355, 292] on div "1" at bounding box center [356, 294] width 12 height 12
click at [364, 259] on icon at bounding box center [364, 261] width 5 height 9
click at [322, 295] on div "2" at bounding box center [319, 294] width 12 height 12
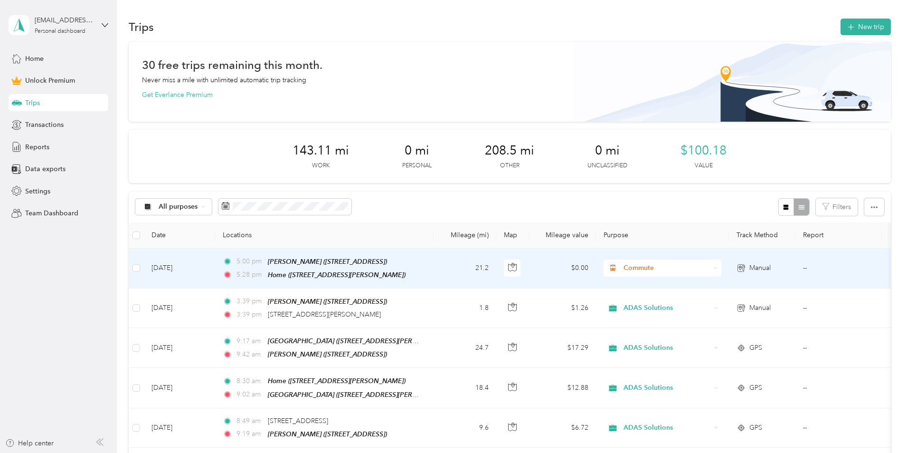
click at [496, 272] on td "21.2" at bounding box center [465, 268] width 63 height 40
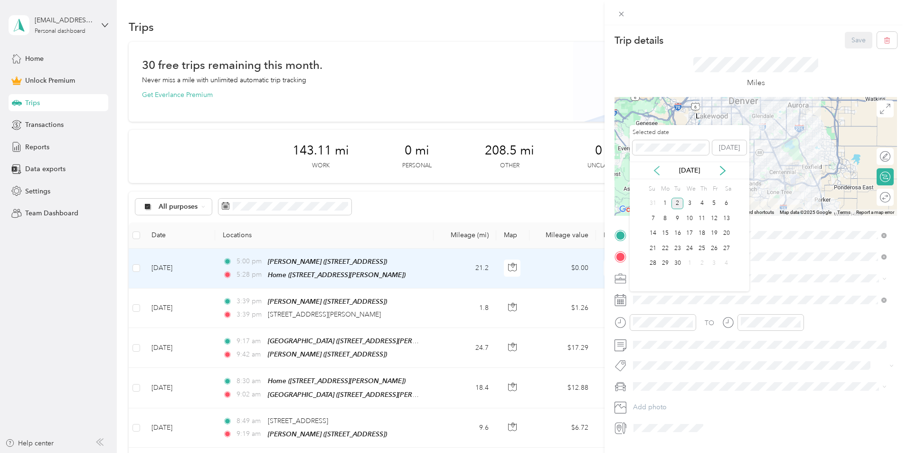
click at [658, 169] on icon at bounding box center [657, 171] width 10 height 10
click at [701, 217] on div "7" at bounding box center [702, 218] width 12 height 12
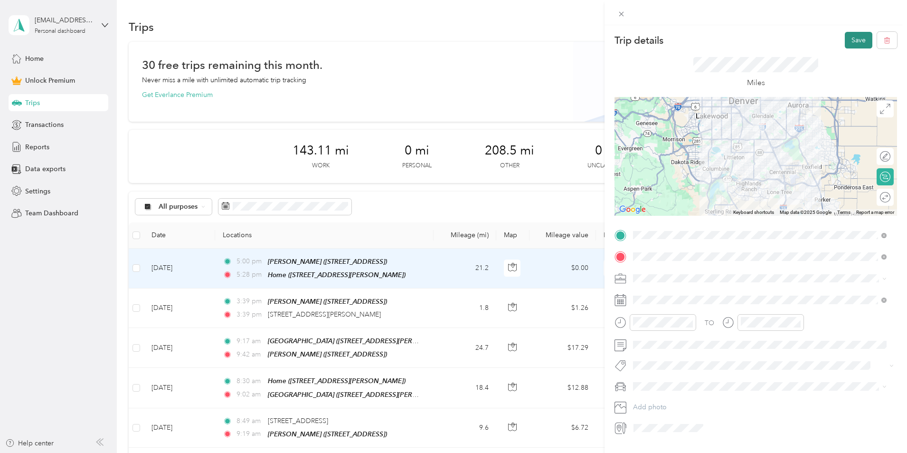
click at [851, 38] on button "Save" at bounding box center [859, 40] width 28 height 17
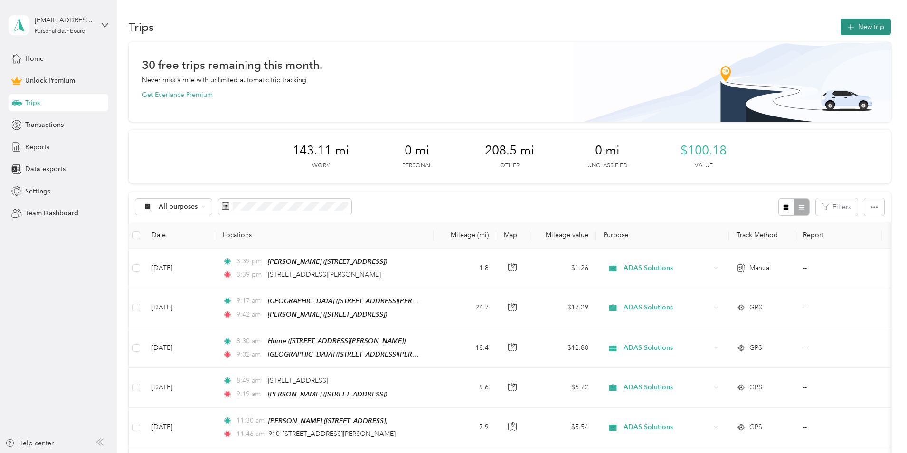
click at [841, 26] on button "New trip" at bounding box center [866, 27] width 50 height 17
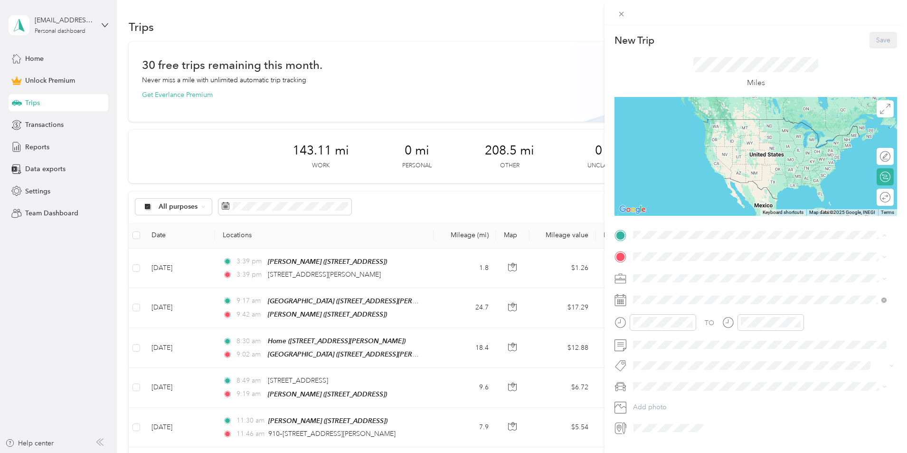
click at [670, 272] on div "Home" at bounding box center [707, 272] width 113 height 9
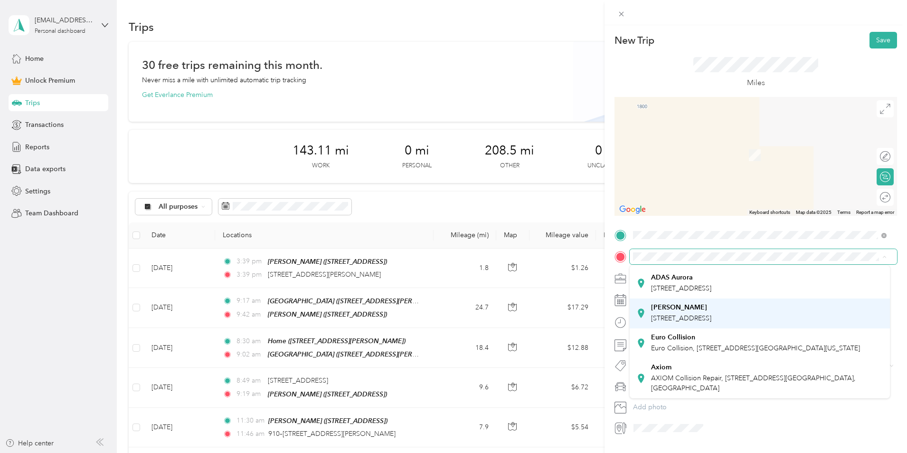
scroll to position [95, 0]
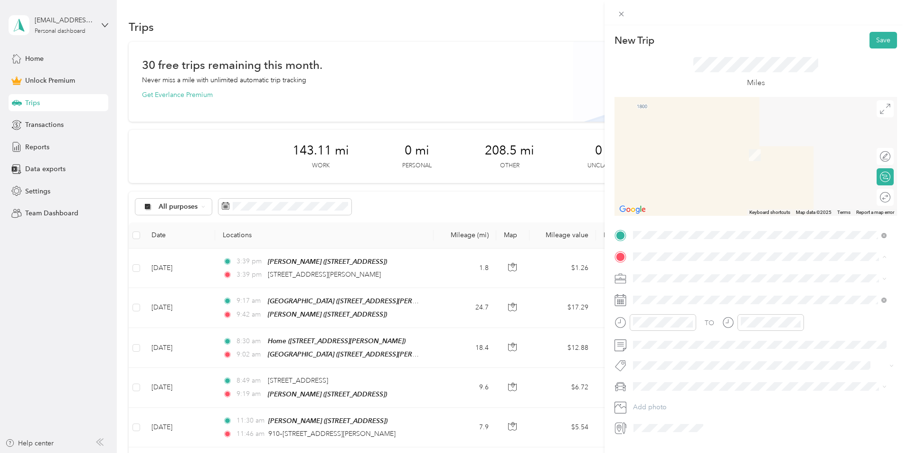
click at [679, 322] on span "[STREET_ADDRESS]" at bounding box center [681, 318] width 60 height 8
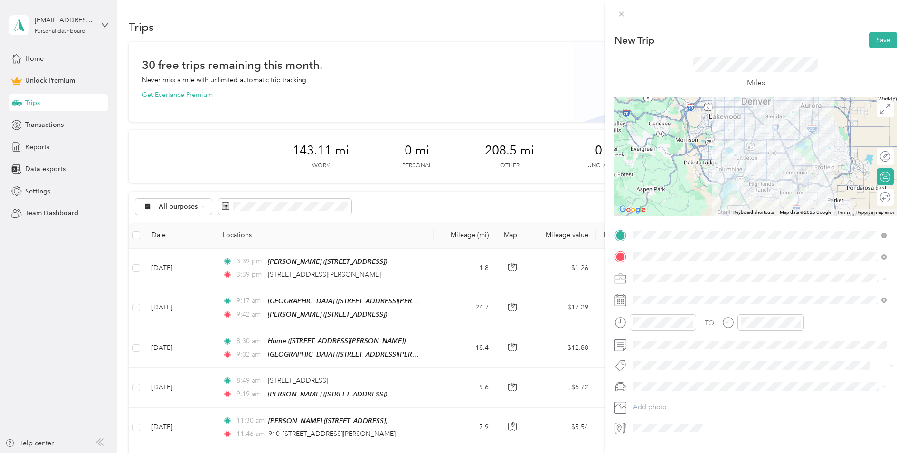
click at [662, 406] on li "Commute" at bounding box center [760, 411] width 260 height 17
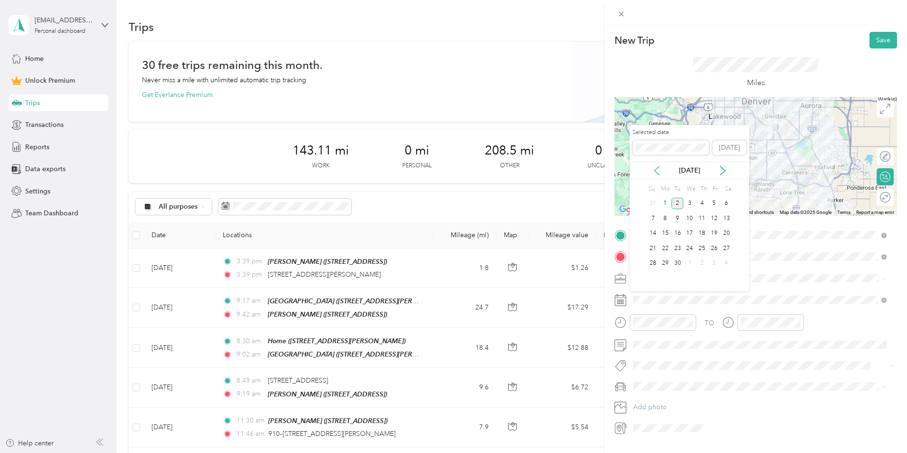
click at [657, 174] on icon at bounding box center [657, 171] width 10 height 10
click at [711, 219] on div "8" at bounding box center [714, 218] width 12 height 12
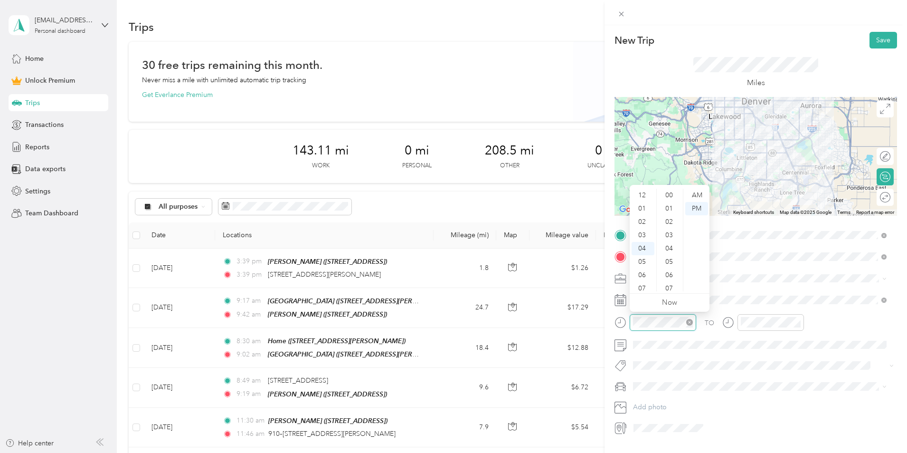
scroll to position [399, 0]
click at [644, 232] on div "07" at bounding box center [643, 235] width 23 height 13
click at [689, 194] on div "AM" at bounding box center [697, 195] width 23 height 13
click at [755, 316] on div at bounding box center [771, 322] width 67 height 17
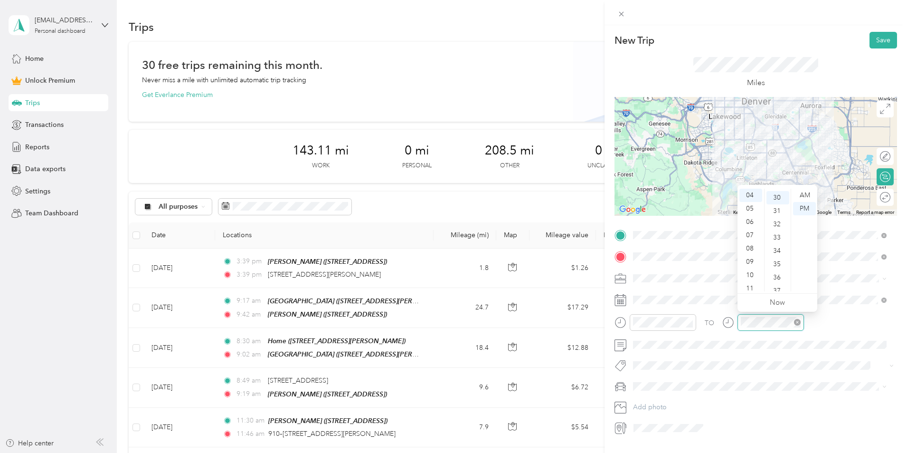
scroll to position [399, 0]
click at [747, 248] on div "08" at bounding box center [751, 248] width 23 height 13
click at [778, 198] on div "00" at bounding box center [778, 195] width 23 height 13
click at [800, 194] on div "AM" at bounding box center [804, 195] width 23 height 13
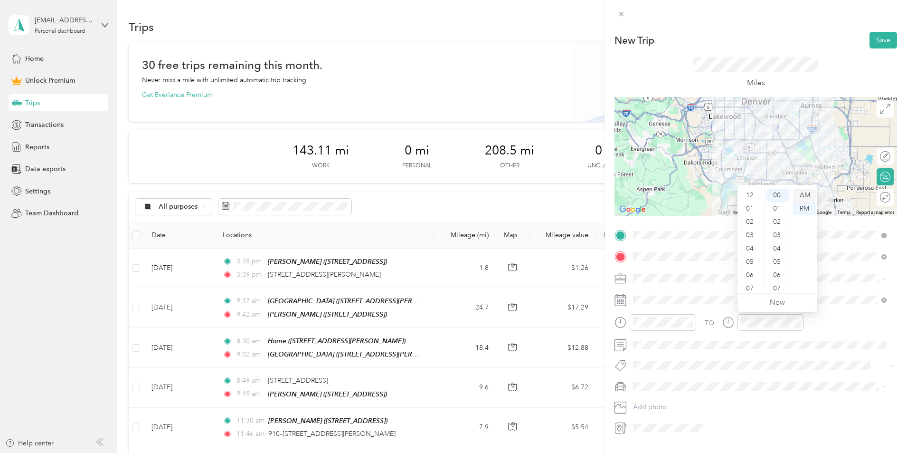
scroll to position [57, 0]
click at [829, 64] on div "Miles" at bounding box center [756, 72] width 283 height 48
click at [871, 37] on button "Save" at bounding box center [884, 40] width 28 height 17
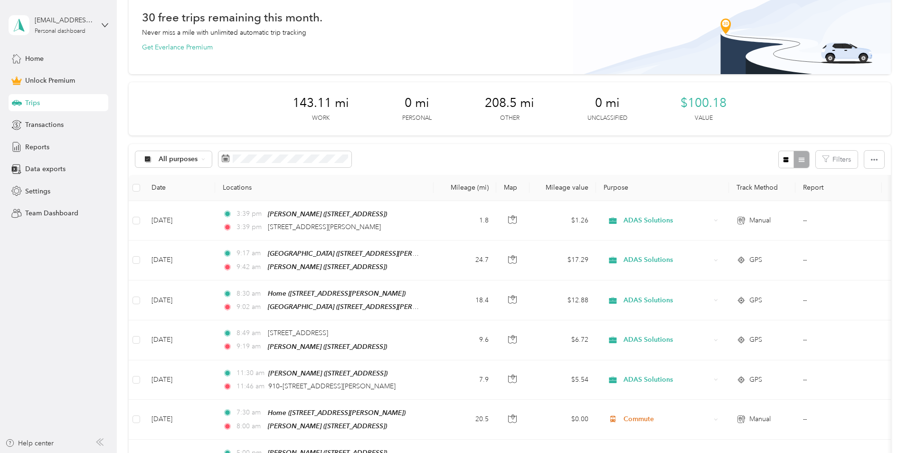
scroll to position [95, 0]
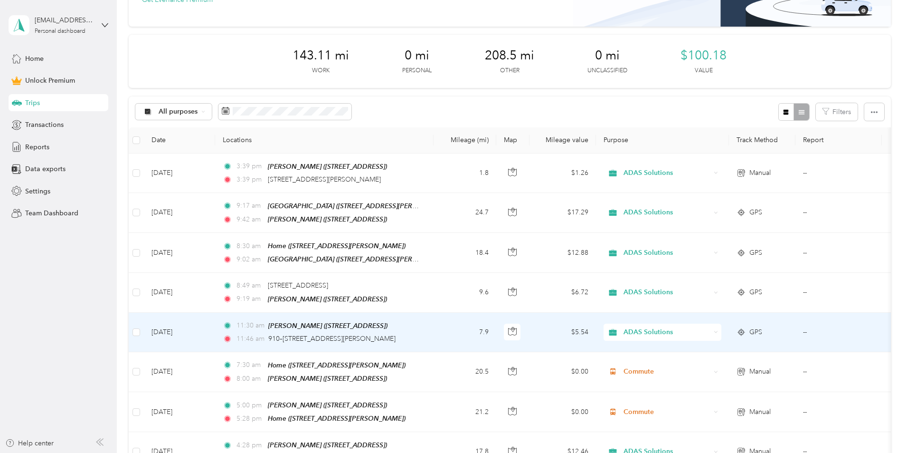
click at [422, 333] on div "11:46 am 910–[STREET_ADDRESS][PERSON_NAME]" at bounding box center [323, 338] width 200 height 10
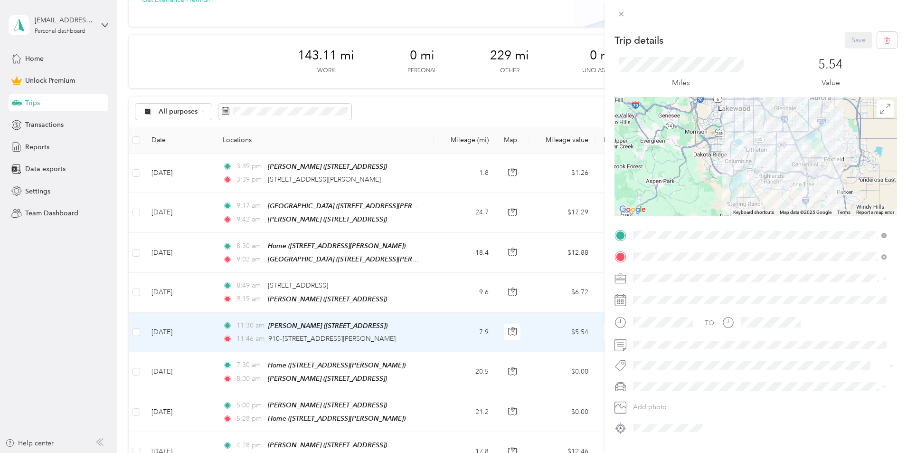
click at [742, 35] on div "Trip details Save" at bounding box center [756, 40] width 283 height 17
click at [848, 38] on button "Save" at bounding box center [859, 40] width 28 height 17
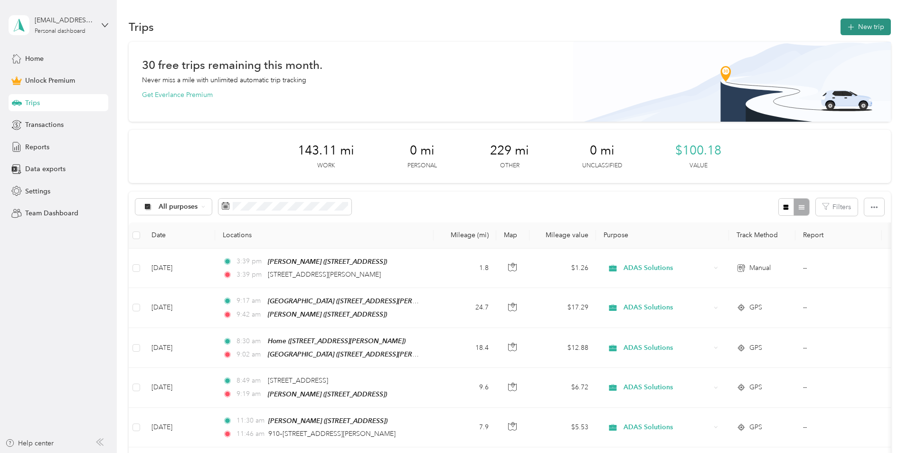
click at [841, 28] on button "New trip" at bounding box center [866, 27] width 50 height 17
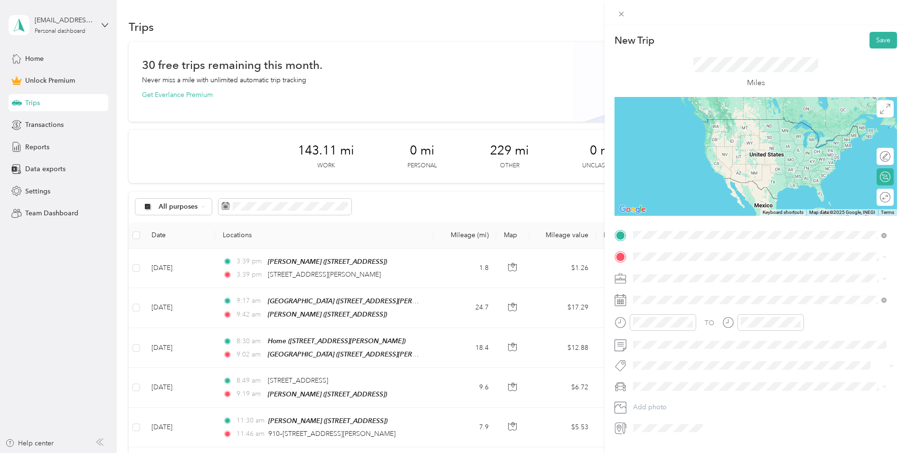
click at [698, 267] on span "[STREET_ADDRESS][US_STATE]" at bounding box center [698, 269] width 95 height 9
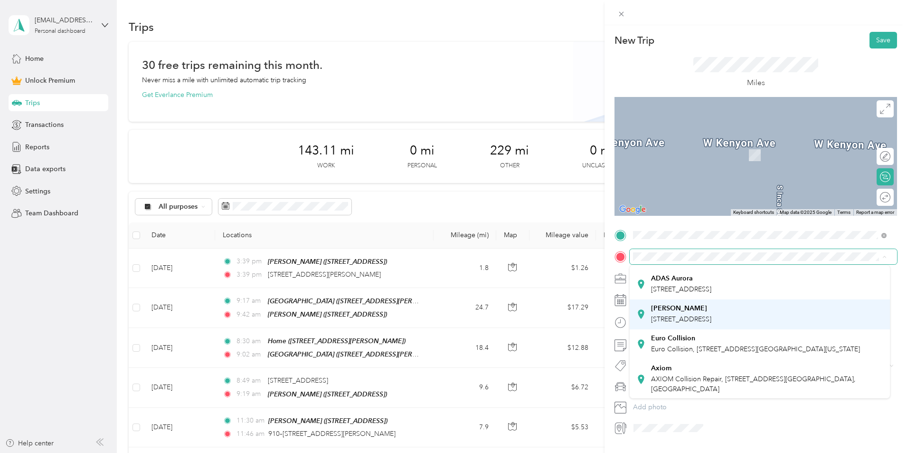
scroll to position [95, 0]
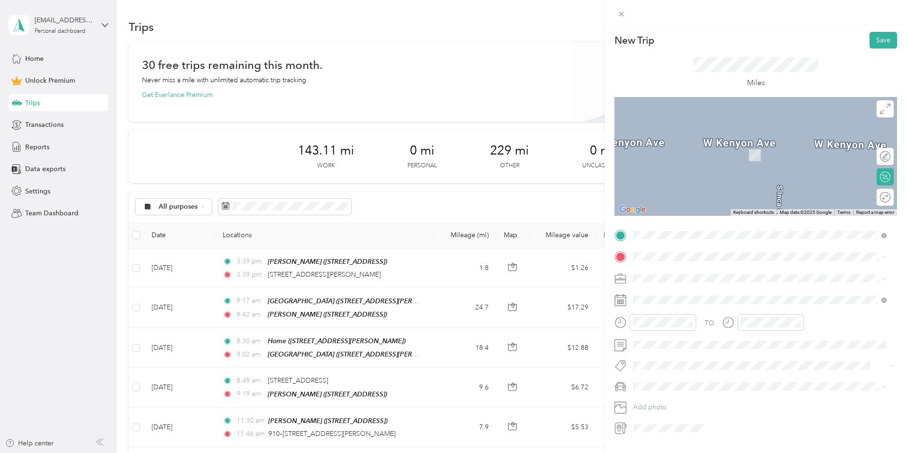
click at [690, 312] on strong "[PERSON_NAME]" at bounding box center [679, 307] width 56 height 9
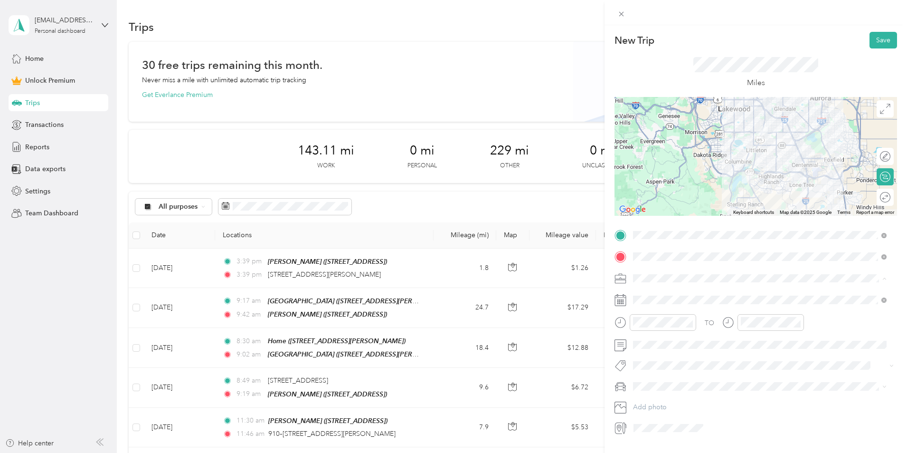
click at [674, 326] on span "ADAS Solutions" at bounding box center [661, 328] width 48 height 8
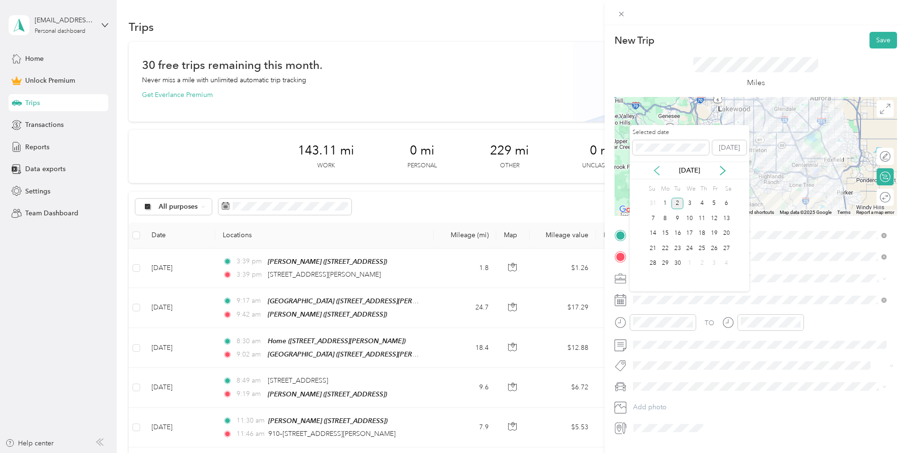
click at [658, 170] on icon at bounding box center [657, 171] width 10 height 10
click at [714, 218] on div "8" at bounding box center [714, 218] width 12 height 12
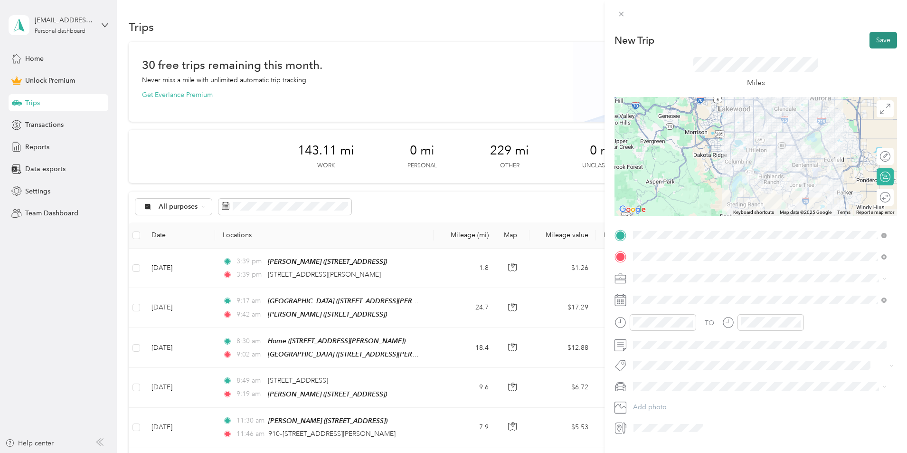
click at [875, 38] on button "Save" at bounding box center [884, 40] width 28 height 17
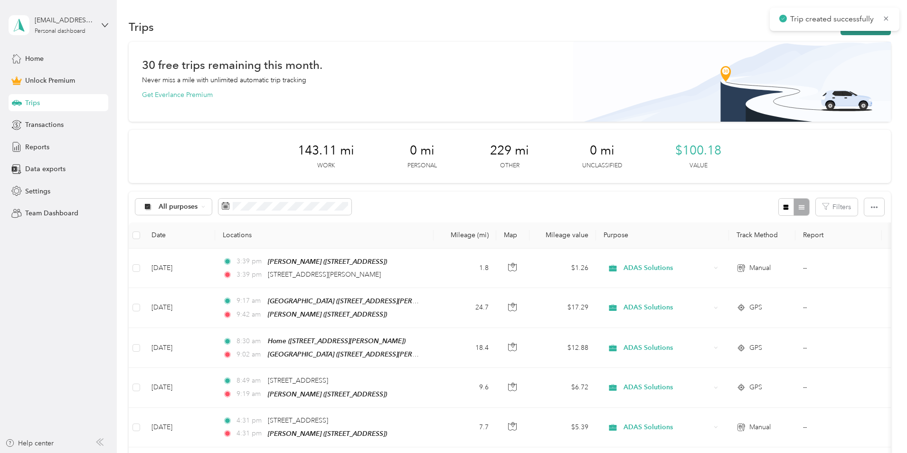
click at [841, 34] on button "New trip" at bounding box center [866, 27] width 50 height 17
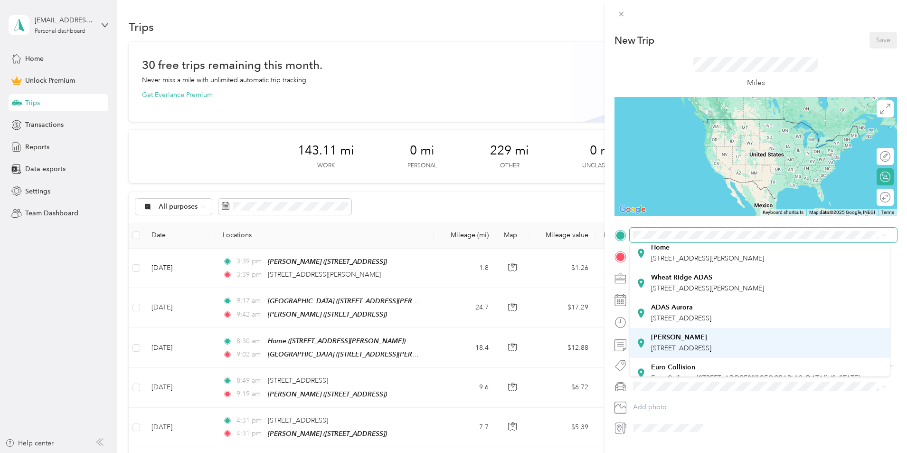
scroll to position [95, 0]
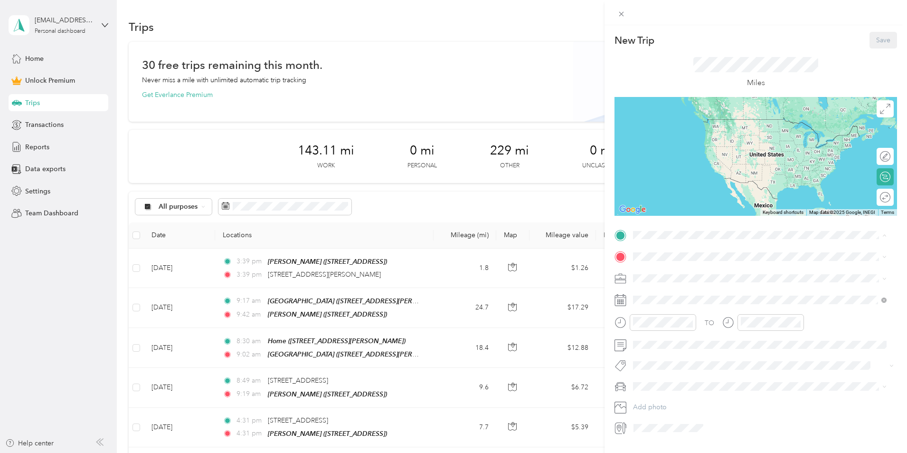
click at [676, 302] on div "ADAS Littleton [STREET_ADDRESS]" at bounding box center [681, 292] width 60 height 20
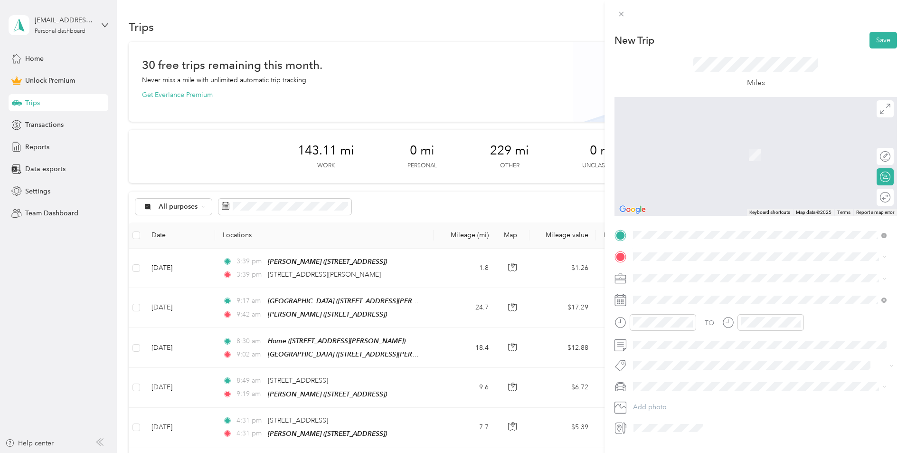
click at [671, 292] on div "Home" at bounding box center [707, 293] width 113 height 9
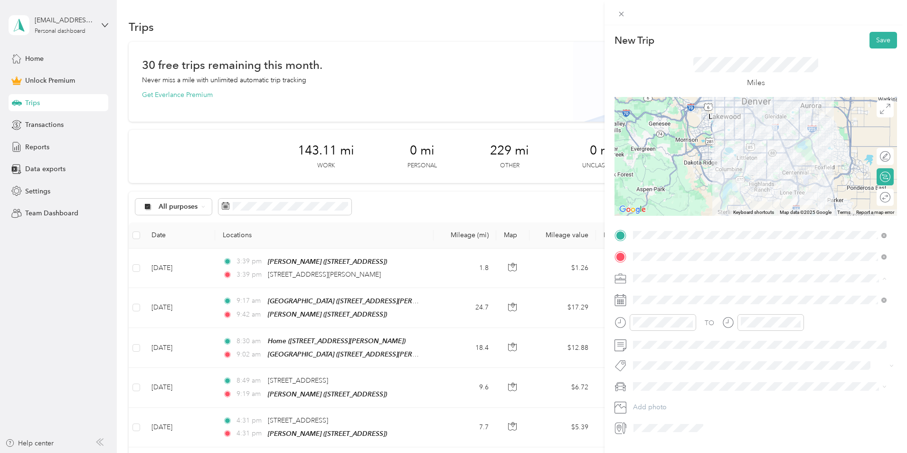
click at [668, 409] on div "Commute" at bounding box center [760, 411] width 247 height 10
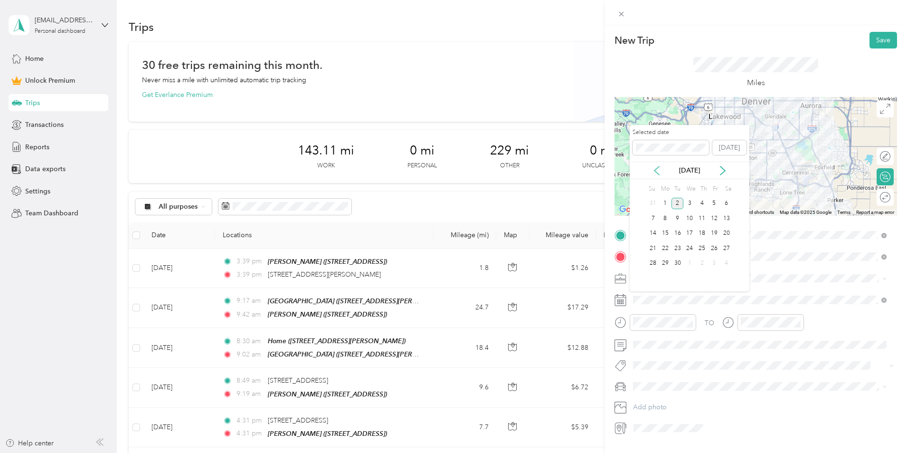
click at [655, 167] on icon at bounding box center [657, 171] width 10 height 10
click at [713, 219] on div "8" at bounding box center [714, 218] width 12 height 12
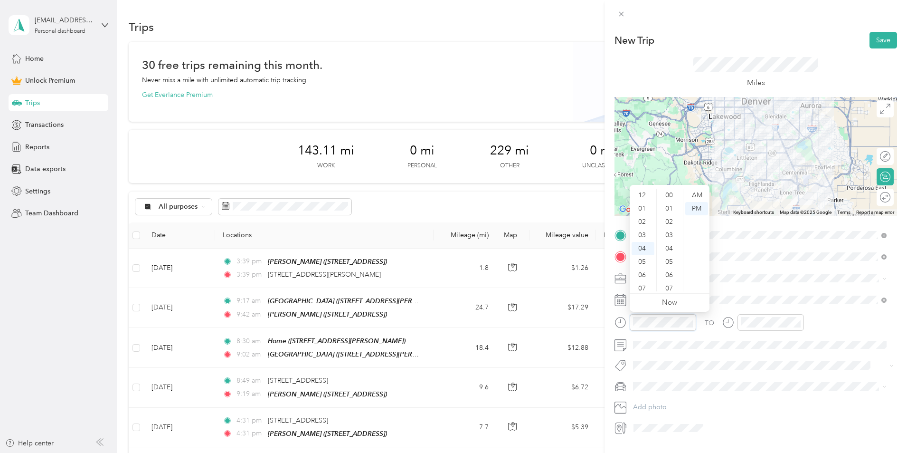
scroll to position [412, 0]
click at [646, 209] on div "05" at bounding box center [643, 208] width 23 height 13
click at [669, 194] on div "00" at bounding box center [670, 195] width 23 height 13
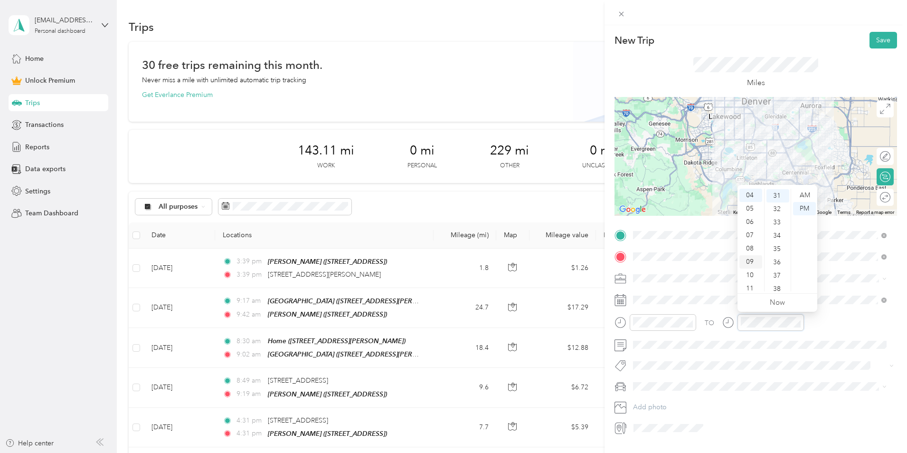
scroll to position [412, 0]
click at [750, 209] on div "05" at bounding box center [751, 208] width 23 height 13
click at [876, 39] on button "Save" at bounding box center [884, 40] width 28 height 17
